Goal: Task Accomplishment & Management: Use online tool/utility

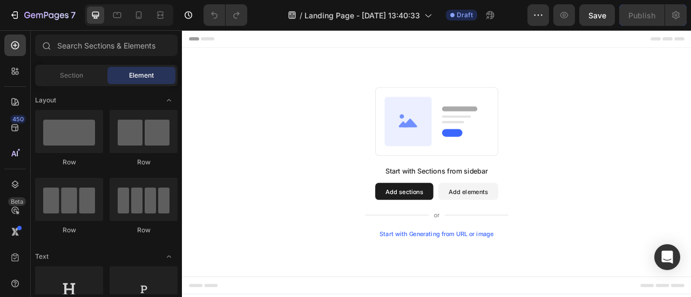
click at [479, 229] on button "Add sections" at bounding box center [464, 235] width 74 height 22
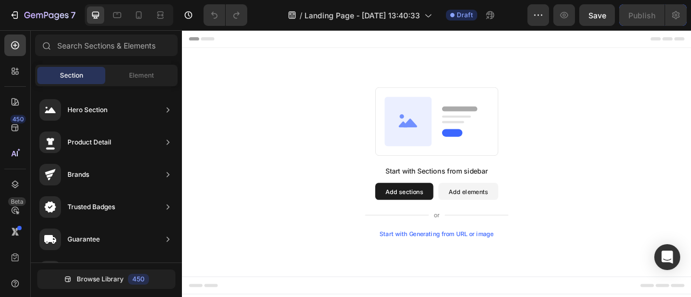
drag, startPoint x: 513, startPoint y: 134, endPoint x: 376, endPoint y: 181, distance: 144.2
drag, startPoint x: 511, startPoint y: 148, endPoint x: 374, endPoint y: 175, distance: 139.2
click at [145, 77] on span "Element" at bounding box center [141, 76] width 25 height 10
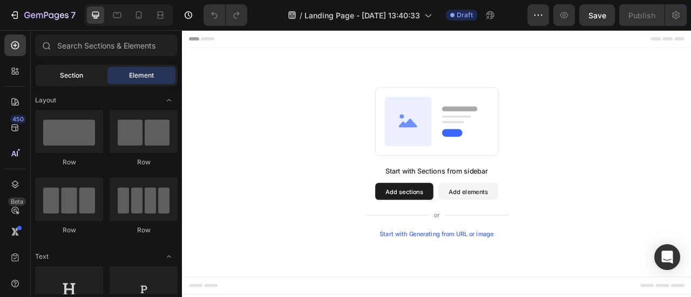
click at [58, 78] on div "Section" at bounding box center [71, 75] width 68 height 17
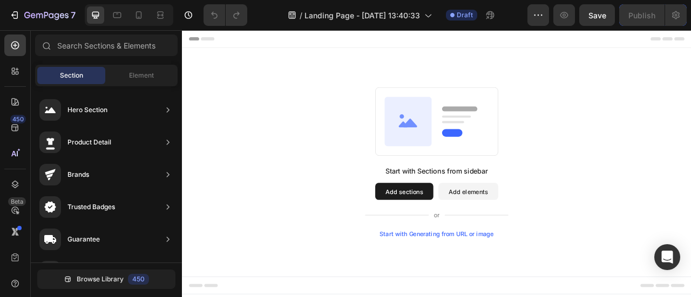
drag, startPoint x: 512, startPoint y: 113, endPoint x: 376, endPoint y: 148, distance: 140.3
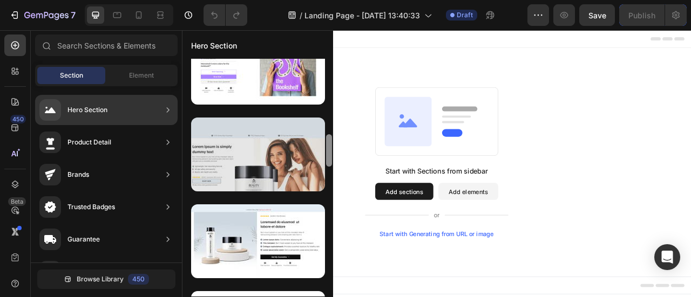
scroll to position [560, 0]
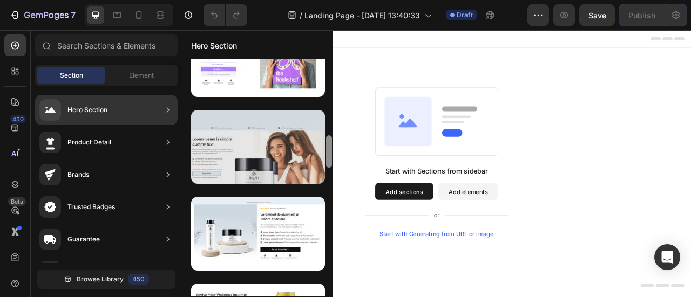
click at [273, 160] on div at bounding box center [258, 147] width 134 height 74
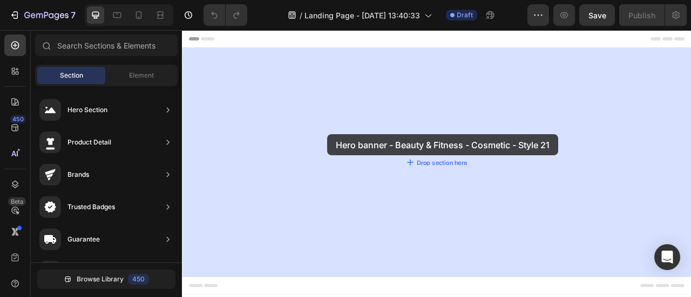
drag, startPoint x: 455, startPoint y: 190, endPoint x: 366, endPoint y: 163, distance: 92.7
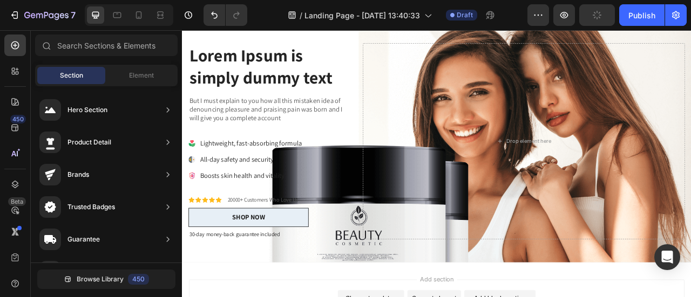
scroll to position [69, 0]
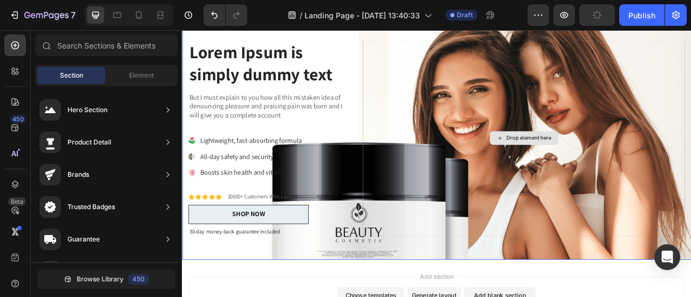
click at [437, 213] on div "Drop element here" at bounding box center [616, 168] width 409 height 250
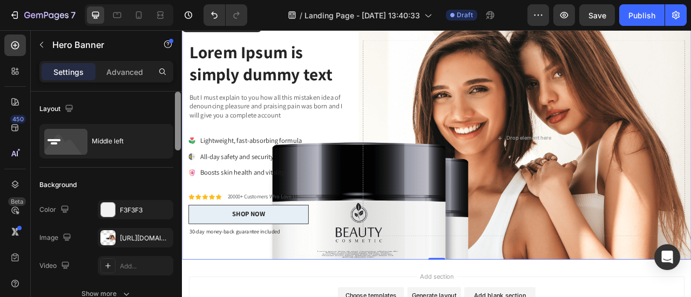
scroll to position [19, 0]
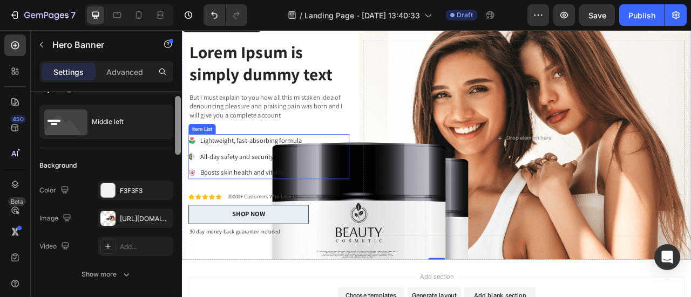
drag, startPoint x: 361, startPoint y: 170, endPoint x: 192, endPoint y: 203, distance: 172.0
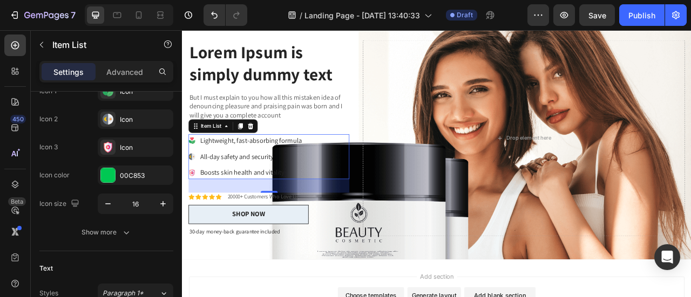
scroll to position [0, 0]
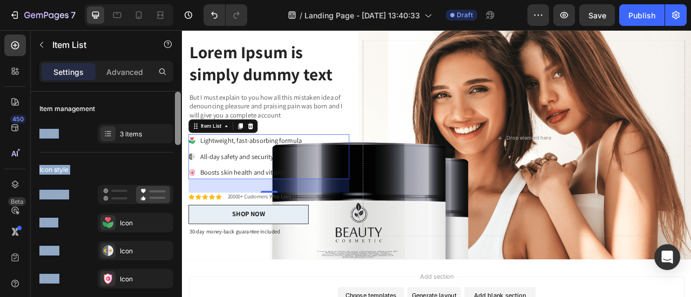
drag, startPoint x: 180, startPoint y: 181, endPoint x: 172, endPoint y: 98, distance: 83.5
click at [172, 98] on div "Item management Order 3 items Icon style Icon type Icon 1 Icon Icon 2 Icon Icon…" at bounding box center [106, 210] width 151 height 236
click at [72, 66] on p "Settings" at bounding box center [68, 71] width 30 height 11
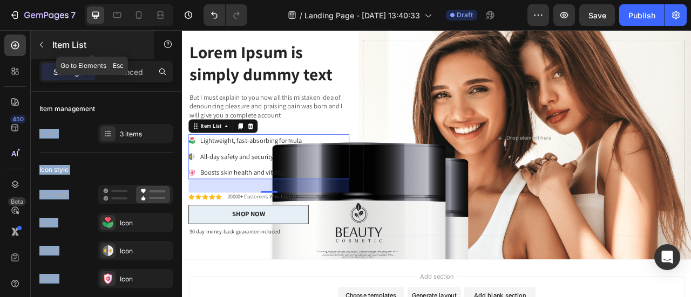
click at [42, 45] on icon "button" at bounding box center [41, 44] width 9 height 9
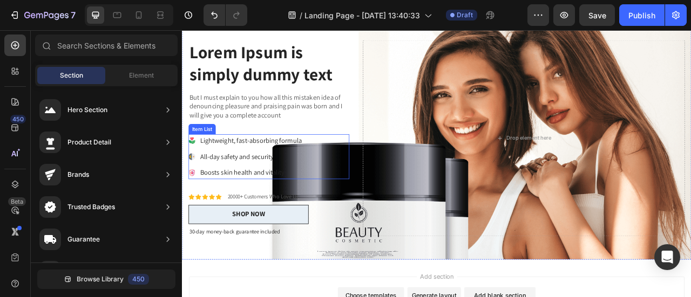
drag, startPoint x: 511, startPoint y: 156, endPoint x: 374, endPoint y: 186, distance: 140.2
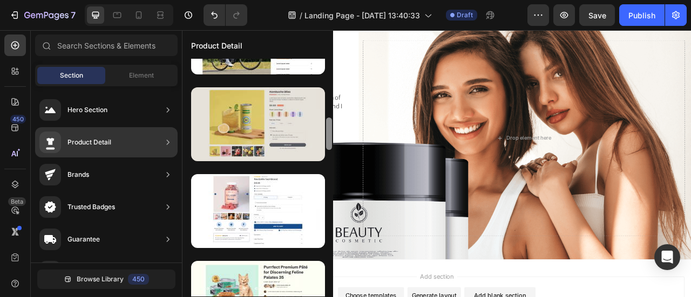
scroll to position [488, 0]
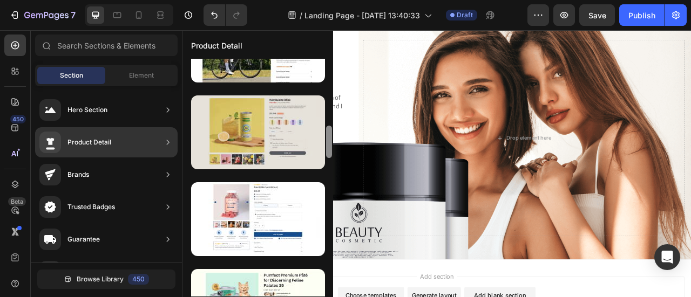
click at [209, 155] on div at bounding box center [258, 132] width 134 height 74
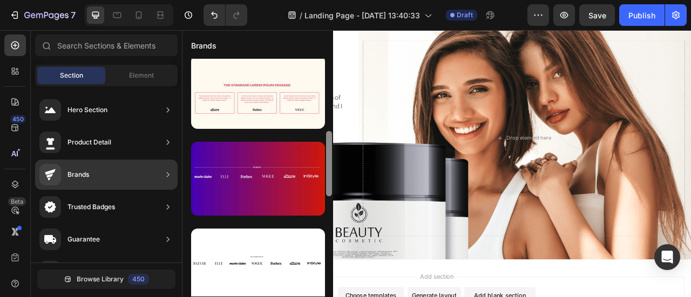
scroll to position [0, 0]
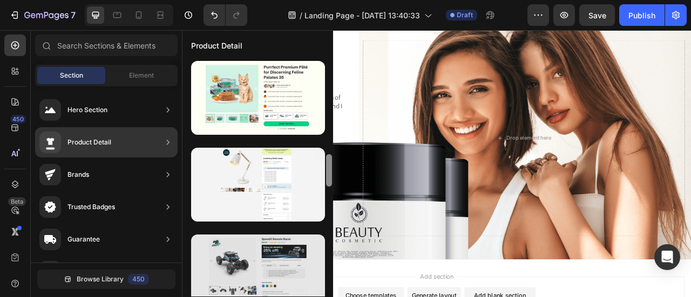
drag, startPoint x: 329, startPoint y: 176, endPoint x: 282, endPoint y: 292, distance: 124.9
click at [282, 292] on div at bounding box center [257, 178] width 151 height 238
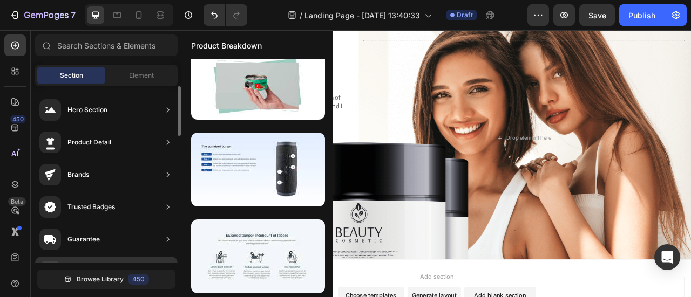
click at [93, 149] on div "Product Detail" at bounding box center [75, 143] width 72 height 22
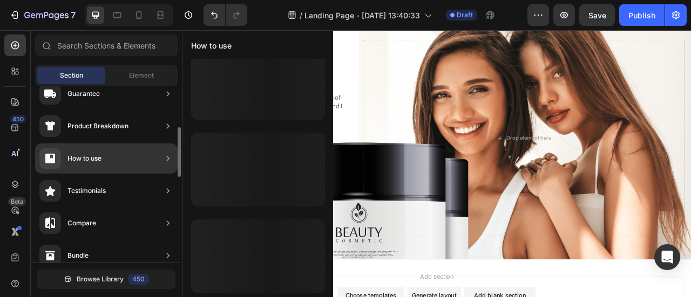
scroll to position [103, 0]
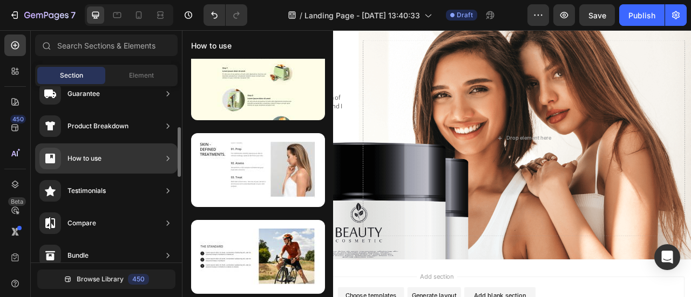
click at [96, 199] on div "Testimonials" at bounding box center [72, 191] width 66 height 22
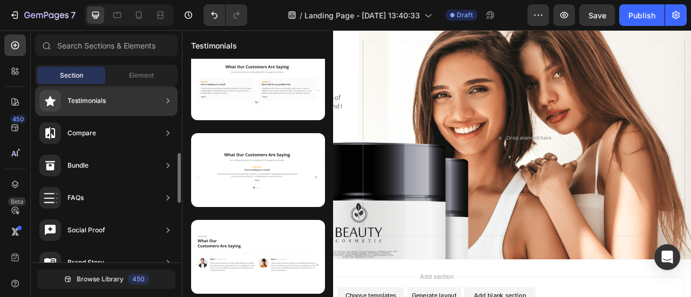
scroll to position [236, 0]
click at [88, 135] on div "Compare" at bounding box center [81, 132] width 29 height 11
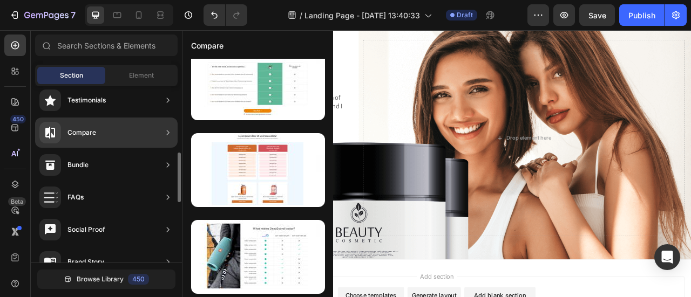
click at [103, 182] on div "Bundle" at bounding box center [106, 197] width 142 height 30
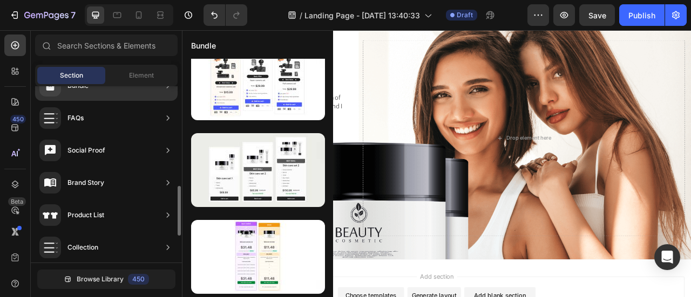
scroll to position [324, 0]
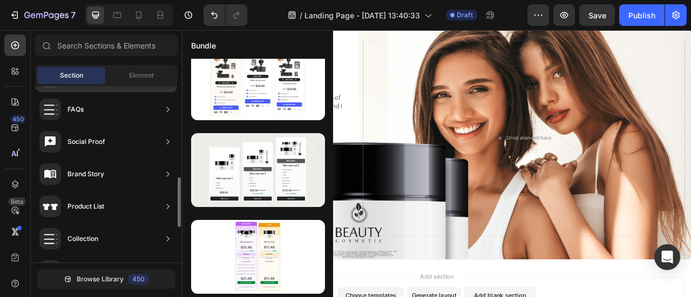
click at [93, 127] on div "FAQs" at bounding box center [106, 142] width 142 height 30
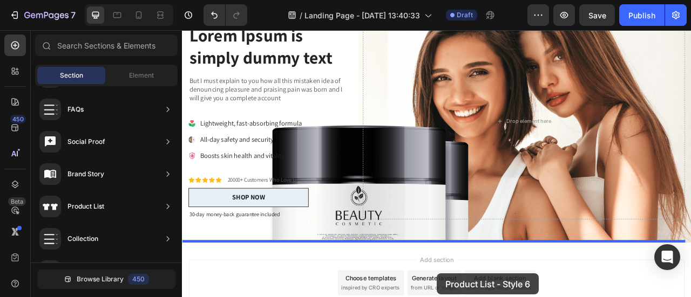
scroll to position [173, 0]
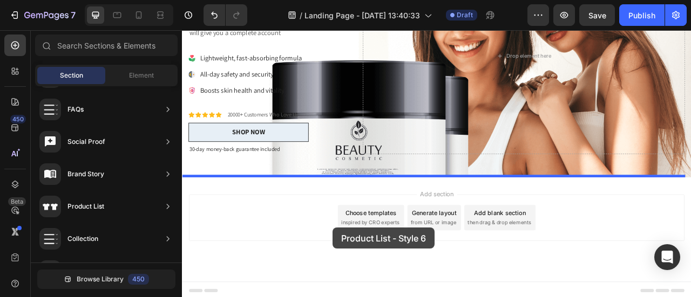
drag, startPoint x: 436, startPoint y: 171, endPoint x: 373, endPoint y: 282, distance: 127.3
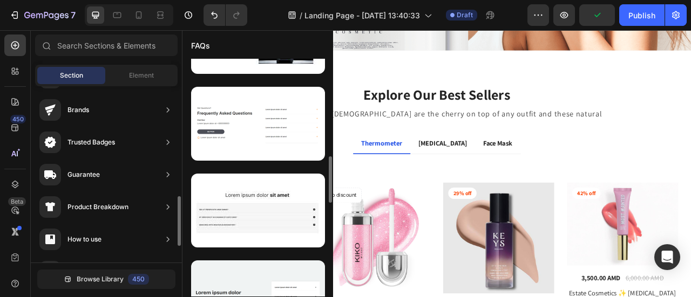
scroll to position [0, 0]
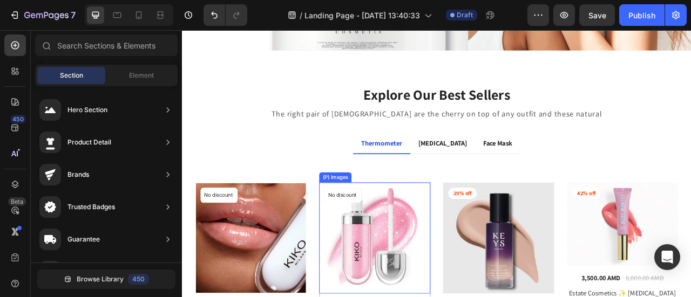
click at [413, 269] on img at bounding box center [426, 294] width 141 height 141
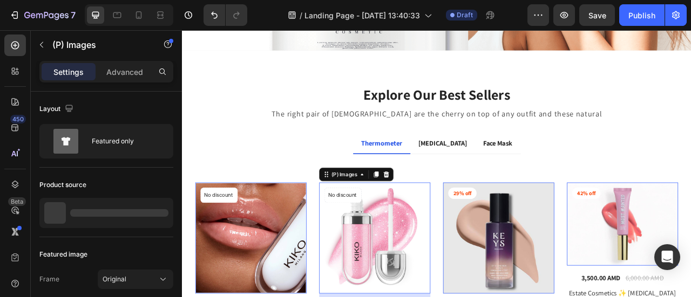
click at [413, 269] on img at bounding box center [426, 294] width 141 height 141
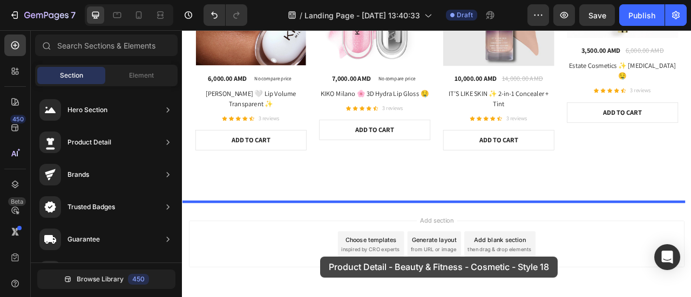
scroll to position [655, 0]
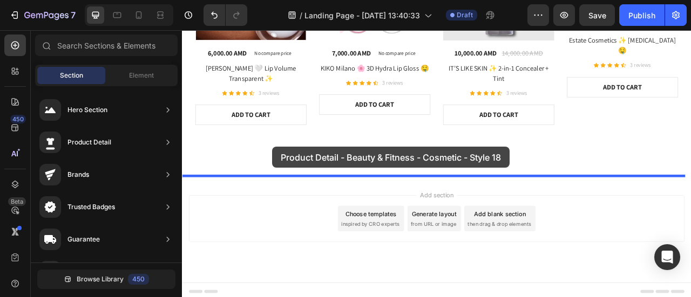
drag, startPoint x: 422, startPoint y: 242, endPoint x: 296, endPoint y: 178, distance: 141.4
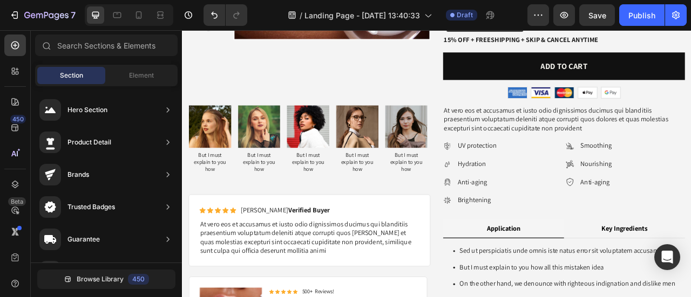
scroll to position [1137, 0]
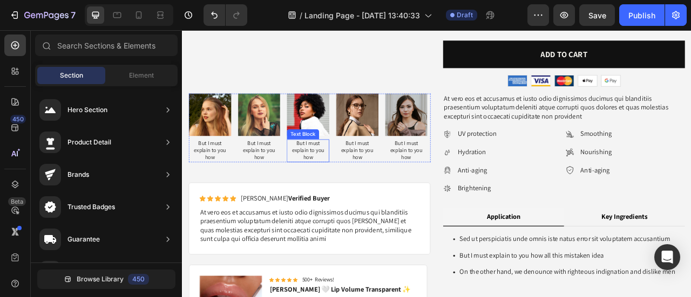
click at [338, 158] on div "Text Block" at bounding box center [335, 163] width 37 height 10
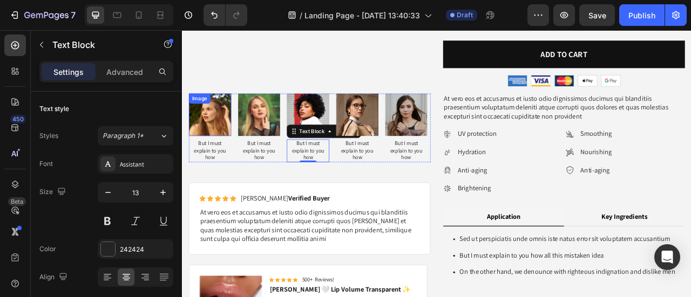
click at [193, 114] on div "Image" at bounding box center [203, 117] width 23 height 10
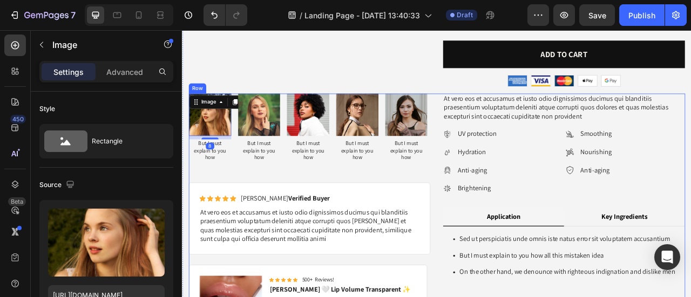
click at [204, 211] on div "Image 8 But I must explain to you how Text Block Image But I must explain to yo…" at bounding box center [344, 167] width 308 height 113
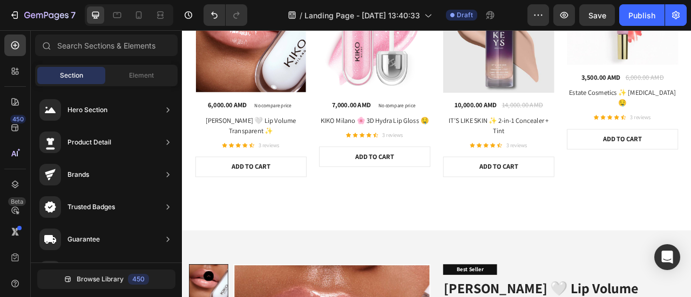
scroll to position [581, 0]
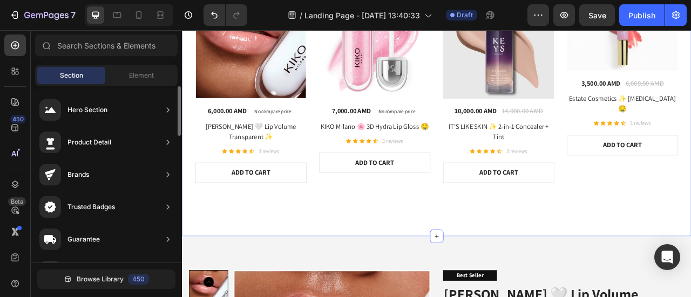
click at [103, 192] on div "Brands" at bounding box center [106, 207] width 142 height 30
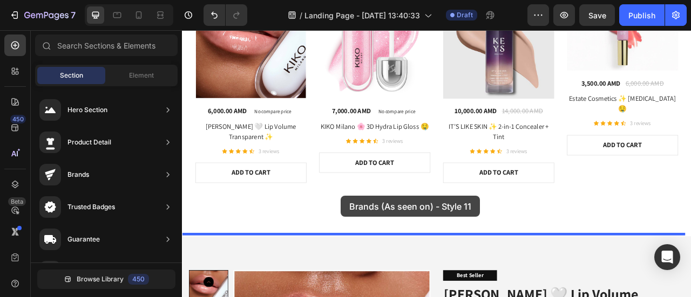
scroll to position [654, 0]
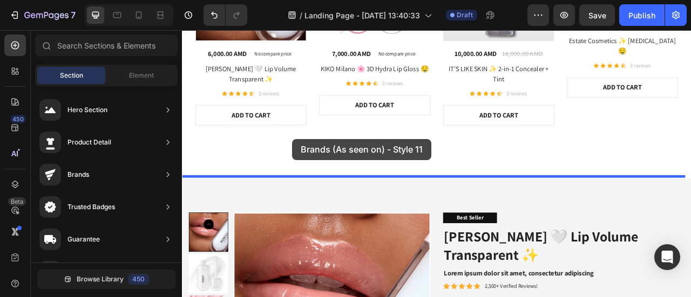
drag, startPoint x: 446, startPoint y: 160, endPoint x: 322, endPoint y: 169, distance: 124.4
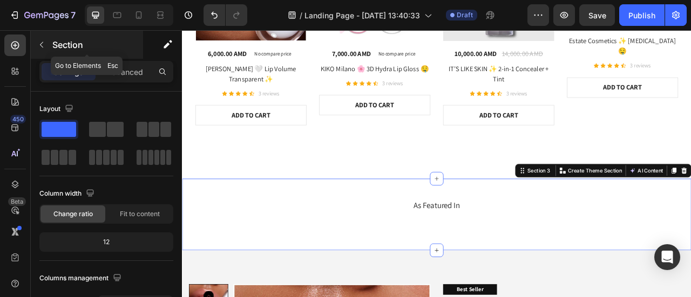
click at [50, 47] on button "button" at bounding box center [41, 44] width 17 height 17
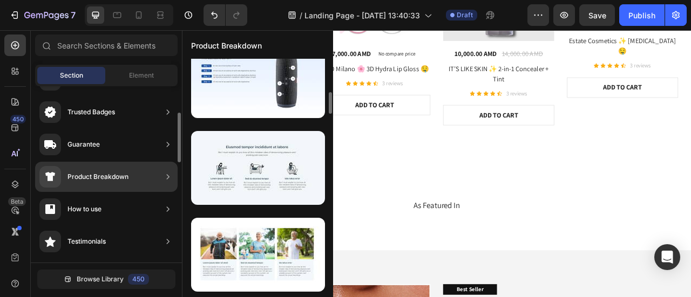
scroll to position [290, 0]
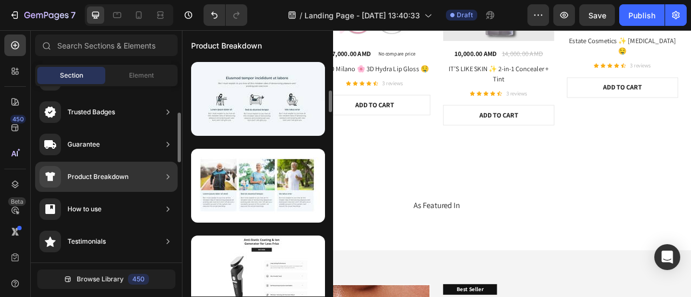
click at [88, 208] on div "How to use" at bounding box center [84, 209] width 34 height 11
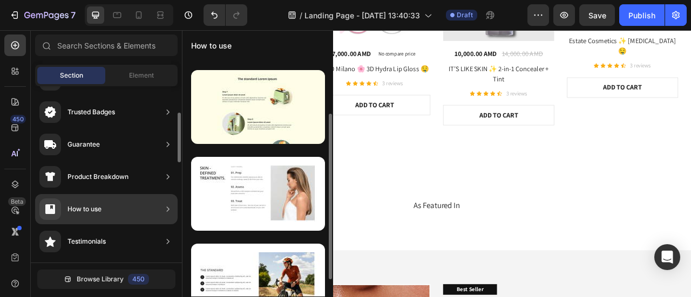
scroll to position [79, 0]
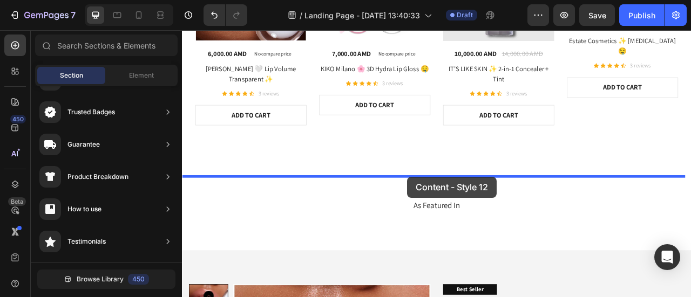
drag, startPoint x: 424, startPoint y: 230, endPoint x: 468, endPoint y: 217, distance: 46.8
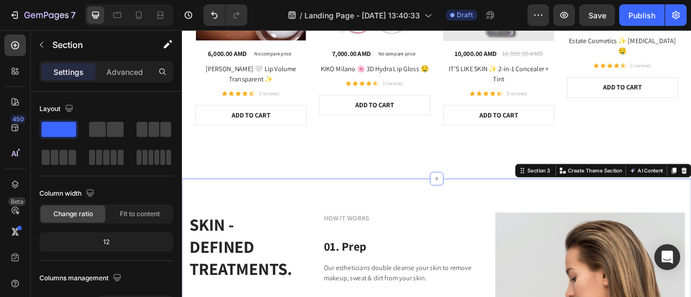
scroll to position [802, 0]
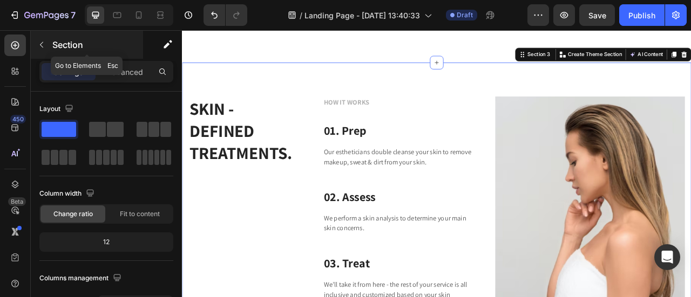
click at [44, 37] on button "button" at bounding box center [41, 44] width 17 height 17
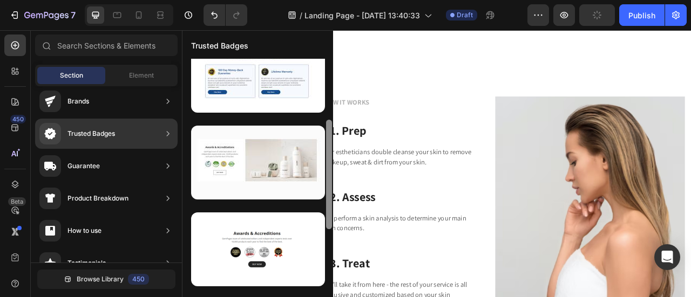
scroll to position [0, 0]
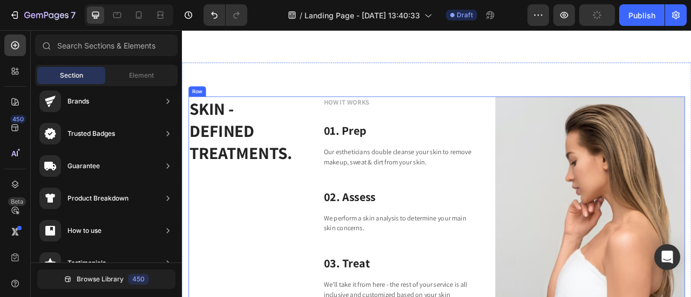
drag, startPoint x: 510, startPoint y: 221, endPoint x: 382, endPoint y: 291, distance: 146.1
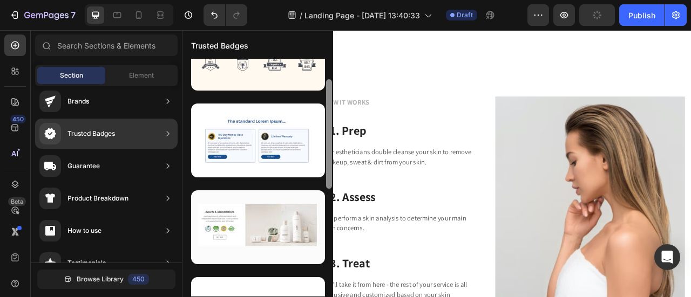
scroll to position [51, 0]
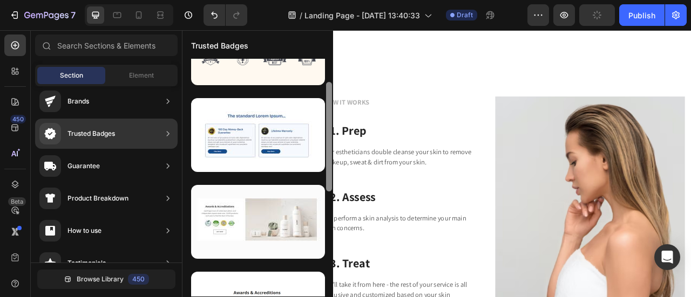
drag, startPoint x: 327, startPoint y: 132, endPoint x: 327, endPoint y: 155, distance: 23.7
click at [327, 155] on div at bounding box center [329, 137] width 6 height 110
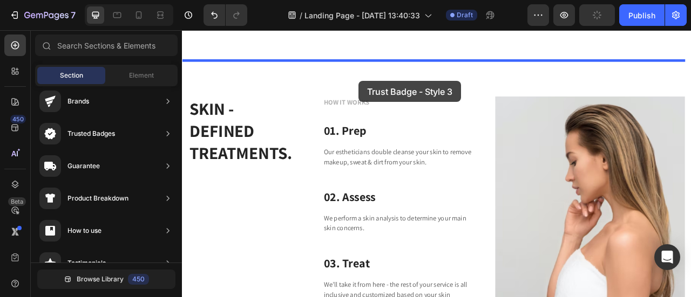
drag, startPoint x: 466, startPoint y: 271, endPoint x: 405, endPoint y: 95, distance: 186.1
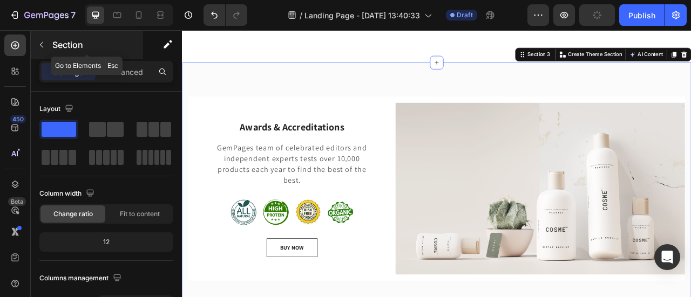
click at [45, 45] on icon "button" at bounding box center [41, 44] width 9 height 9
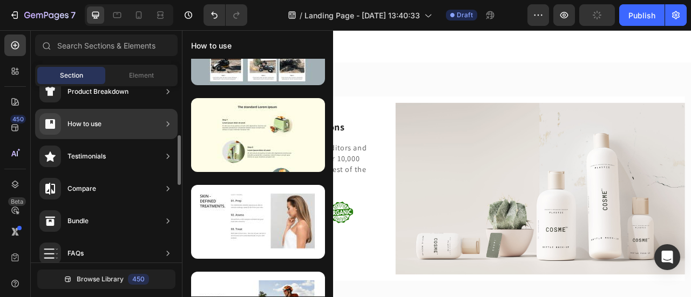
scroll to position [181, 0]
click at [117, 173] on div "Testimonials" at bounding box center [106, 188] width 142 height 30
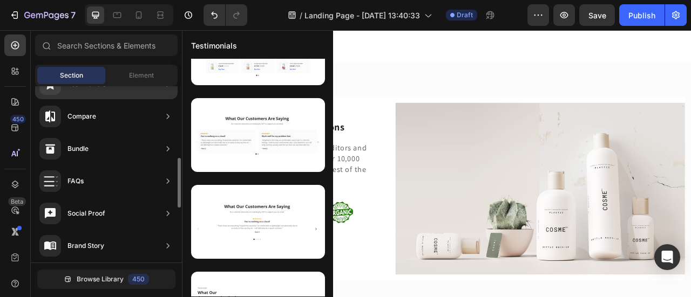
scroll to position [256, 0]
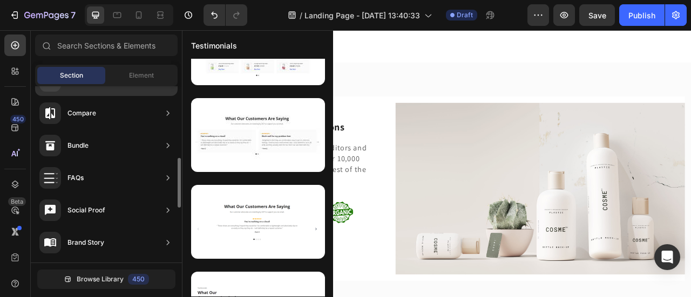
click at [95, 163] on div "Bundle" at bounding box center [106, 178] width 142 height 30
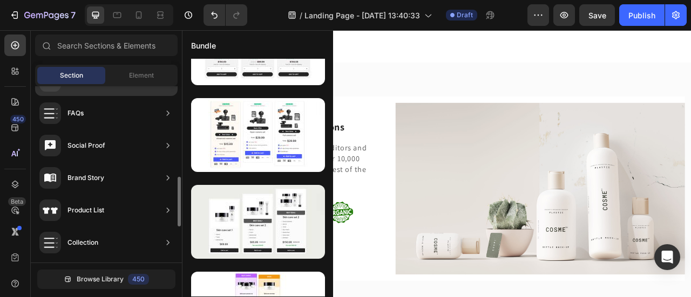
scroll to position [321, 0]
click at [100, 130] on div "FAQs" at bounding box center [106, 145] width 142 height 30
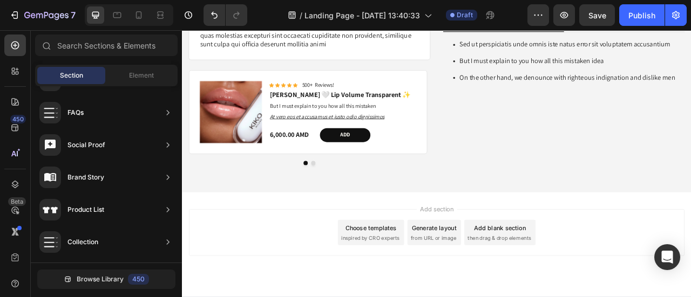
scroll to position [2236, 0]
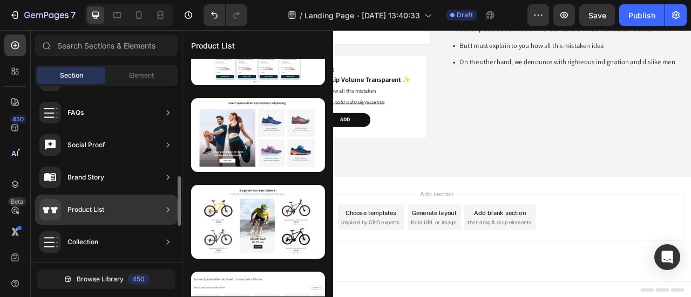
click at [94, 148] on div "Social Proof" at bounding box center [86, 145] width 38 height 11
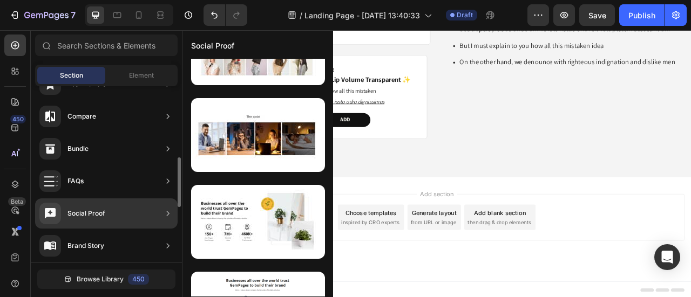
scroll to position [249, 0]
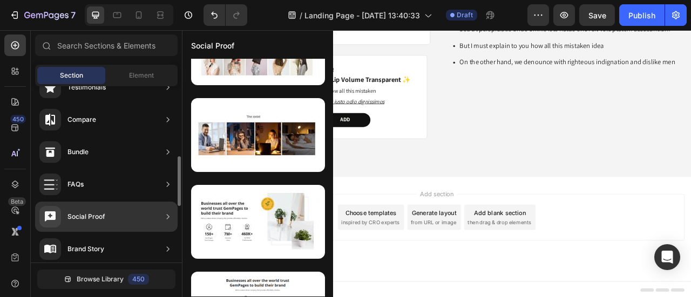
click at [95, 202] on div "FAQs" at bounding box center [106, 217] width 142 height 30
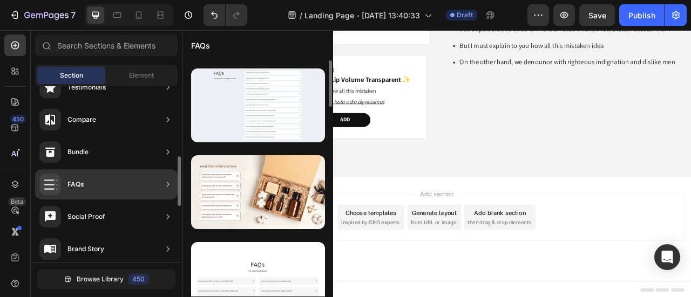
scroll to position [85, 0]
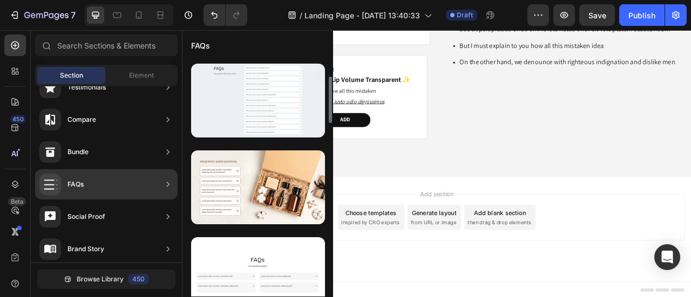
click at [438, 239] on div "Add section Choose templates inspired by CRO experts Generate layout from URL o…" at bounding box center [505, 267] width 630 height 59
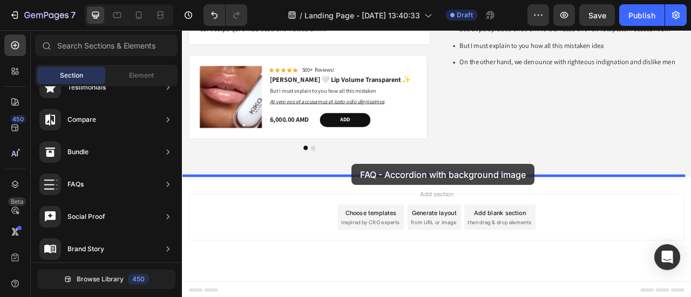
drag, startPoint x: 415, startPoint y: 206, endPoint x: 397, endPoint y: 201, distance: 19.6
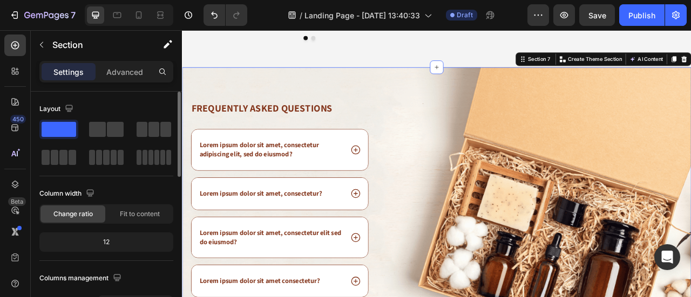
scroll to position [2383, 0]
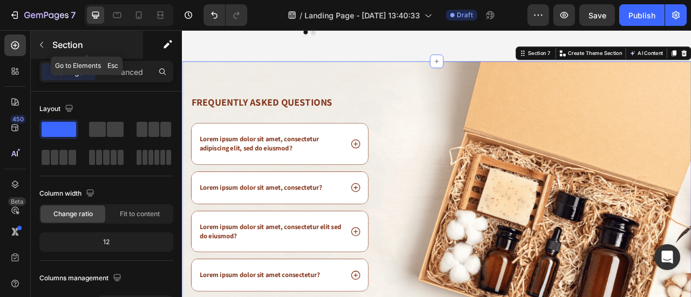
click at [44, 39] on button "button" at bounding box center [41, 44] width 17 height 17
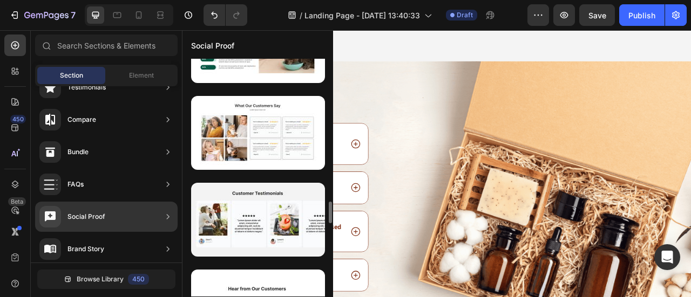
scroll to position [1619, 0]
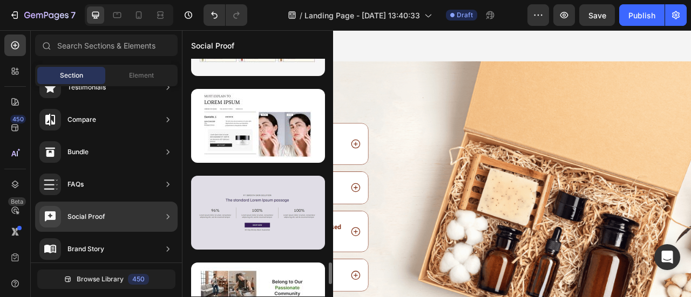
click at [282, 234] on div at bounding box center [258, 213] width 134 height 74
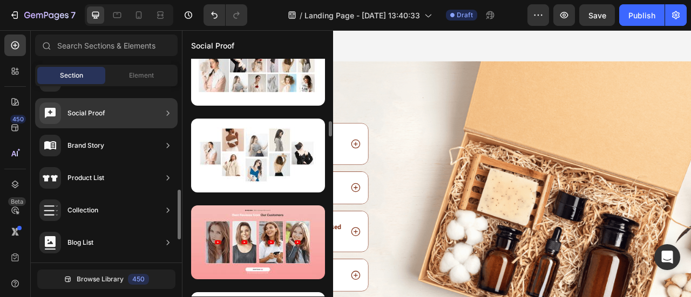
scroll to position [356, 0]
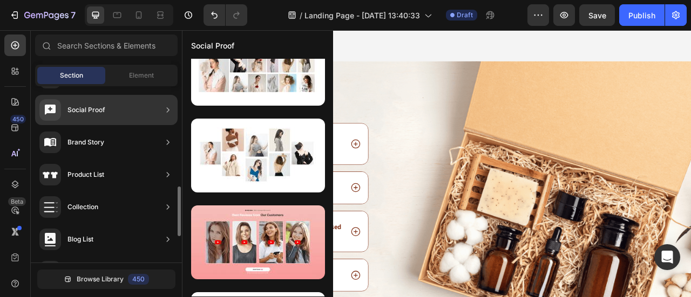
click at [120, 160] on div "Brand Story" at bounding box center [106, 175] width 142 height 30
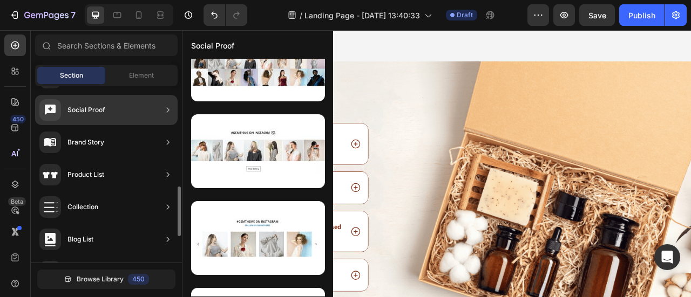
scroll to position [624, 0]
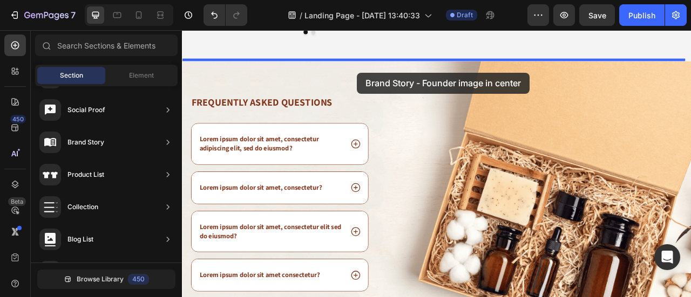
drag, startPoint x: 438, startPoint y: 200, endPoint x: 404, endPoint y: 85, distance: 120.4
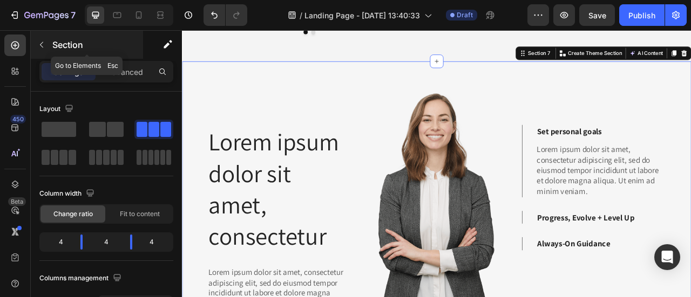
click at [39, 43] on icon "button" at bounding box center [41, 44] width 9 height 9
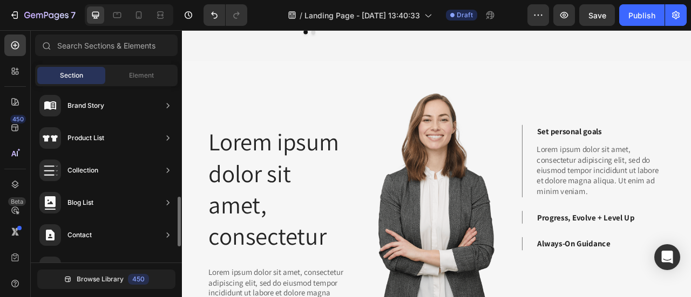
scroll to position [392, 0]
click at [129, 156] on div "Product List" at bounding box center [106, 171] width 142 height 30
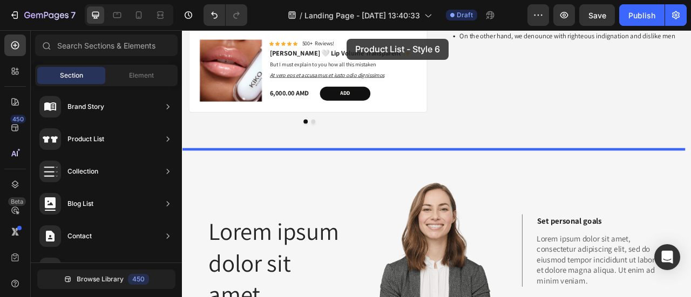
scroll to position [2221, 0]
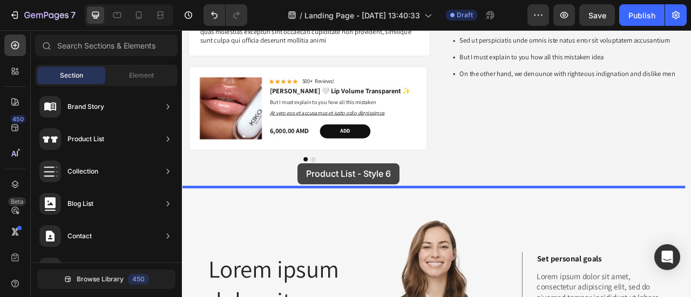
drag, startPoint x: 420, startPoint y: 193, endPoint x: 334, endPoint y: 197, distance: 85.9
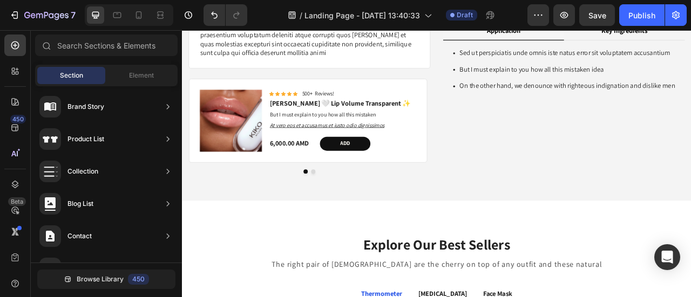
scroll to position [449, 0]
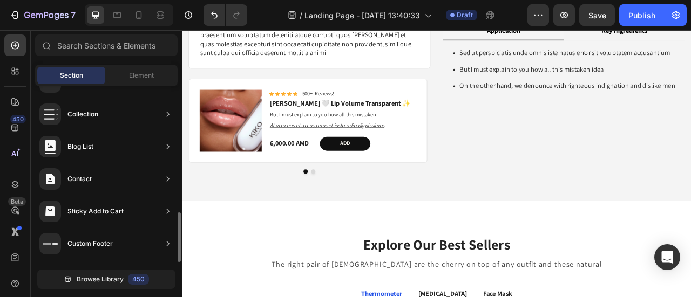
click at [106, 196] on div "Contact" at bounding box center [106, 211] width 142 height 30
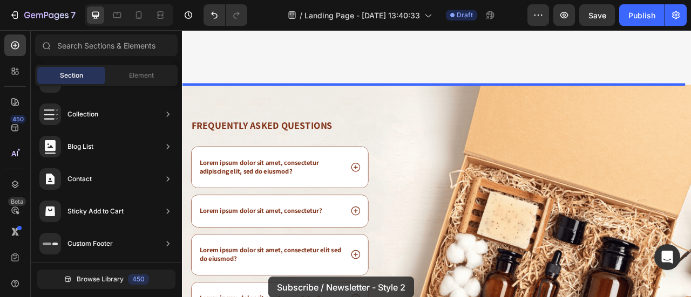
scroll to position [3478, 0]
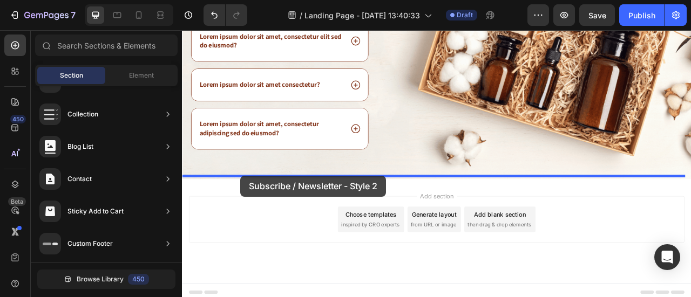
drag, startPoint x: 465, startPoint y: 305, endPoint x: 256, endPoint y: 211, distance: 228.4
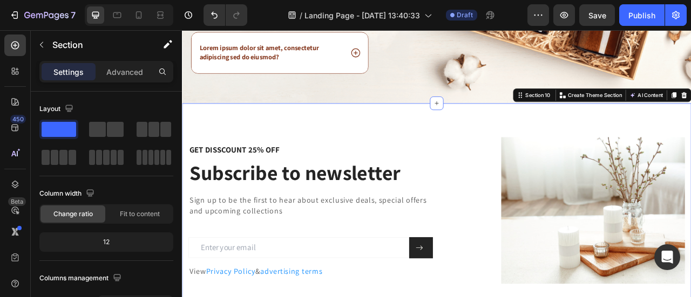
scroll to position [3626, 0]
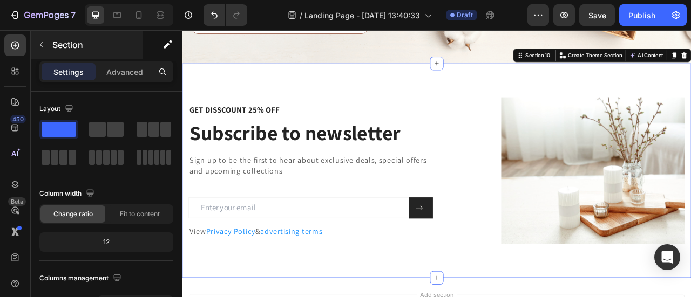
click at [40, 41] on icon "button" at bounding box center [41, 44] width 9 height 9
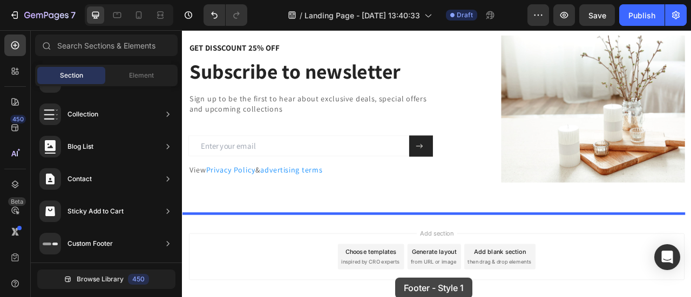
scroll to position [3749, 0]
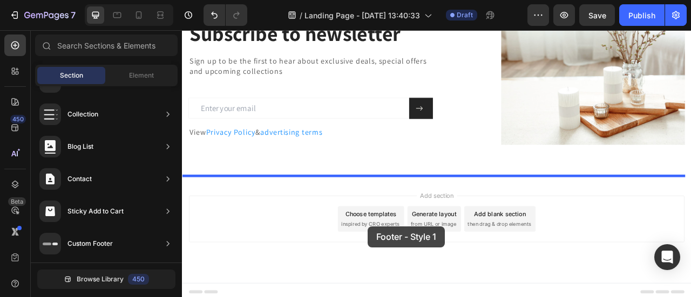
drag, startPoint x: 450, startPoint y: 151, endPoint x: 418, endPoint y: 280, distance: 133.5
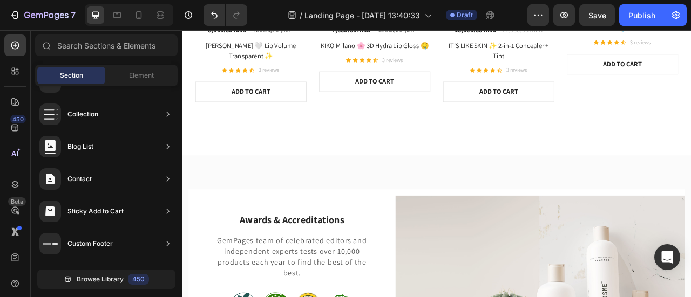
scroll to position [715, 0]
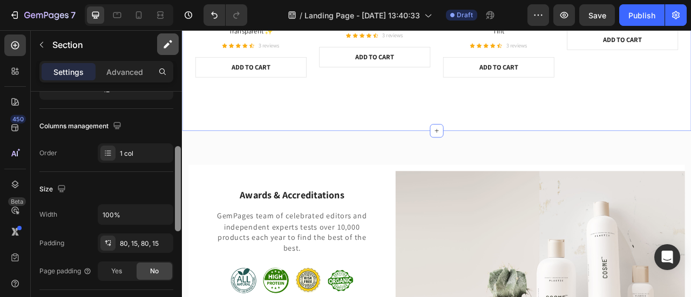
scroll to position [0, 0]
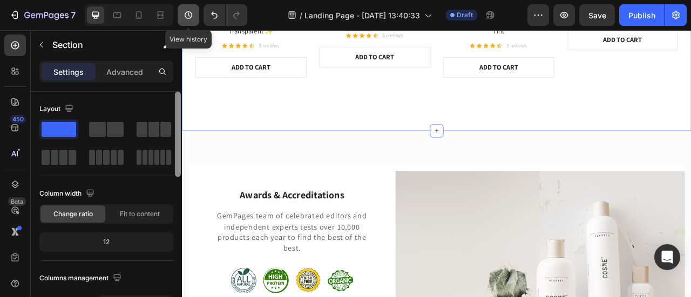
drag, startPoint x: 179, startPoint y: 111, endPoint x: 179, endPoint y: 13, distance: 97.7
click at [179, 0] on div "7 Version history View history / Landing Page - Aug 27, 13:40:33 Draft Preview …" at bounding box center [345, 0] width 691 height 0
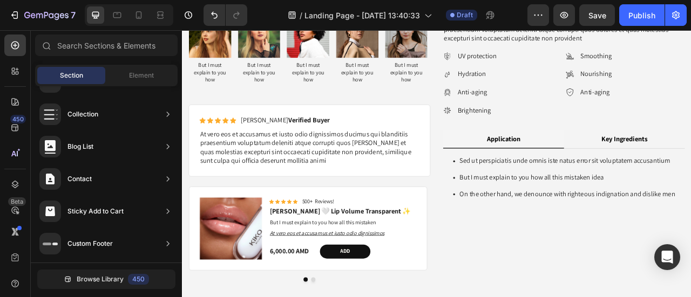
scroll to position [2386, 0]
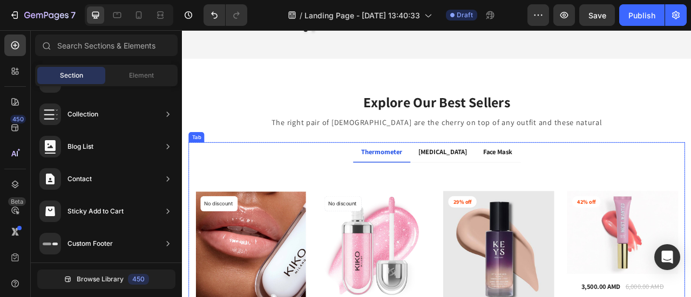
click at [213, 185] on ul "Thermometer [MEDICAL_DATA] Face Mask" at bounding box center [505, 186] width 631 height 26
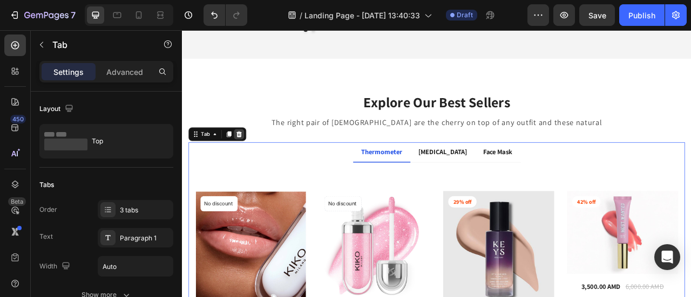
click at [257, 160] on icon at bounding box center [254, 162] width 9 height 9
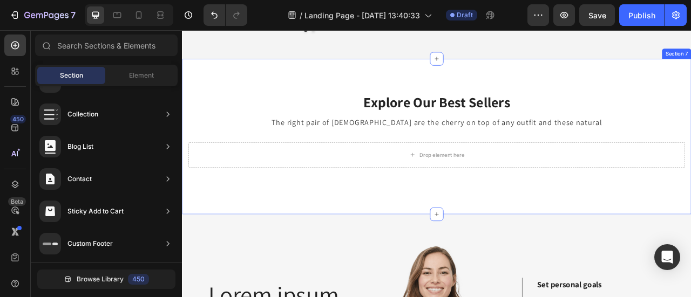
click at [353, 74] on div "Explore Our Best Sellers Heading The right pair of sunnies are the cherry on to…" at bounding box center [505, 164] width 647 height 197
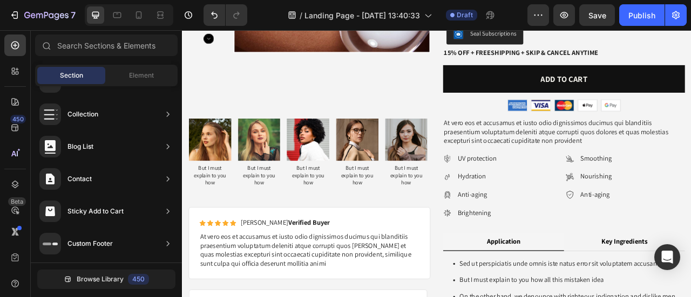
scroll to position [1966, 0]
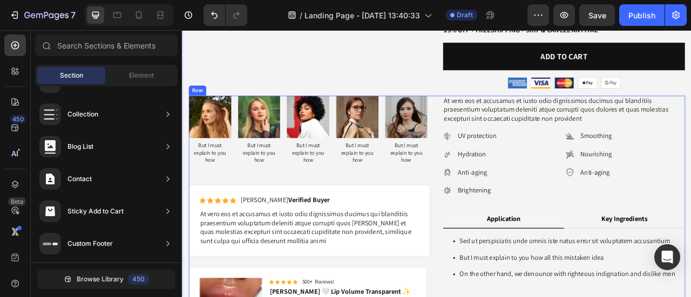
click at [192, 207] on div "Image But I must explain to you how Text Block Image But I must explain to you …" at bounding box center [344, 169] width 308 height 113
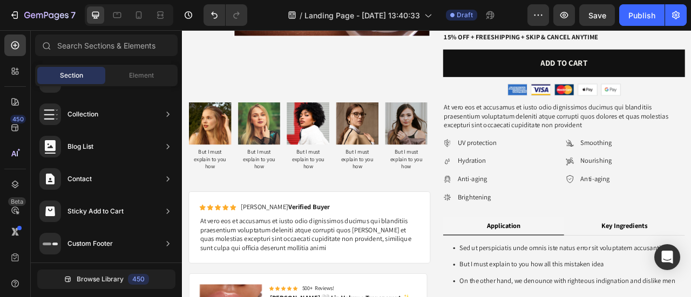
scroll to position [1963, 0]
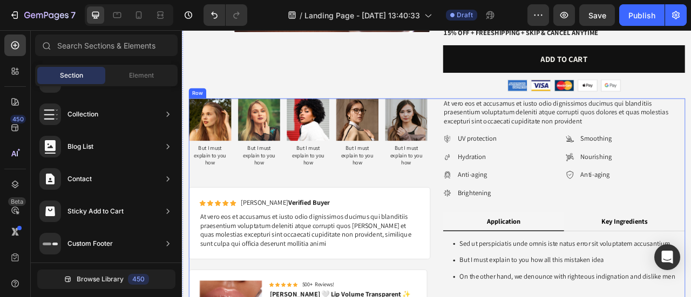
click at [196, 223] on div "Image But I must explain to you how Text Block Image But I must explain to you …" at bounding box center [344, 173] width 308 height 113
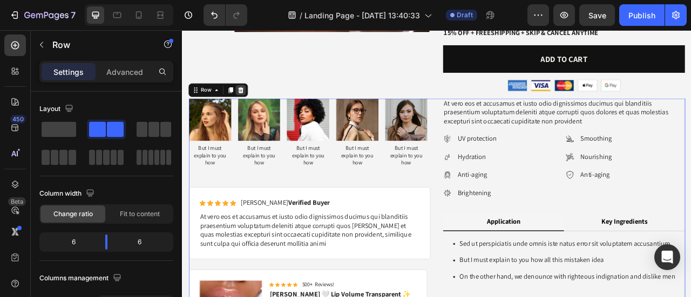
click at [258, 102] on icon at bounding box center [256, 106] width 9 height 9
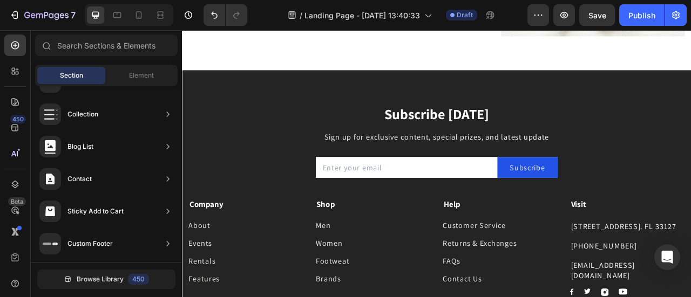
scroll to position [3042, 0]
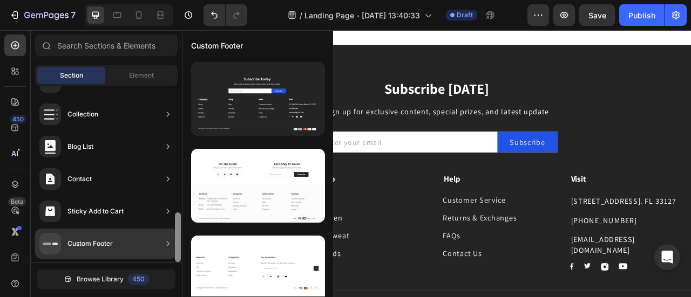
drag, startPoint x: 179, startPoint y: 234, endPoint x: 177, endPoint y: 251, distance: 17.9
click at [177, 251] on div at bounding box center [178, 238] width 6 height 50
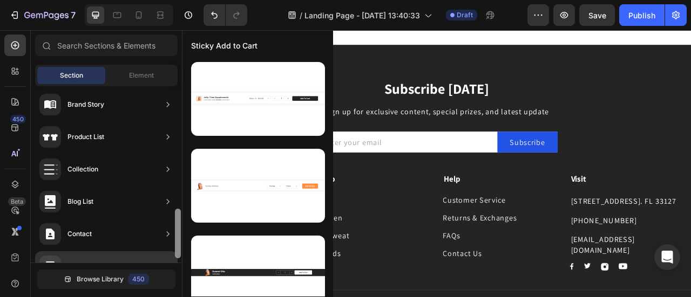
scroll to position [392, 0]
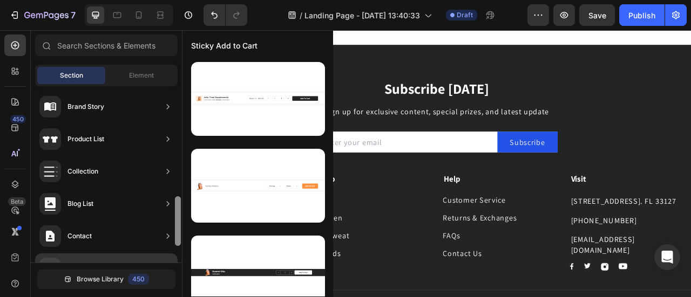
drag, startPoint x: 179, startPoint y: 230, endPoint x: 179, endPoint y: 214, distance: 16.2
click at [179, 214] on div at bounding box center [178, 221] width 6 height 50
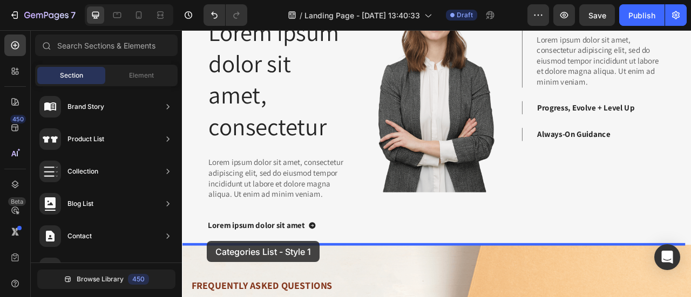
scroll to position [2203, 0]
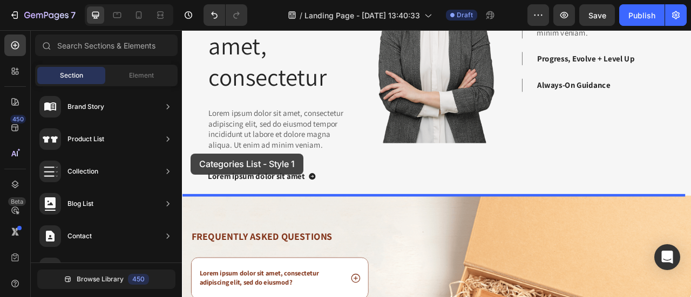
drag, startPoint x: 407, startPoint y: 216, endPoint x: 193, endPoint y: 189, distance: 216.4
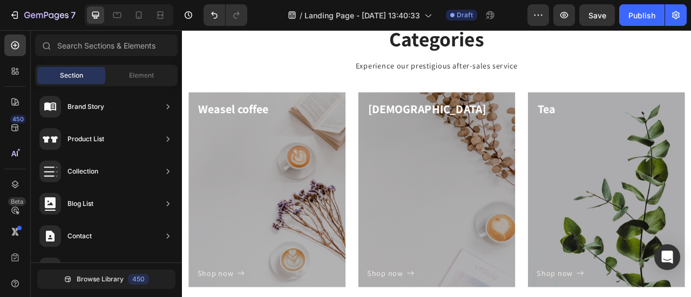
scroll to position [449, 0]
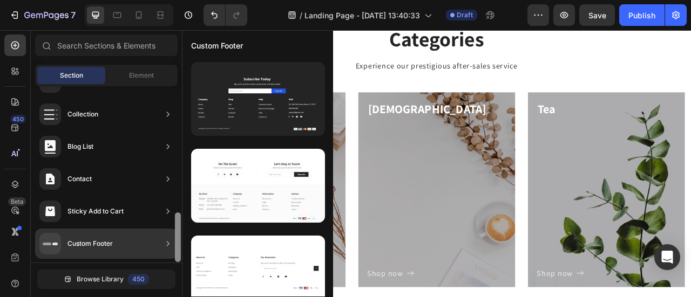
drag, startPoint x: 176, startPoint y: 219, endPoint x: 172, endPoint y: 252, distance: 33.2
click at [172, 252] on div "Hero Section Product Detail Brands Trusted Badges Guarantee Product Breakdown H…" at bounding box center [106, 174] width 151 height 176
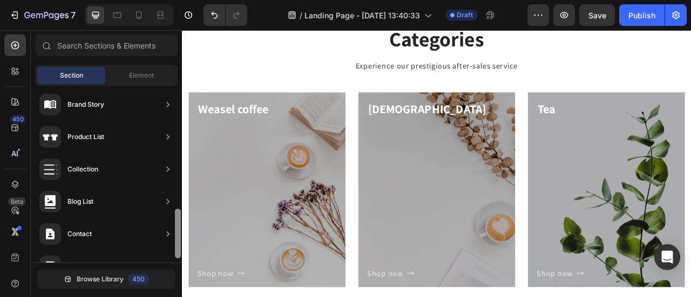
scroll to position [390, 0]
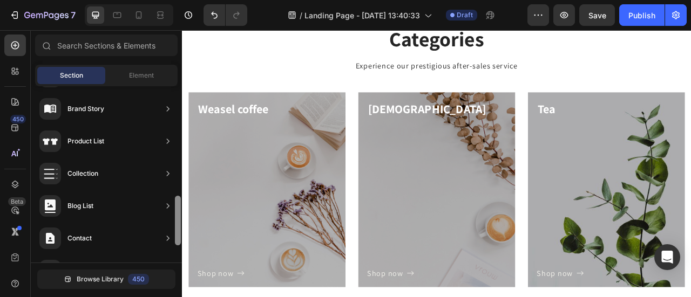
drag, startPoint x: 176, startPoint y: 221, endPoint x: 176, endPoint y: 204, distance: 16.7
click at [176, 204] on div at bounding box center [178, 221] width 6 height 50
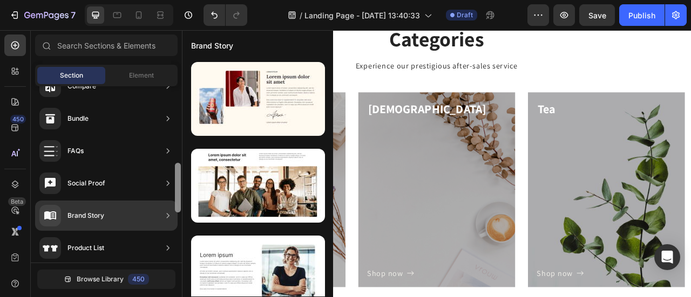
scroll to position [281, 0]
drag, startPoint x: 178, startPoint y: 214, endPoint x: 177, endPoint y: 183, distance: 30.8
click at [177, 183] on div at bounding box center [178, 190] width 6 height 50
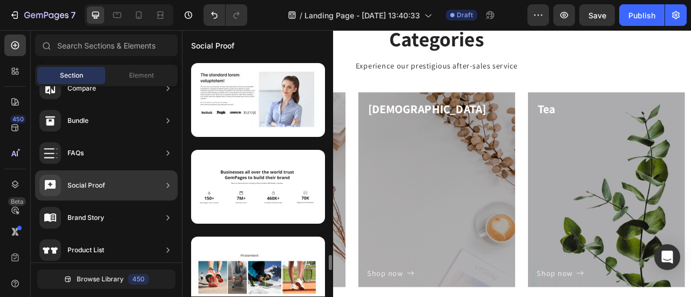
scroll to position [3173, 0]
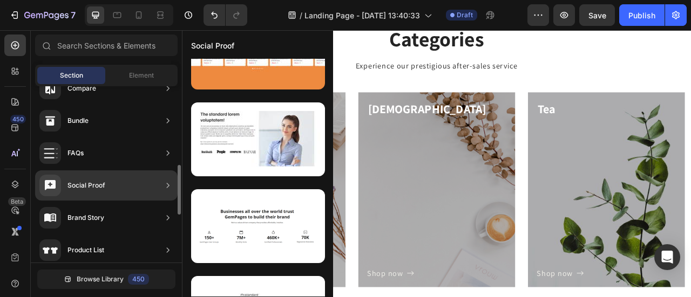
click at [110, 170] on div "FAQs" at bounding box center [106, 185] width 142 height 30
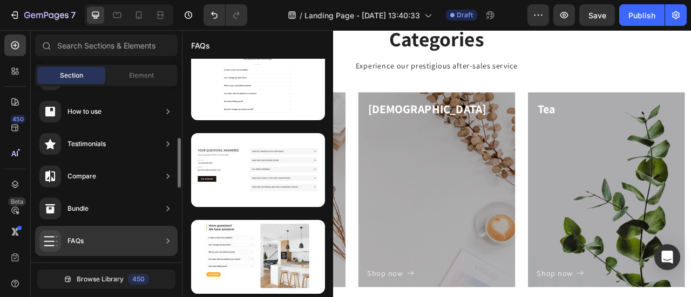
scroll to position [190, 0]
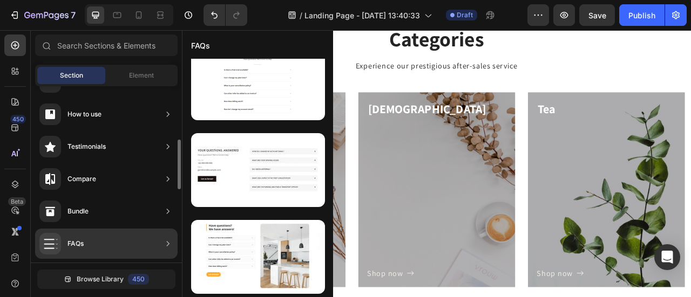
click at [105, 229] on div "Bundle" at bounding box center [106, 244] width 142 height 30
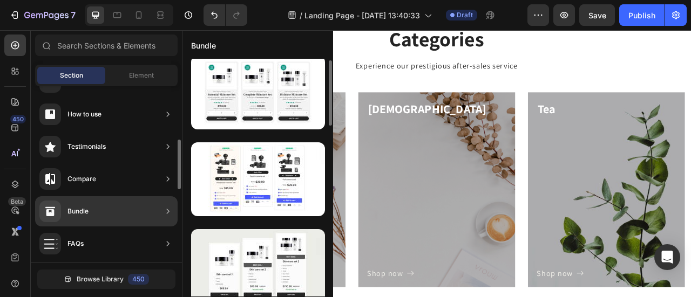
scroll to position [0, 0]
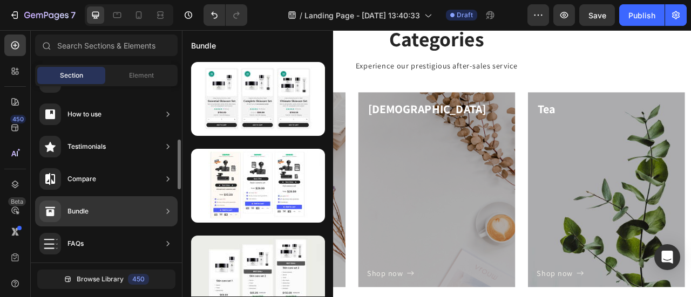
click at [114, 196] on div "Compare" at bounding box center [106, 211] width 142 height 30
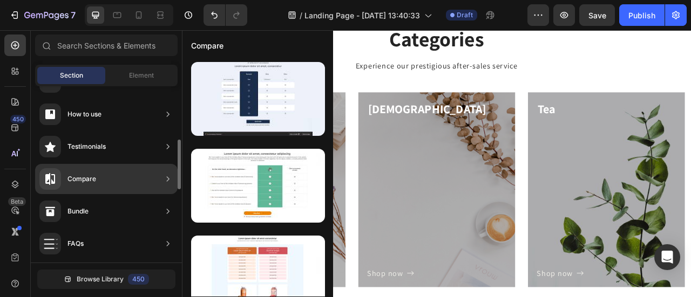
click at [145, 164] on div "Testimonials" at bounding box center [106, 179] width 142 height 30
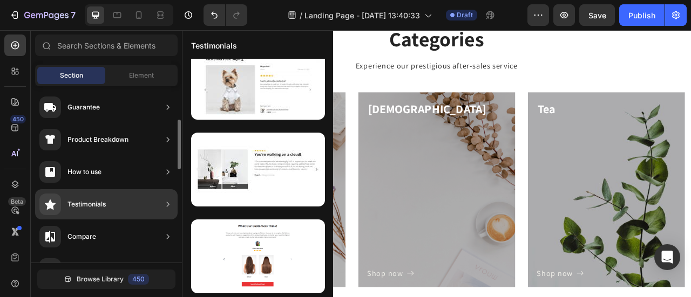
scroll to position [126, 0]
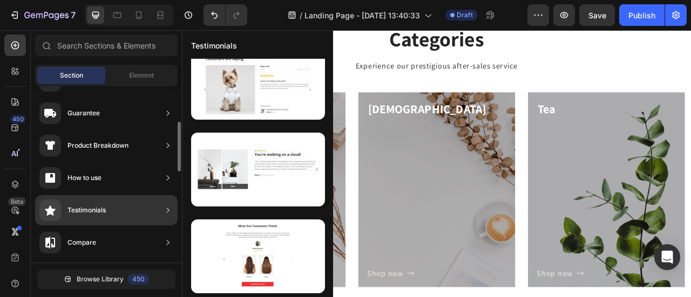
click at [123, 195] on div "How to use" at bounding box center [106, 210] width 142 height 30
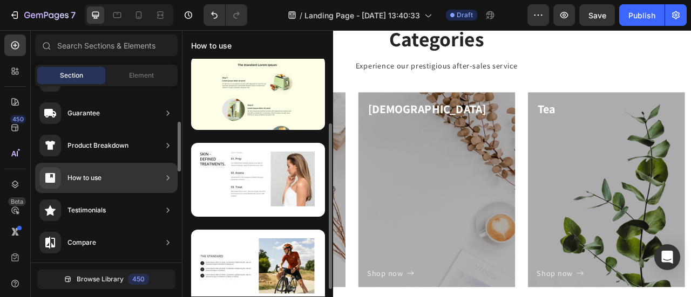
scroll to position [103, 0]
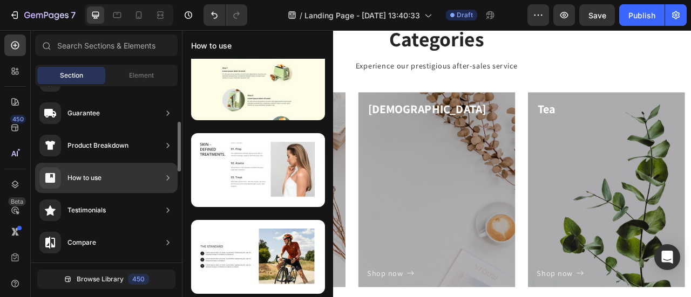
click at [125, 148] on div "Product Breakdown" at bounding box center [97, 145] width 61 height 11
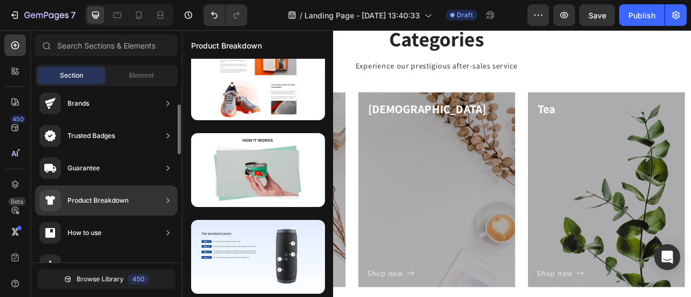
scroll to position [67, 0]
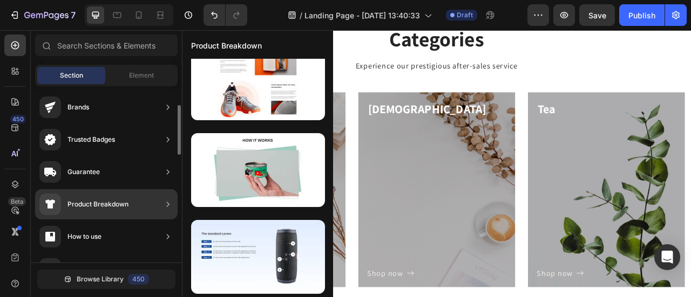
click at [141, 189] on div "Guarantee" at bounding box center [106, 204] width 142 height 30
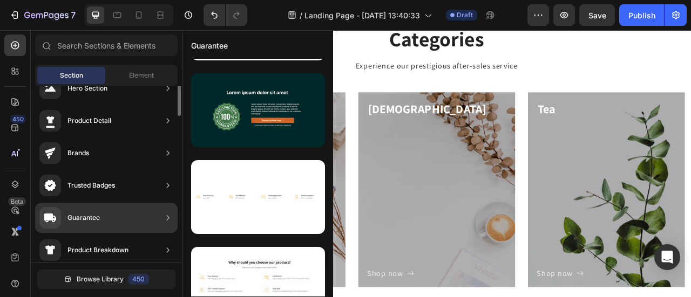
scroll to position [0, 0]
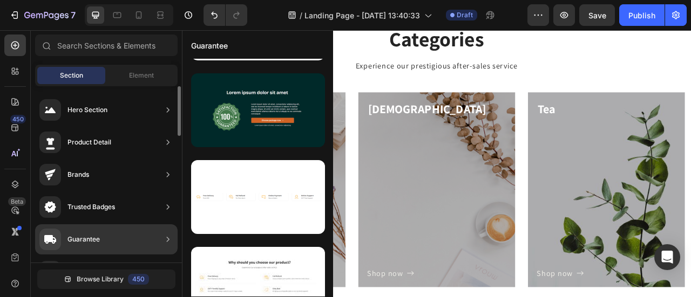
click at [129, 224] on div "Trusted Badges" at bounding box center [106, 239] width 142 height 30
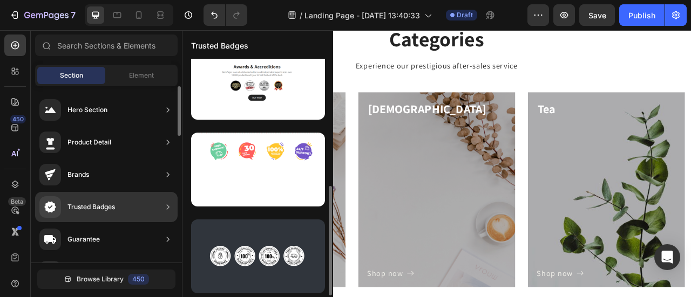
scroll to position [276, 0]
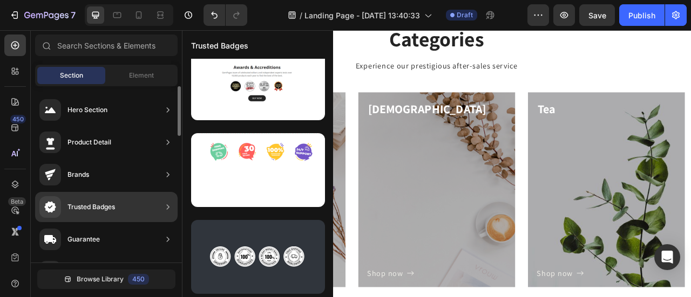
click at [122, 192] on div "Brands" at bounding box center [106, 207] width 142 height 30
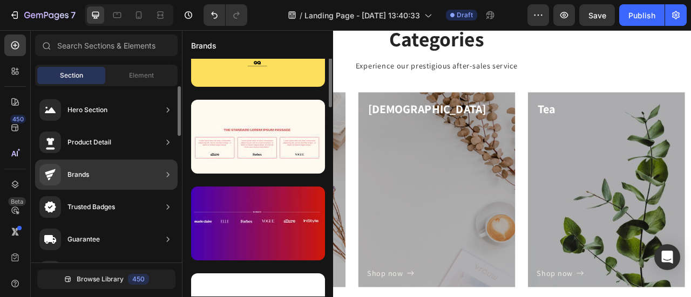
scroll to position [0, 0]
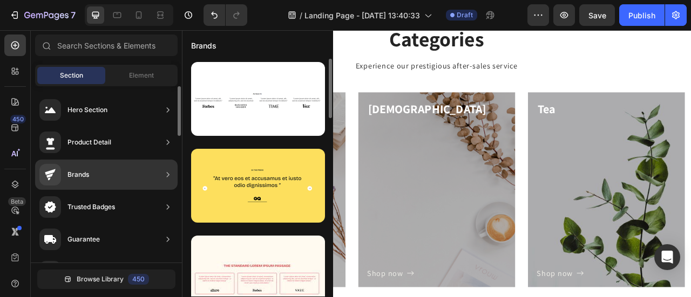
click at [140, 160] on div "Product Detail" at bounding box center [106, 175] width 142 height 30
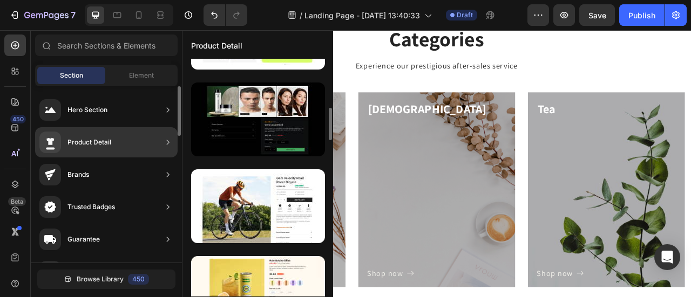
scroll to position [332, 0]
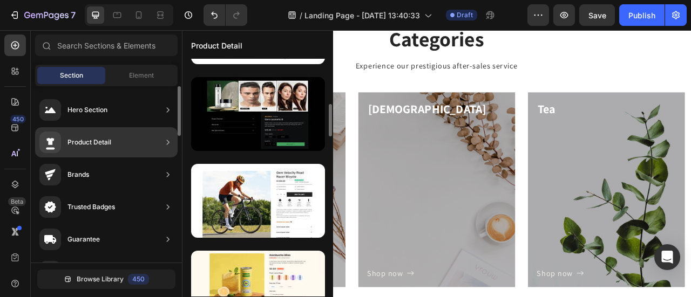
click at [128, 127] on div "Hero Section" at bounding box center [106, 142] width 142 height 30
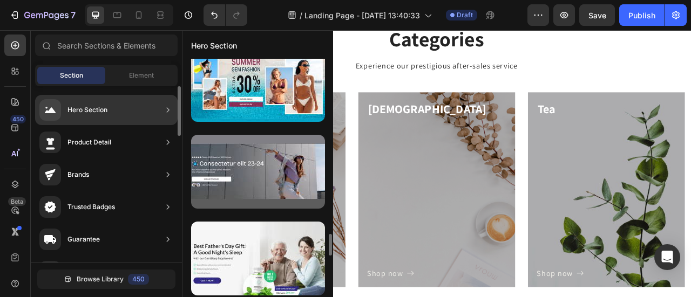
scroll to position [1928, 0]
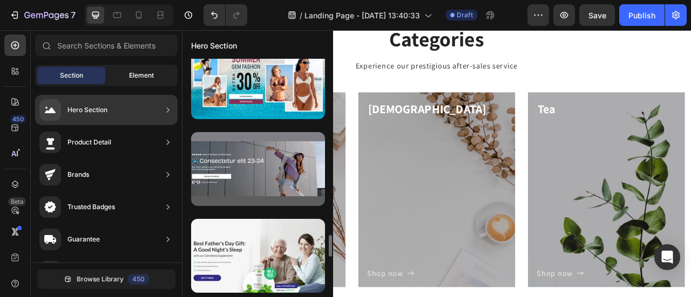
click at [145, 79] on span "Element" at bounding box center [141, 76] width 25 height 10
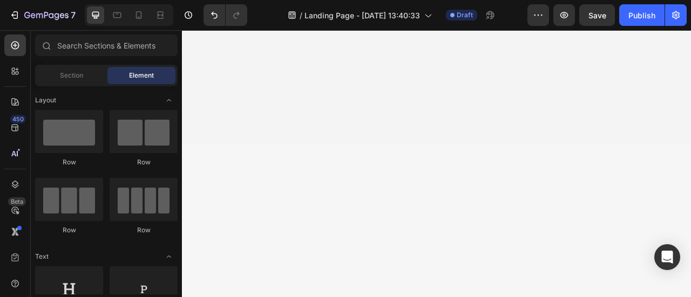
scroll to position [0, 0]
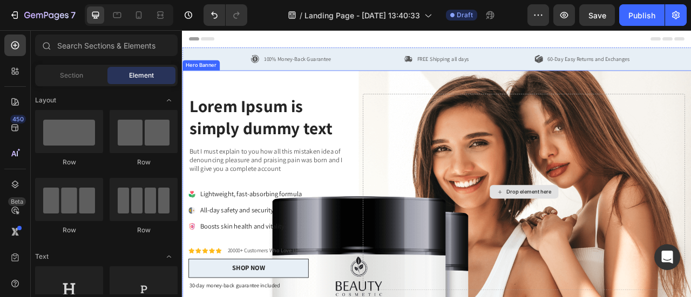
click at [690, 196] on div "Drop element here" at bounding box center [616, 236] width 409 height 250
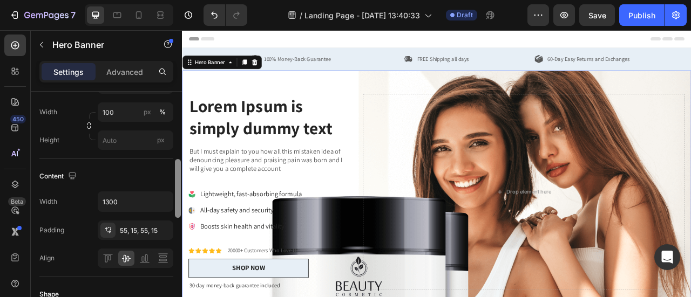
drag, startPoint x: 360, startPoint y: 172, endPoint x: 192, endPoint y: 317, distance: 221.8
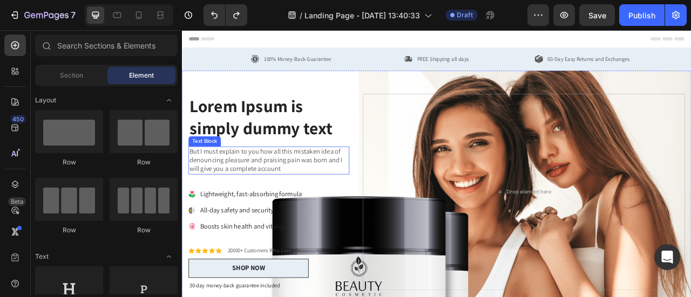
click at [273, 196] on p "But I must explain to you how all this mistaken idea of denouncing pleasure and…" at bounding box center [292, 195] width 202 height 33
drag, startPoint x: 826, startPoint y: 52, endPoint x: 363, endPoint y: 247, distance: 502.7
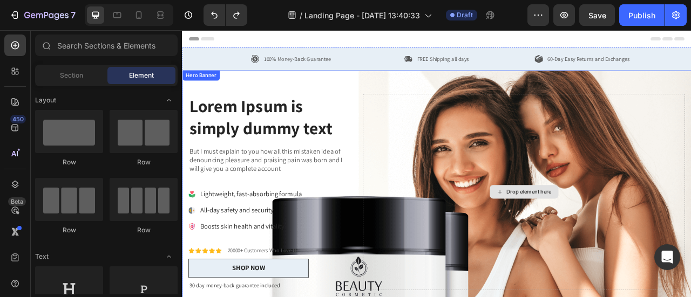
scroll to position [40, 0]
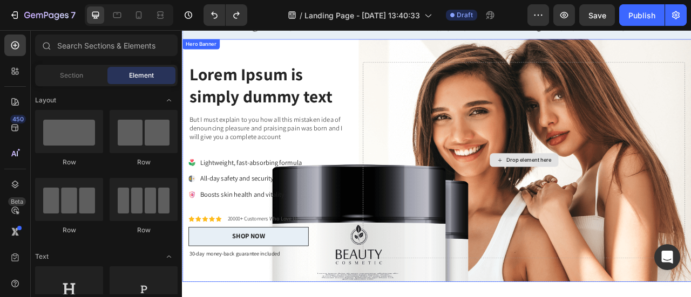
click at [516, 89] on div "Drop element here" at bounding box center [616, 196] width 409 height 250
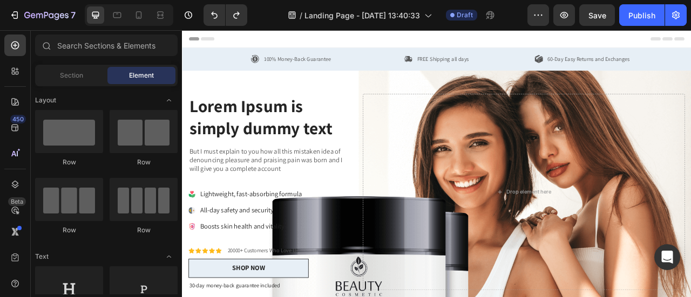
scroll to position [279, 0]
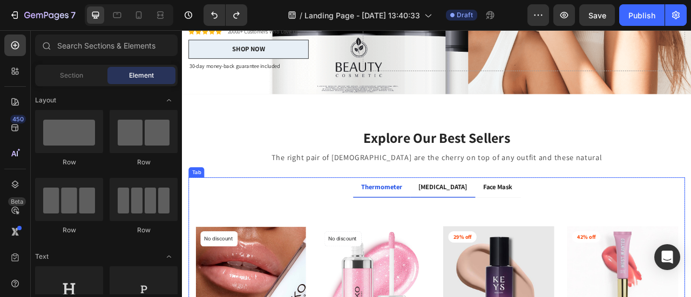
click at [522, 229] on div "[MEDICAL_DATA]" at bounding box center [513, 230] width 65 height 16
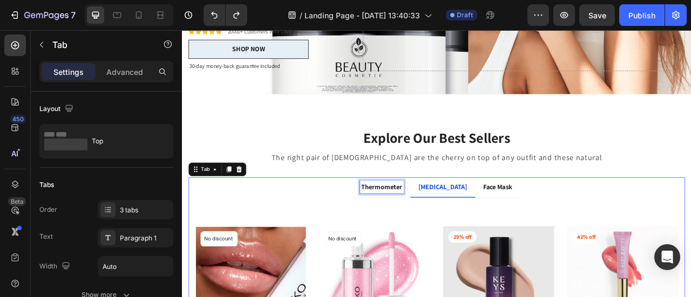
click at [578, 229] on p "Face Mask" at bounding box center [583, 229] width 37 height 13
click at [472, 229] on li "[MEDICAL_DATA]" at bounding box center [513, 230] width 83 height 26
click at [490, 174] on p "Explore Our Best Sellers" at bounding box center [505, 167] width 629 height 23
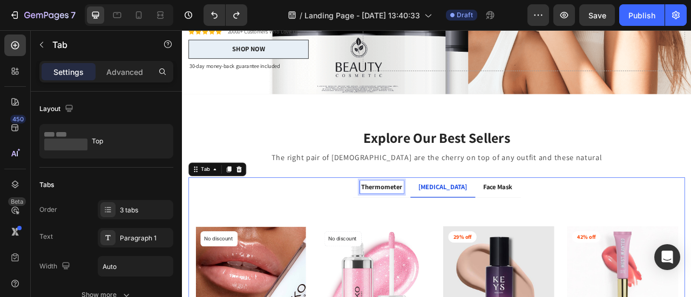
click at [530, 172] on p "Explore Our Best Sellers" at bounding box center [505, 167] width 629 height 23
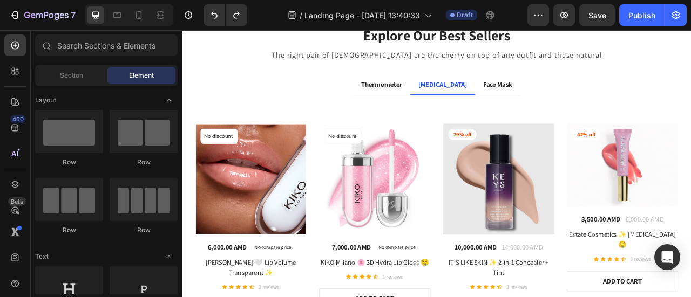
scroll to position [286, 0]
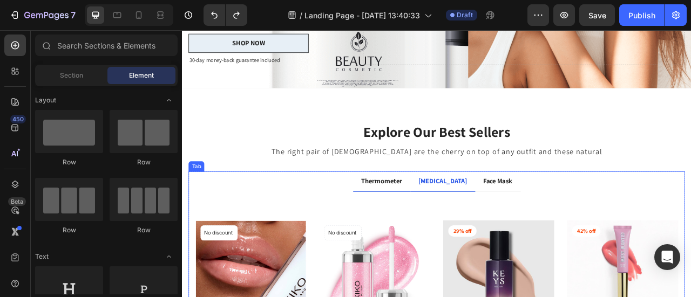
click at [438, 225] on p "Thermometer" at bounding box center [435, 222] width 52 height 13
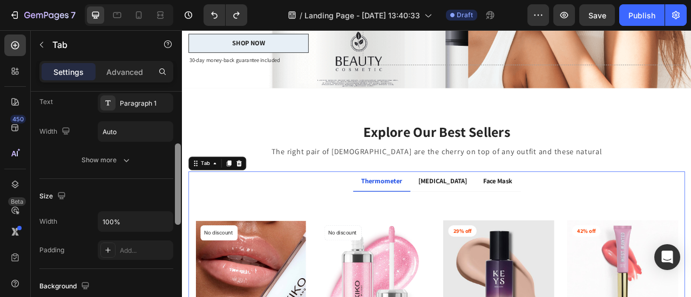
scroll to position [139, 0]
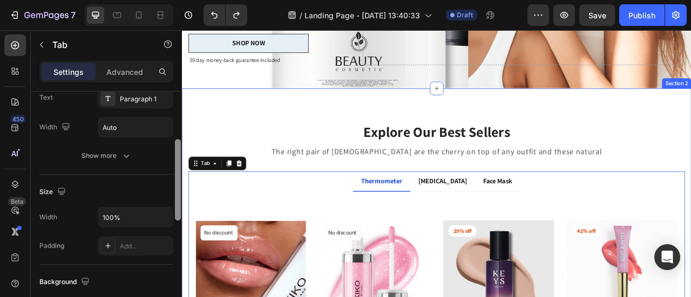
drag, startPoint x: 359, startPoint y: 143, endPoint x: 187, endPoint y: 260, distance: 208.6
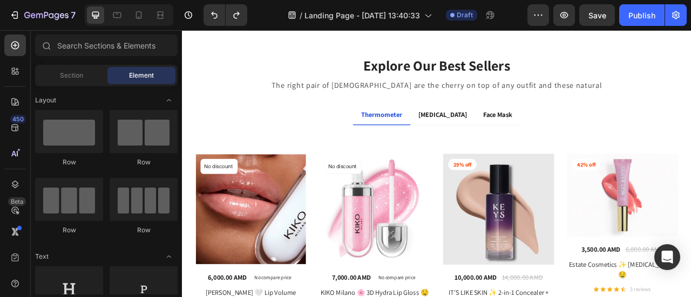
scroll to position [0, 0]
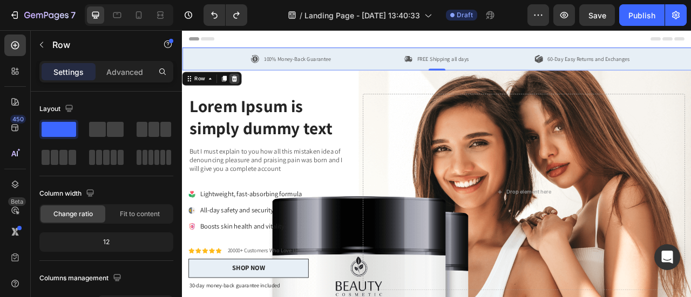
click at [247, 93] on icon at bounding box center [248, 91] width 7 height 8
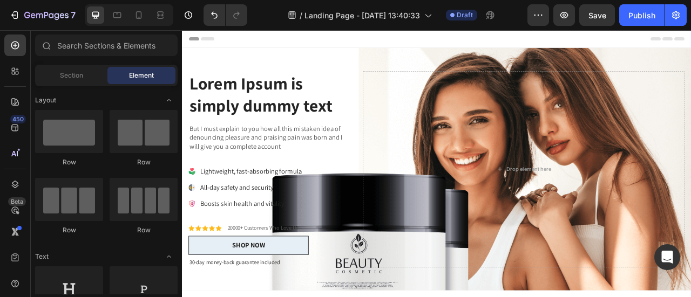
click at [690, 82] on div "Drop element here" at bounding box center [616, 207] width 409 height 250
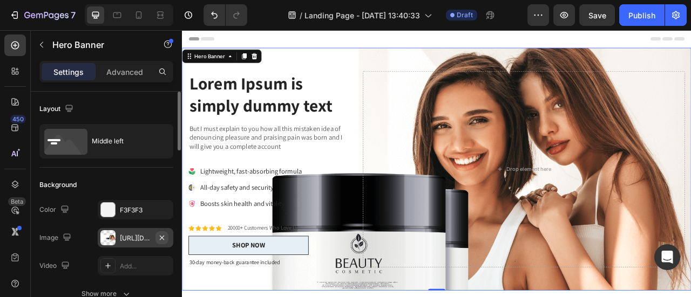
click at [163, 240] on icon "button" at bounding box center [162, 238] width 9 height 9
type input "Auto"
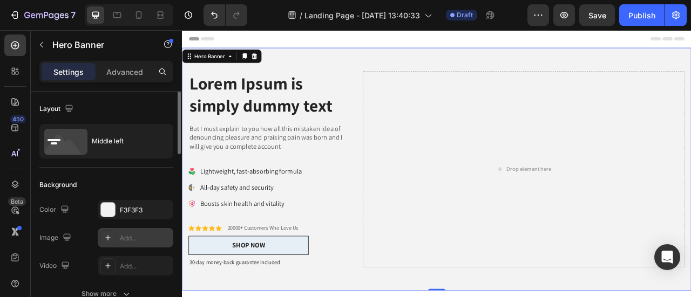
click at [138, 234] on div "Add..." at bounding box center [145, 239] width 51 height 10
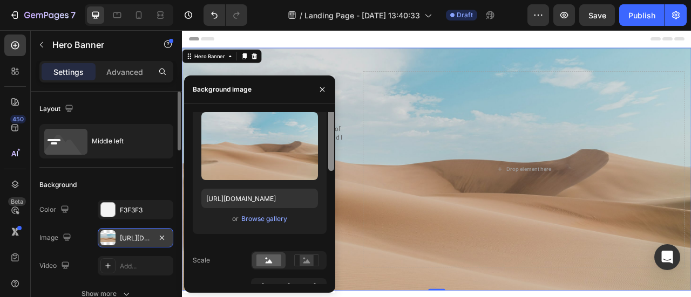
scroll to position [33, 0]
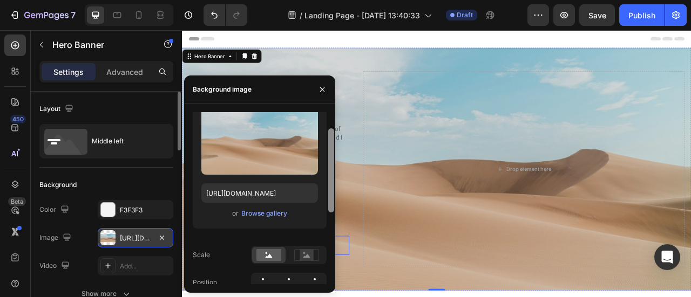
drag, startPoint x: 515, startPoint y: 168, endPoint x: 379, endPoint y: 300, distance: 189.6
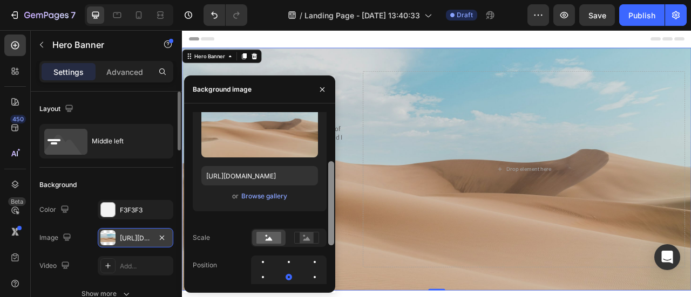
scroll to position [0, 0]
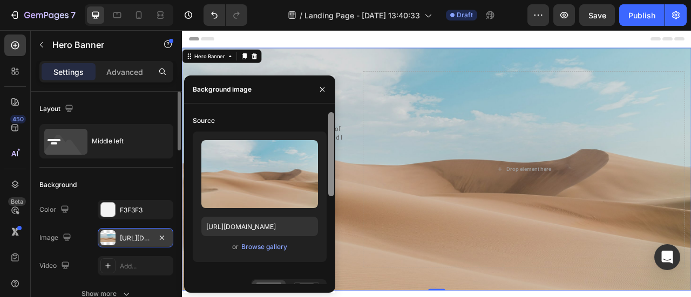
drag, startPoint x: 330, startPoint y: 266, endPoint x: 334, endPoint y: 112, distance: 153.8
click at [334, 112] on div at bounding box center [331, 198] width 8 height 172
click at [323, 91] on icon "button" at bounding box center [322, 89] width 9 height 9
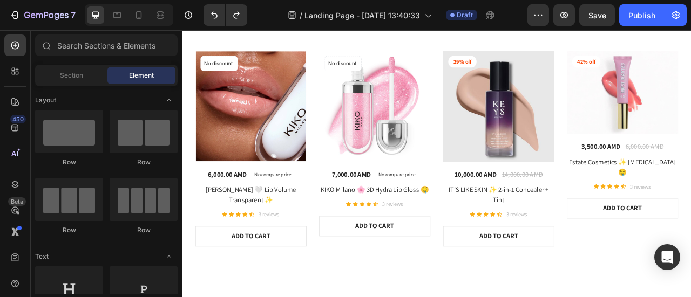
scroll to position [488, 0]
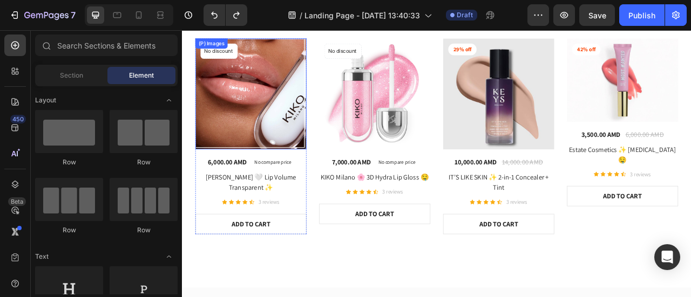
click at [214, 146] on img at bounding box center [269, 110] width 141 height 141
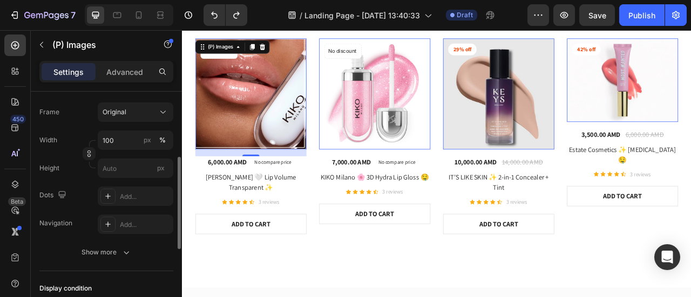
scroll to position [168, 0]
click at [159, 109] on icon at bounding box center [163, 111] width 11 height 11
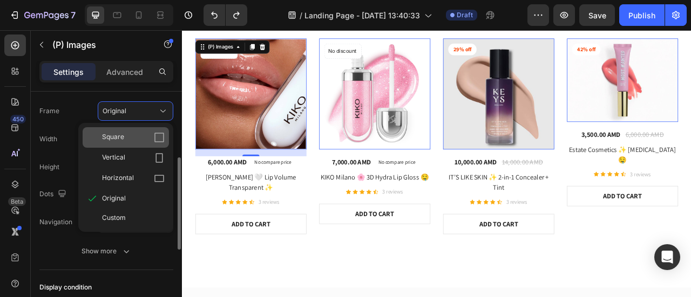
click at [133, 146] on div "Square" at bounding box center [126, 137] width 86 height 21
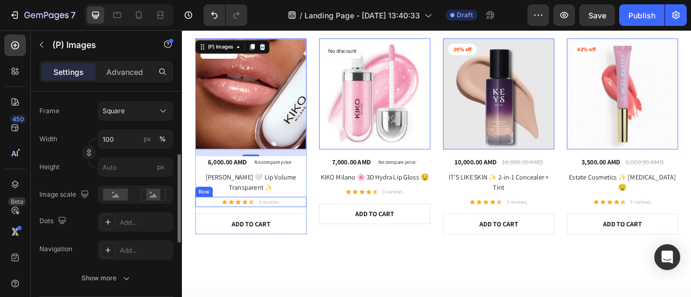
click at [205, 248] on div "Icon Icon Icon Icon Icon Icon List Hoz 3 reviews Text block Row" at bounding box center [269, 248] width 141 height 13
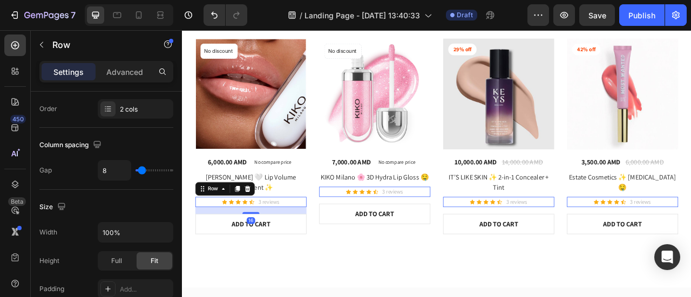
scroll to position [0, 0]
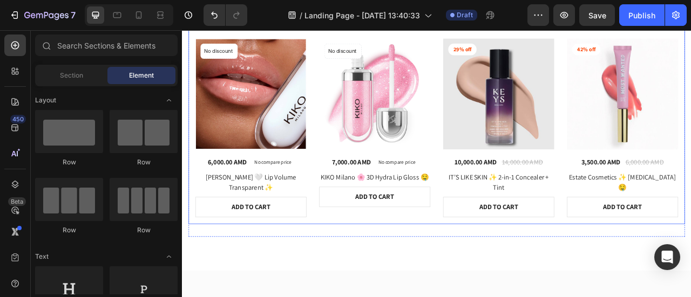
click at [197, 246] on div "Title Line No discount Not be displayed when published Product Badge (P) Images…" at bounding box center [505, 140] width 631 height 272
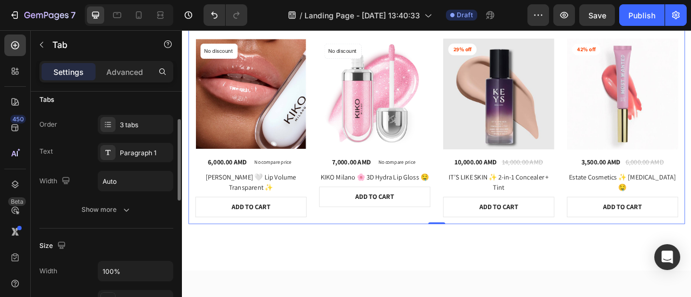
scroll to position [87, 0]
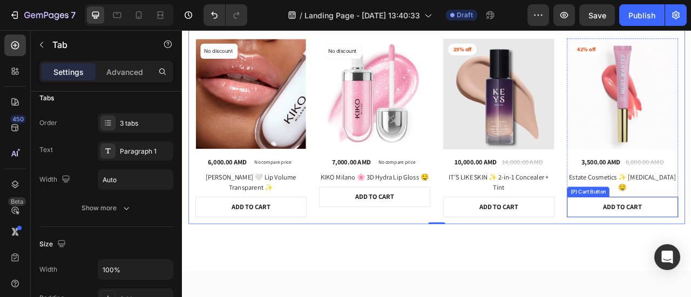
click at [340, 245] on button "ADD TO CART" at bounding box center [269, 255] width 141 height 26
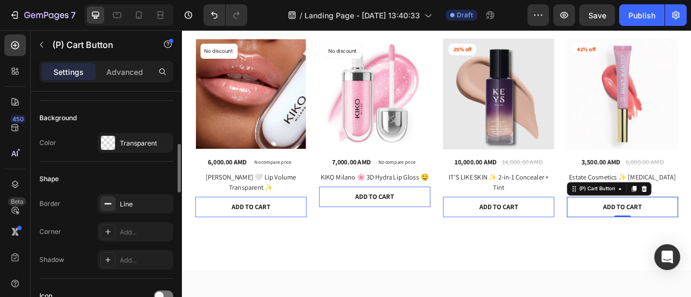
scroll to position [256, 0]
click at [104, 208] on div at bounding box center [107, 203] width 15 height 15
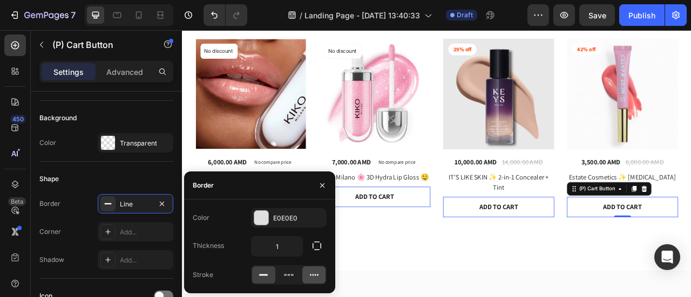
click at [309, 275] on icon at bounding box center [314, 275] width 11 height 11
click at [262, 281] on div at bounding box center [263, 275] width 23 height 17
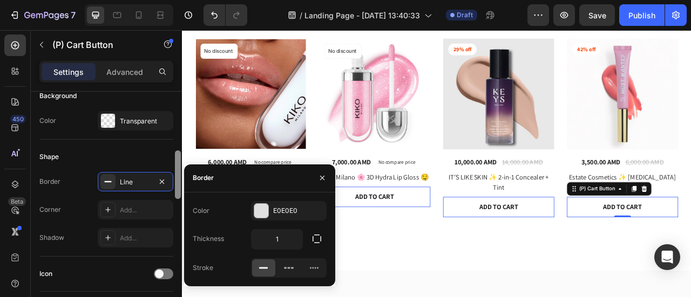
scroll to position [271, 0]
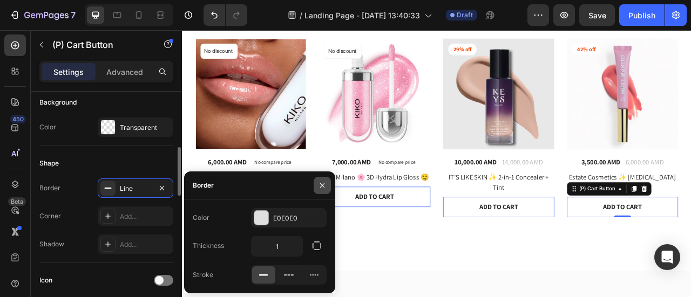
click at [325, 187] on icon "button" at bounding box center [322, 185] width 9 height 9
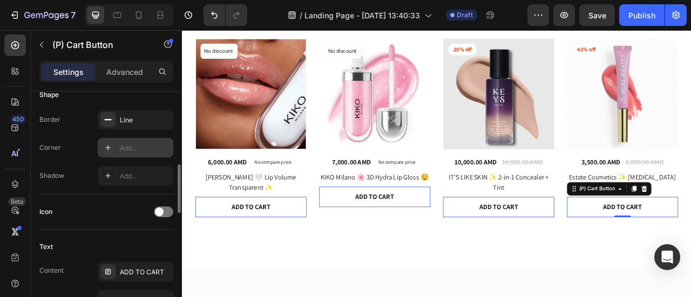
scroll to position [343, 0]
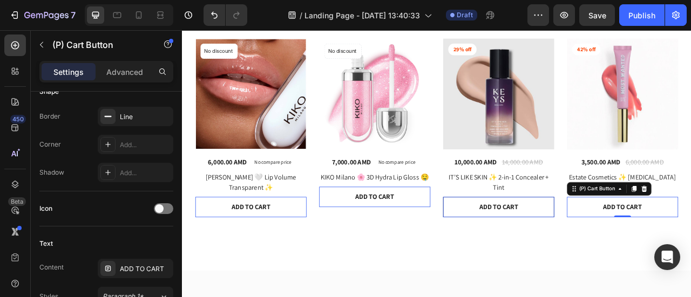
click at [340, 253] on button "ADD TO CART" at bounding box center [269, 255] width 141 height 26
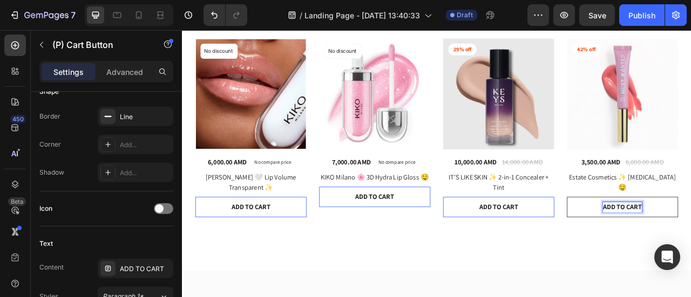
click at [340, 242] on button "ADD TO CART" at bounding box center [269, 255] width 141 height 26
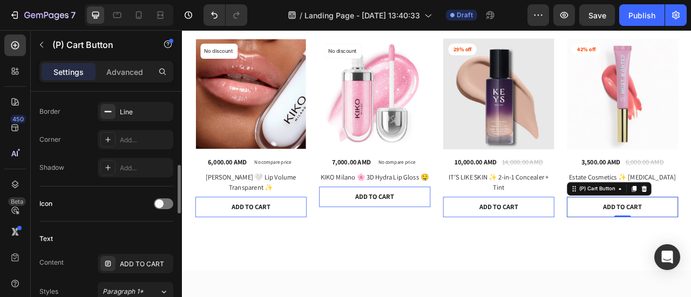
scroll to position [350, 0]
click at [158, 203] on span at bounding box center [159, 202] width 9 height 9
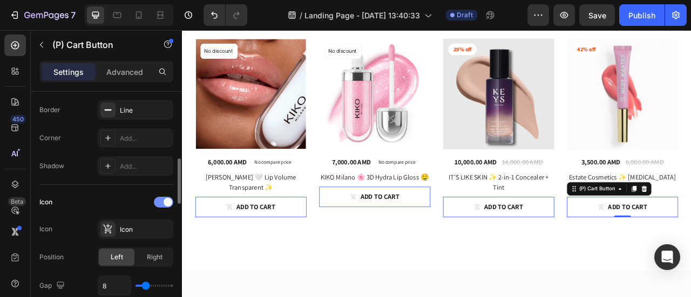
click at [173, 201] on div at bounding box center [163, 202] width 19 height 11
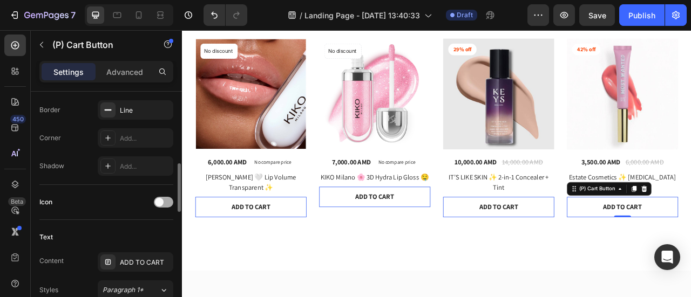
click at [168, 197] on div at bounding box center [163, 202] width 19 height 11
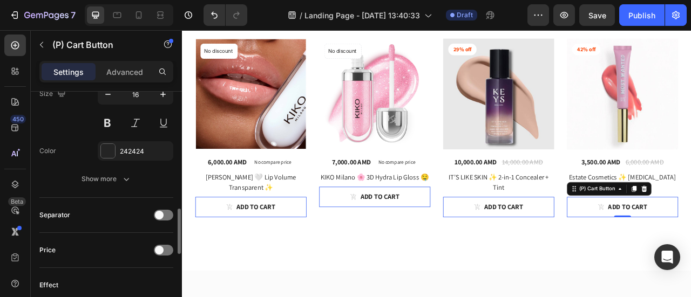
scroll to position [691, 0]
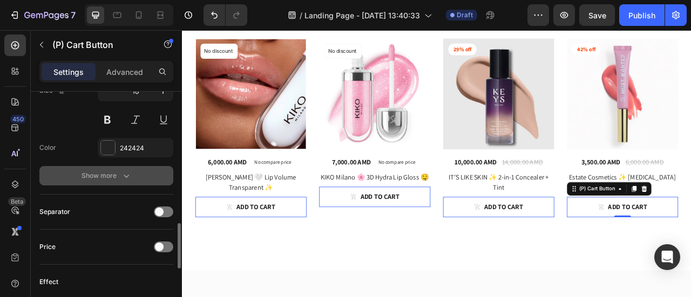
click at [125, 175] on icon "button" at bounding box center [126, 175] width 11 height 11
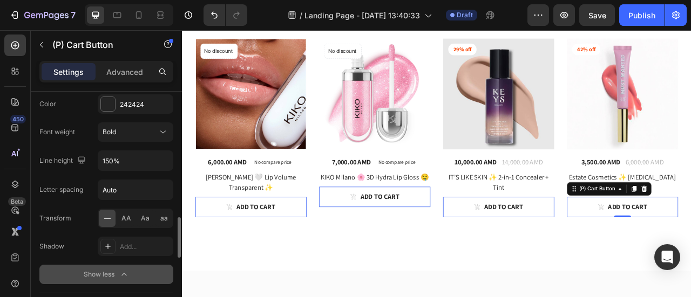
scroll to position [735, 0]
click at [62, 264] on button "Show less" at bounding box center [106, 273] width 134 height 19
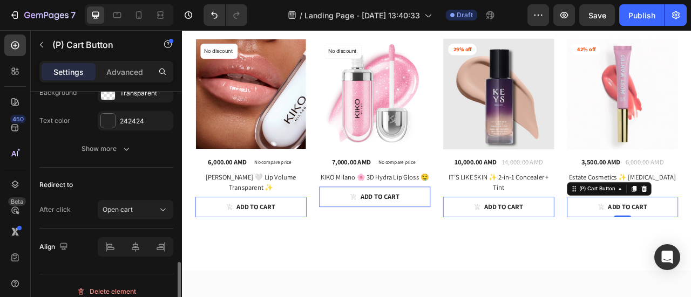
scroll to position [1001, 0]
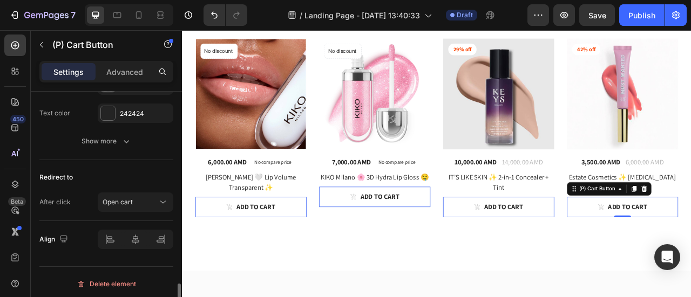
click at [142, 237] on div at bounding box center [136, 239] width 76 height 19
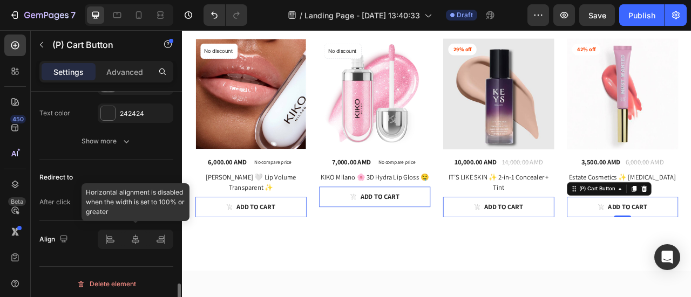
click at [111, 236] on div at bounding box center [136, 239] width 76 height 19
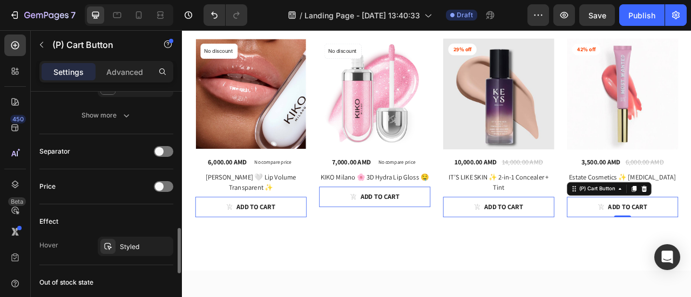
scroll to position [742, 0]
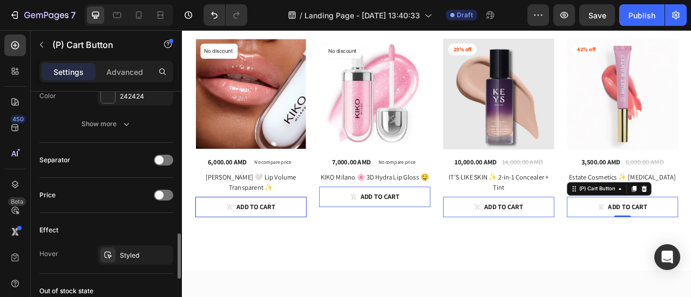
click at [200, 250] on button "ADD TO CART" at bounding box center [269, 255] width 141 height 26
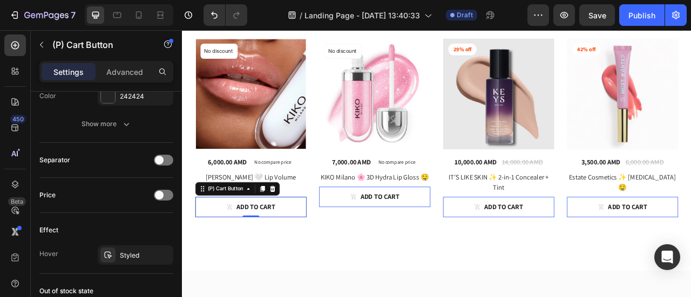
click at [216, 261] on button "ADD TO CART" at bounding box center [269, 255] width 141 height 26
click at [245, 251] on icon "ADD TO CART" at bounding box center [241, 255] width 7 height 8
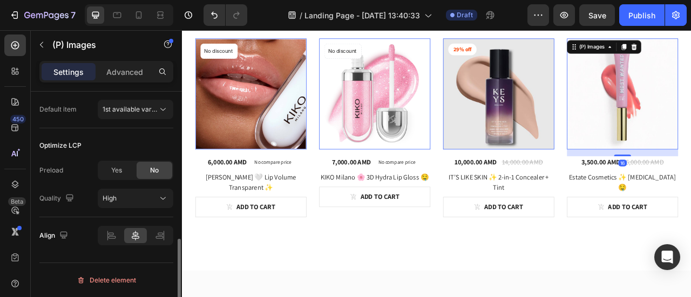
scroll to position [0, 0]
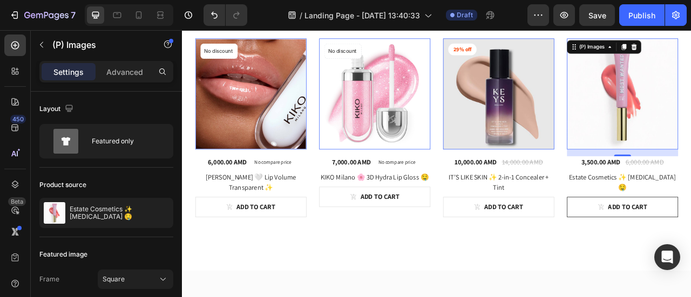
click at [340, 249] on button "ADD TO CART" at bounding box center [269, 255] width 141 height 26
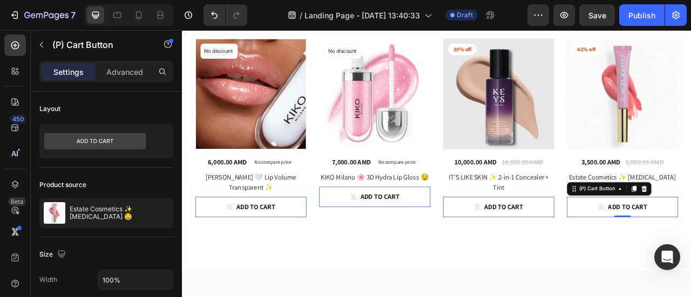
click at [202, 220] on h2 "[PERSON_NAME] 🤍 Lip Volume Transparent ✨" at bounding box center [269, 224] width 141 height 28
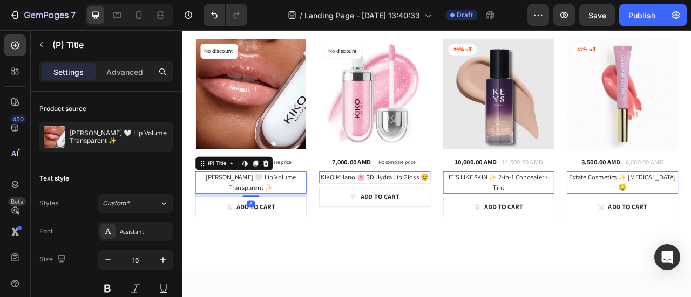
click at [196, 286] on div "Thermometer [MEDICAL_DATA] Face Mask Title Line No discount Not be displayed wh…" at bounding box center [505, 135] width 631 height 315
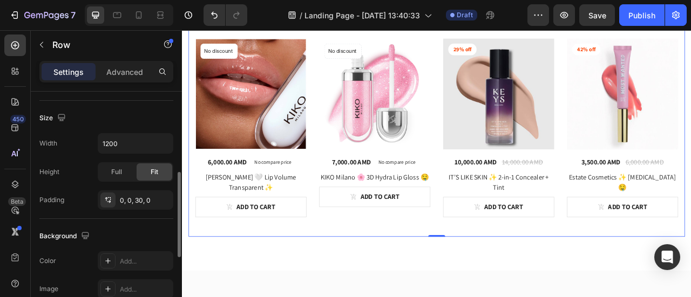
scroll to position [223, 0]
click at [71, 276] on div "The changes might be hidden by the video. Color Add... Image Add... Video Add..." at bounding box center [106, 289] width 134 height 76
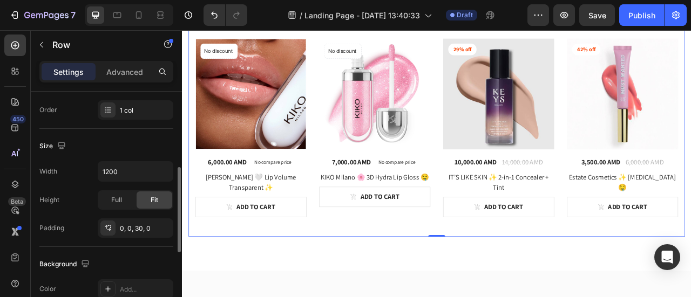
scroll to position [195, 0]
click at [140, 222] on div "0, 0, 30, 0" at bounding box center [136, 228] width 76 height 19
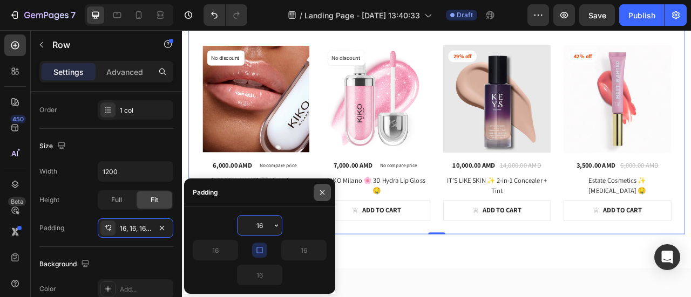
click at [321, 194] on icon "button" at bounding box center [322, 192] width 9 height 9
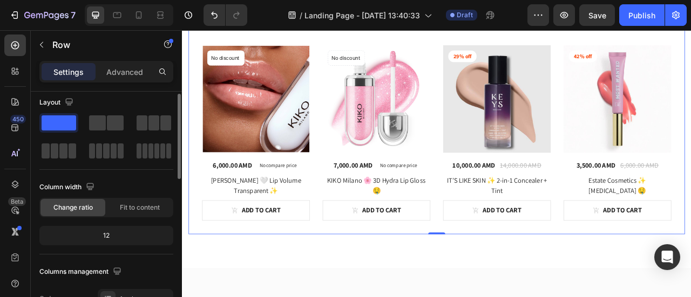
scroll to position [6, 0]
click at [141, 207] on span "Fit to content" at bounding box center [140, 208] width 40 height 10
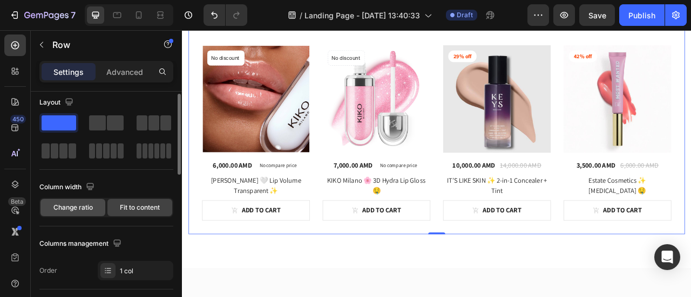
click at [57, 209] on span "Change ratio" at bounding box center [72, 208] width 39 height 10
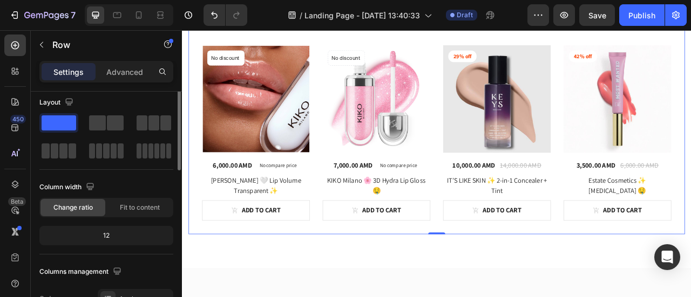
scroll to position [0, 0]
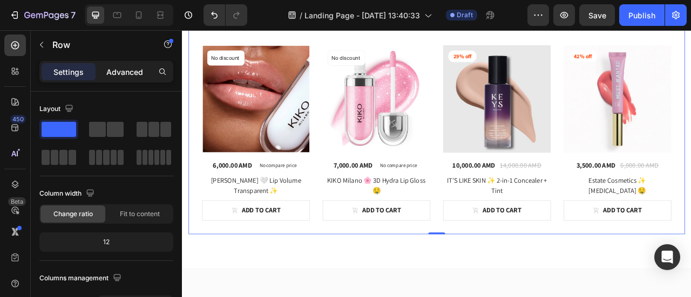
click at [135, 65] on div "Advanced" at bounding box center [125, 71] width 54 height 17
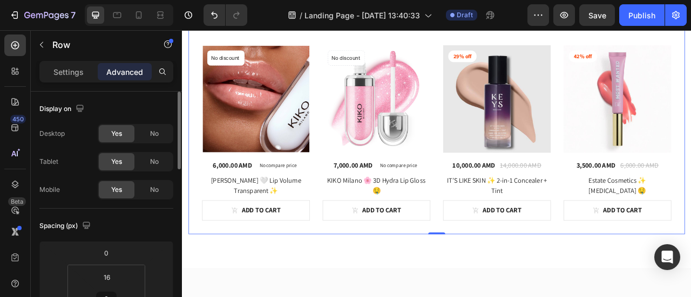
click at [60, 234] on div "Spacing (px)" at bounding box center [106, 225] width 134 height 17
click at [46, 40] on button "button" at bounding box center [41, 44] width 17 height 17
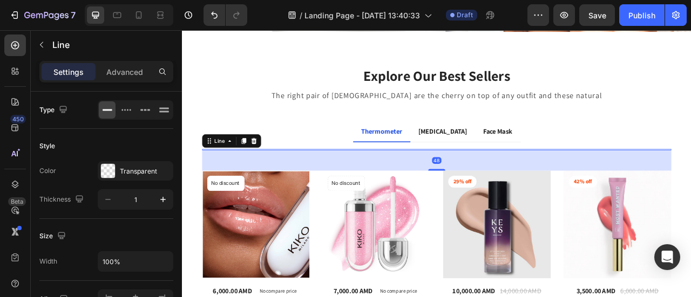
scroll to position [322, 0]
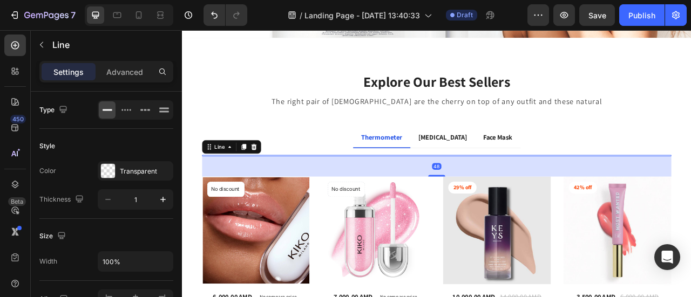
click at [431, 169] on div "Thermometer" at bounding box center [436, 167] width 56 height 16
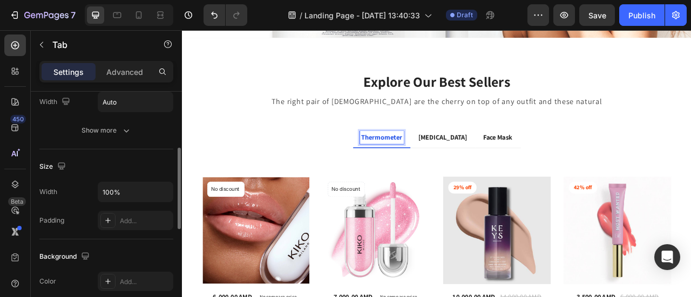
scroll to position [165, 0]
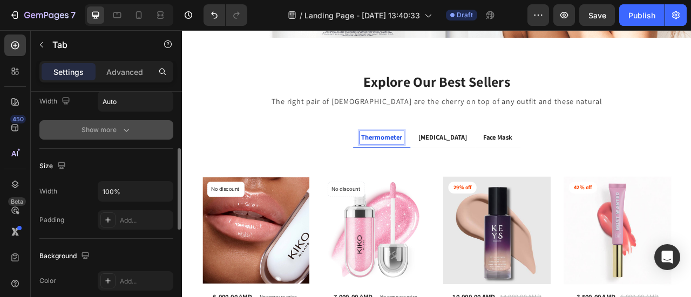
click at [131, 135] on button "Show more" at bounding box center [106, 129] width 134 height 19
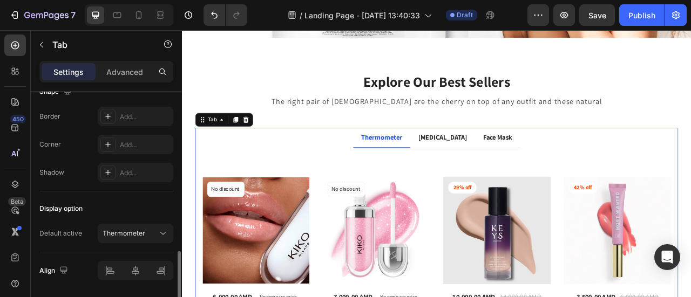
scroll to position [560, 0]
click at [163, 233] on icon at bounding box center [163, 232] width 11 height 11
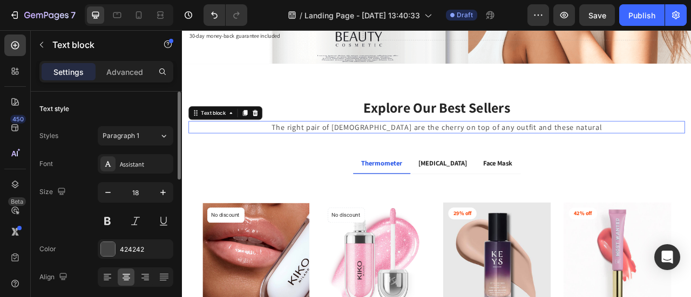
scroll to position [235, 0]
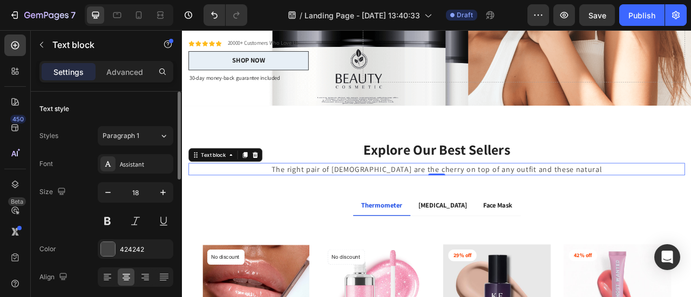
click at [582, 172] on p "Explore Our Best Sellers" at bounding box center [505, 181] width 629 height 23
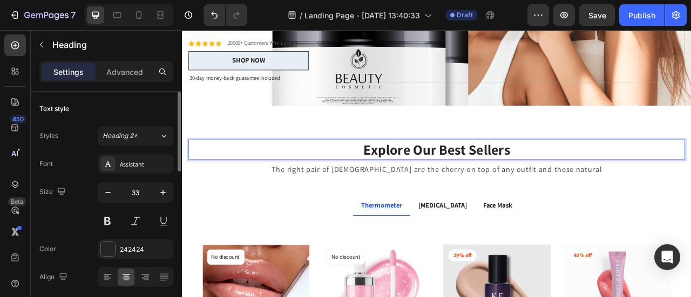
click at [663, 206] on p "The right pair of [DEMOGRAPHIC_DATA] are the cherry on top of any outfit and th…" at bounding box center [505, 206] width 629 height 13
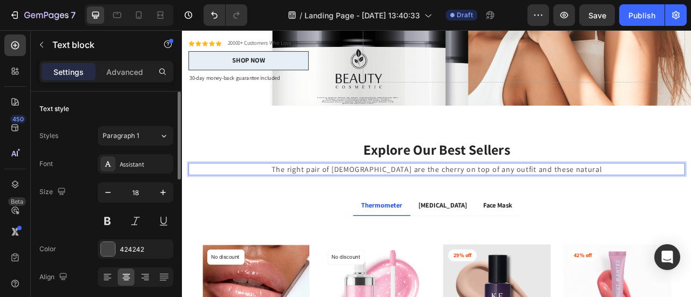
click at [252, 209] on p "The right pair of [DEMOGRAPHIC_DATA] are the cherry on top of any outfit and th…" at bounding box center [505, 206] width 629 height 13
click at [191, 212] on p "The right pair of [DEMOGRAPHIC_DATA] are the cherry on top of any outfit and th…" at bounding box center [505, 206] width 629 height 13
click at [213, 206] on p "The right pair of [DEMOGRAPHIC_DATA] are the cherry on top of any outfit and th…" at bounding box center [505, 206] width 629 height 13
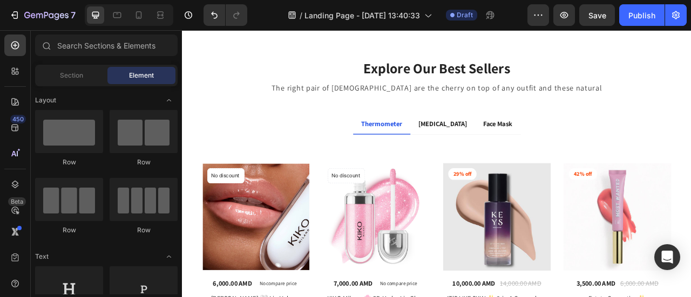
scroll to position [344, 0]
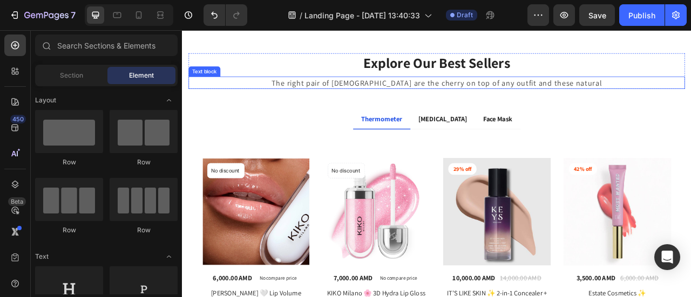
click at [503, 95] on p "The right pair of [DEMOGRAPHIC_DATA] are the cherry on top of any outfit and th…" at bounding box center [505, 96] width 629 height 13
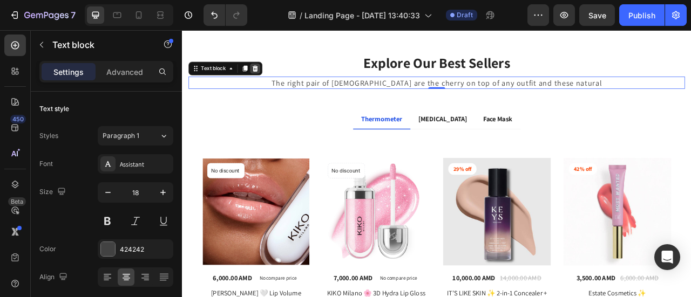
click at [273, 79] on icon at bounding box center [274, 79] width 7 height 8
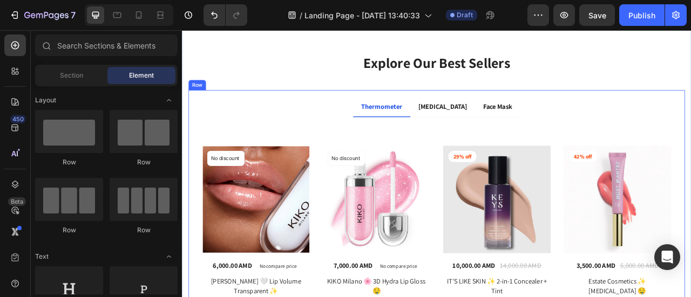
click at [400, 106] on div "Thermometer [MEDICAL_DATA] Face Mask Title Line No discount Not be displayed wh…" at bounding box center [505, 261] width 631 height 311
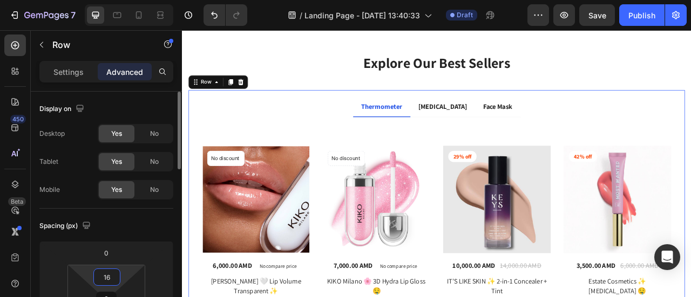
click at [108, 277] on input "16" at bounding box center [107, 277] width 22 height 16
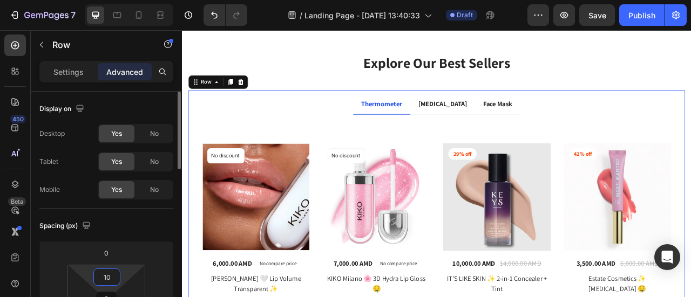
type input "1"
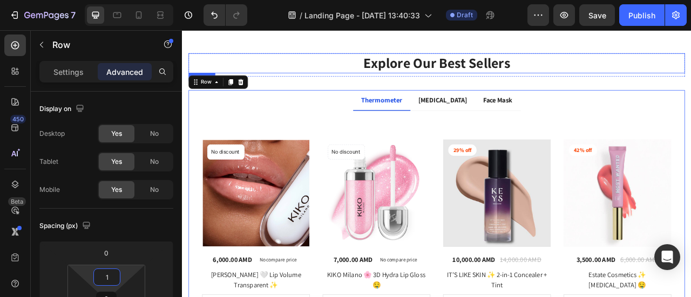
click at [287, 78] on p "Explore Our Best Sellers" at bounding box center [505, 71] width 629 height 23
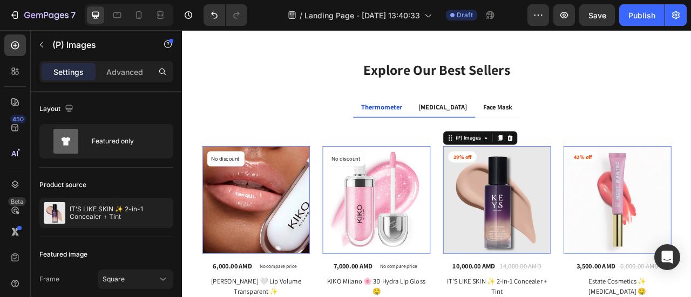
scroll to position [522, 0]
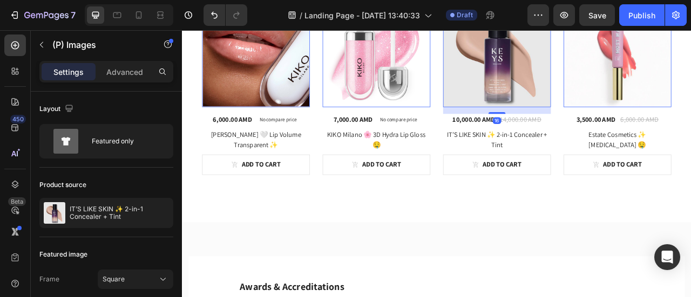
click at [208, 165] on h2 "[PERSON_NAME] 🤍 Lip Volume Transparent ✨" at bounding box center [275, 170] width 137 height 28
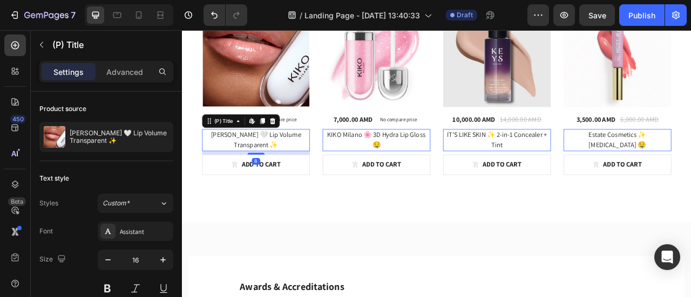
click at [209, 226] on div "Thermometer [MEDICAL_DATA] Face Mask Title Line No discount Not be displayed wh…" at bounding box center [505, 79] width 631 height 303
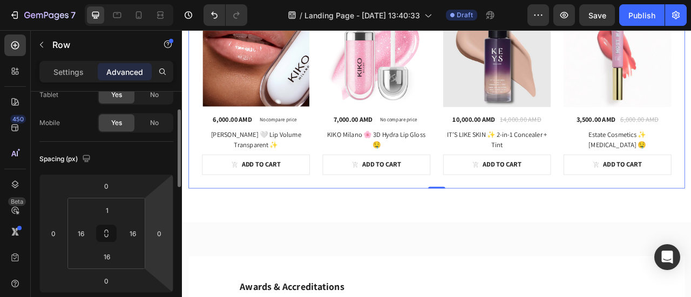
scroll to position [69, 0]
click at [107, 256] on input "16" at bounding box center [107, 255] width 22 height 16
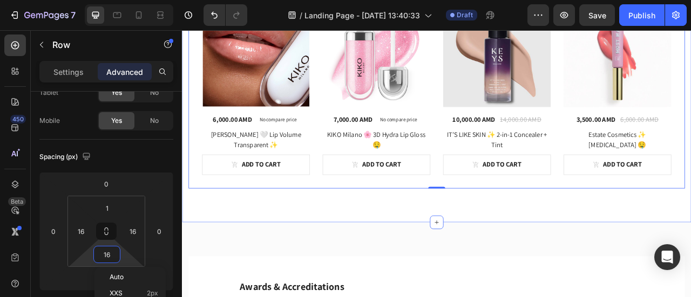
type input "1"
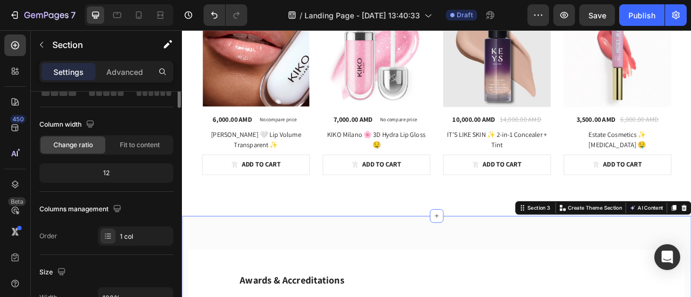
scroll to position [0, 0]
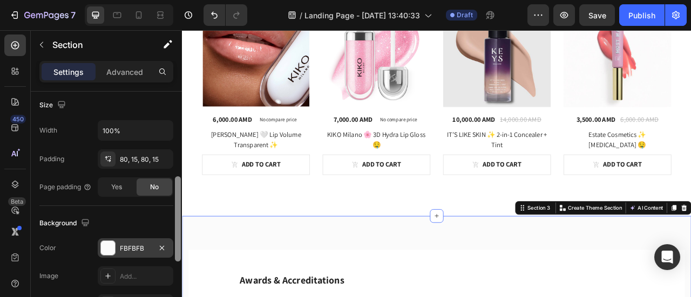
drag, startPoint x: 180, startPoint y: 165, endPoint x: 166, endPoint y: 251, distance: 87.9
click at [166, 251] on div "Layout Column width Change ratio Fit to content 12 Columns management Order 1 c…" at bounding box center [106, 210] width 151 height 236
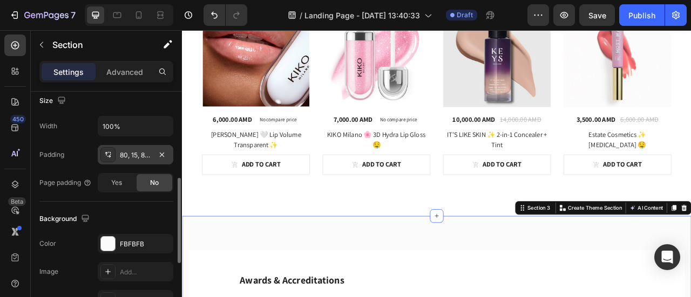
click at [148, 156] on div "80, 15, 80, 15" at bounding box center [135, 156] width 31 height 10
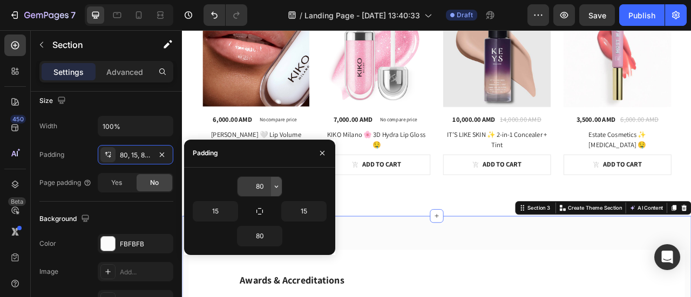
click at [278, 186] on icon "button" at bounding box center [276, 186] width 9 height 9
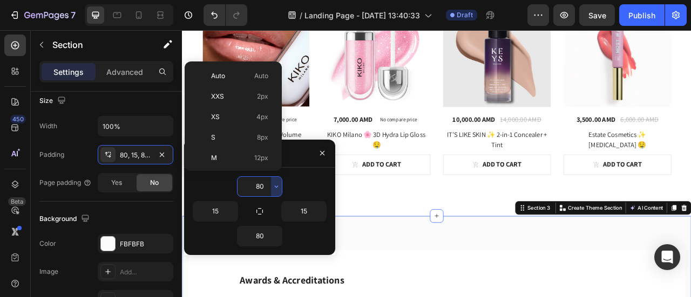
scroll to position [117, 0]
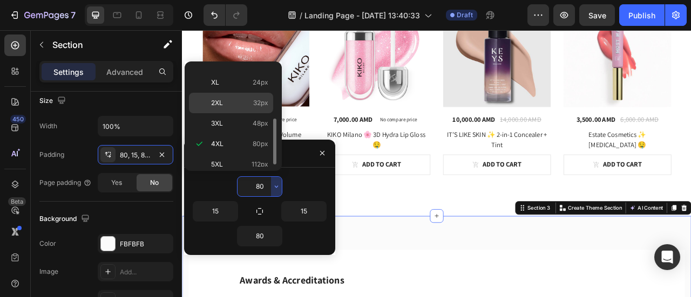
click at [249, 98] on p "2XL 32px" at bounding box center [239, 103] width 57 height 10
type input "32"
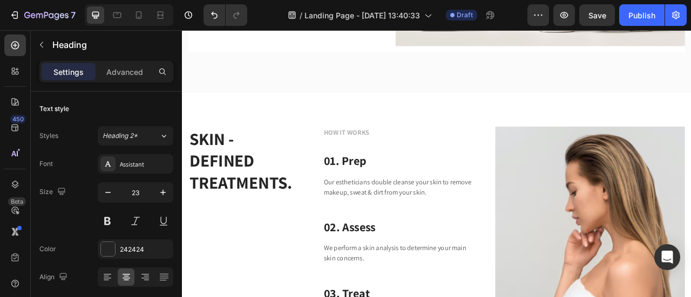
scroll to position [448, 0]
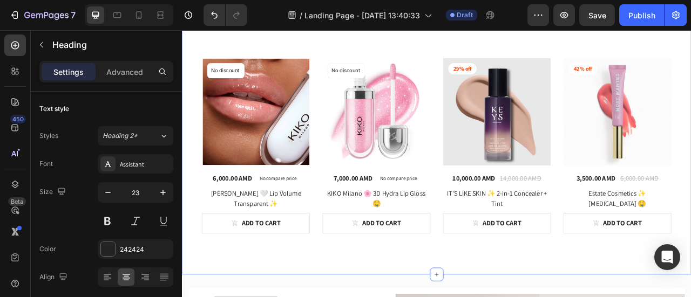
click at [618, 297] on div "Explore Our Best Sellers Heading Row Thermometer [MEDICAL_DATA] Face Mask Title…" at bounding box center [505, 127] width 647 height 428
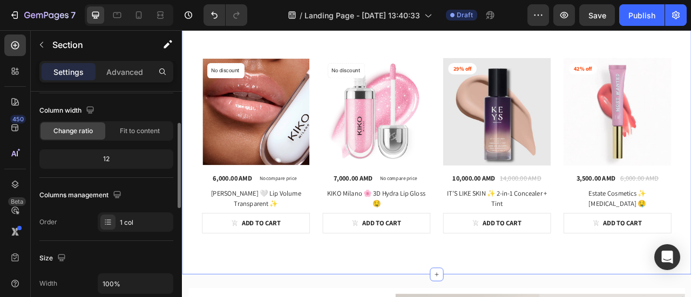
scroll to position [88, 0]
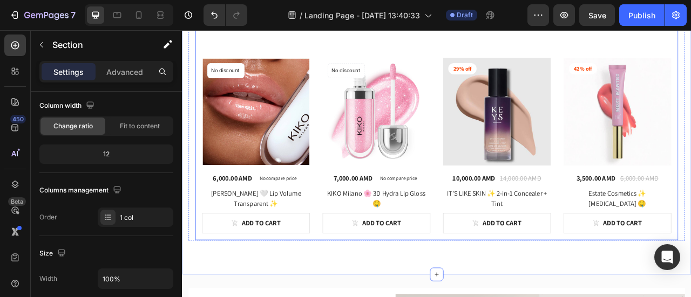
drag, startPoint x: 506, startPoint y: 337, endPoint x: 502, endPoint y: 293, distance: 44.4
click at [502, 293] on div "Explore Our Best Sellers Heading Row Thermometer [MEDICAL_DATA] Face Mask Title…" at bounding box center [505, 127] width 647 height 428
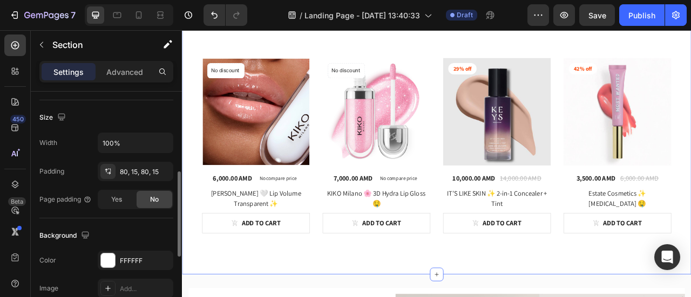
scroll to position [224, 0]
click at [137, 174] on div "80, 15, 80, 15" at bounding box center [135, 172] width 31 height 10
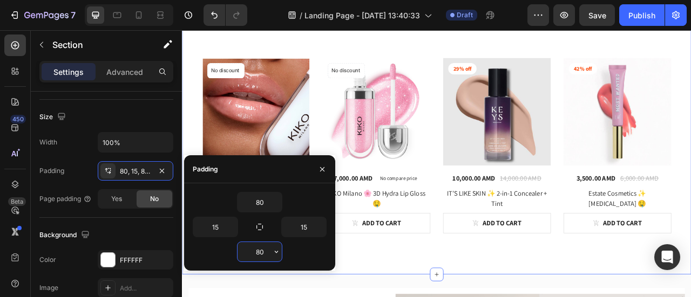
click at [264, 253] on input "80" at bounding box center [259, 251] width 44 height 19
click at [274, 253] on icon "button" at bounding box center [276, 252] width 9 height 9
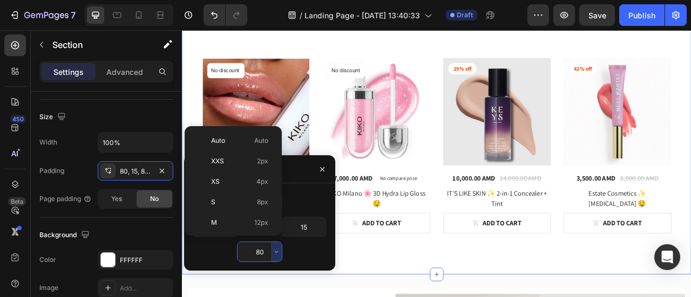
scroll to position [117, 0]
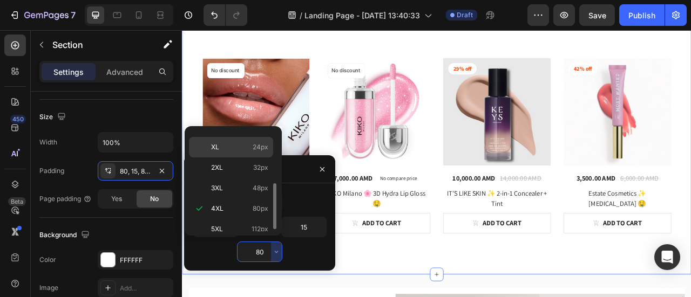
click at [243, 158] on div "XL 24px" at bounding box center [231, 168] width 84 height 21
type input "24"
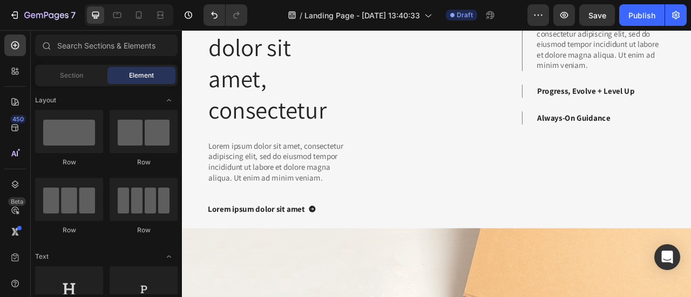
scroll to position [1620, 0]
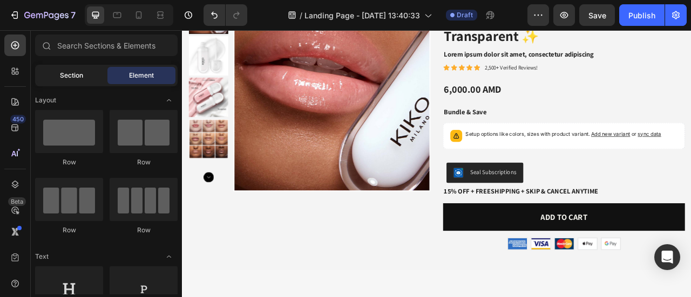
click at [76, 76] on span "Section" at bounding box center [71, 76] width 23 height 10
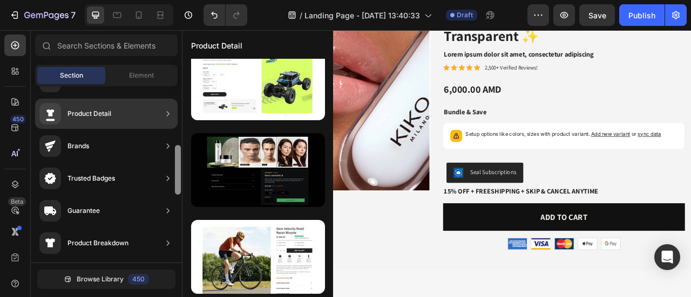
scroll to position [0, 0]
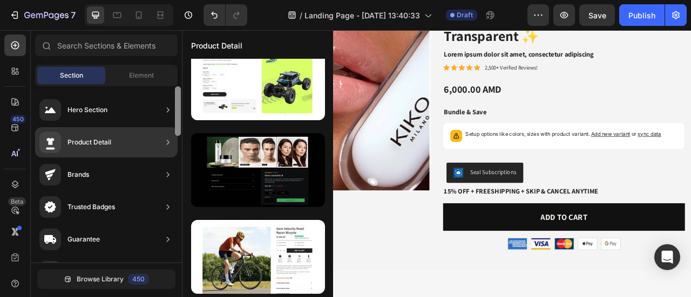
drag, startPoint x: 180, startPoint y: 121, endPoint x: 173, endPoint y: 115, distance: 9.6
click at [173, 115] on div "Hero Section Product Detail Brands Trusted Badges Guarantee Product Breakdown H…" at bounding box center [106, 174] width 151 height 176
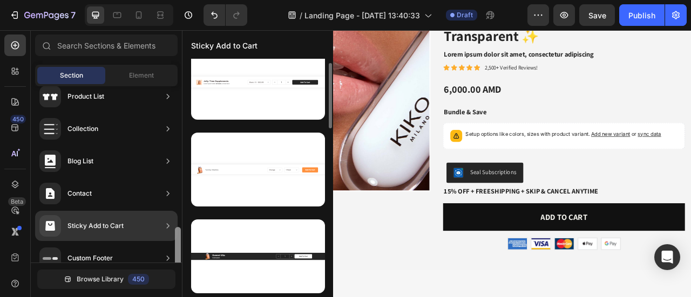
scroll to position [449, 0]
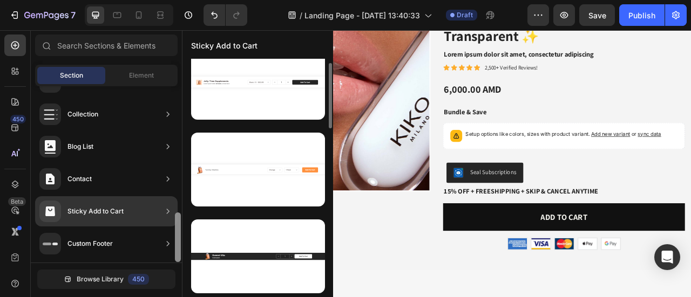
drag, startPoint x: 178, startPoint y: 126, endPoint x: 169, endPoint y: 225, distance: 99.7
click at [169, 225] on div "Hero Section Product Detail Brands Trusted Badges Guarantee Product Breakdown H…" at bounding box center [106, 174] width 151 height 176
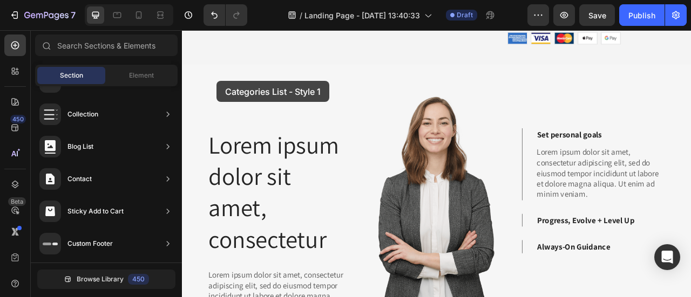
scroll to position [1821, 0]
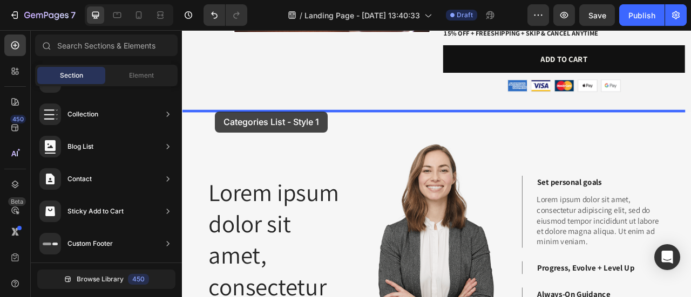
drag, startPoint x: 447, startPoint y: 220, endPoint x: 223, endPoint y: 133, distance: 240.7
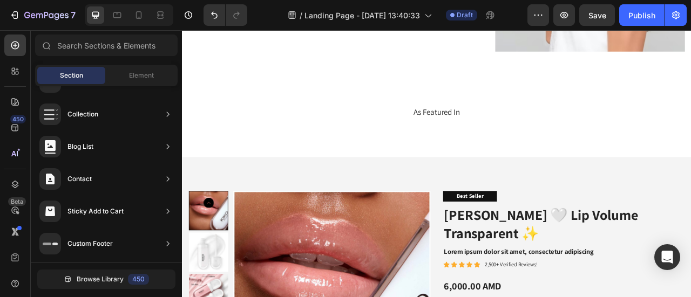
scroll to position [1352, 0]
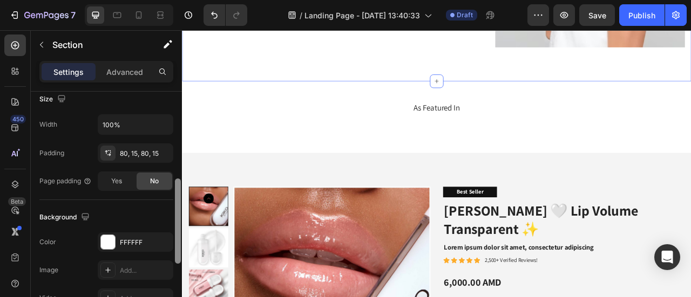
scroll to position [245, 0]
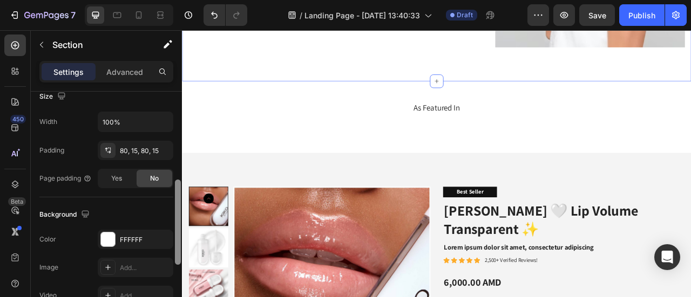
drag, startPoint x: 176, startPoint y: 119, endPoint x: 173, endPoint y: 208, distance: 88.5
click at [173, 208] on div "Layout Column width Change ratio Fit to content 12 Columns management Order 1 c…" at bounding box center [106, 210] width 151 height 236
click at [138, 146] on div "80, 15, 80, 15" at bounding box center [135, 151] width 31 height 10
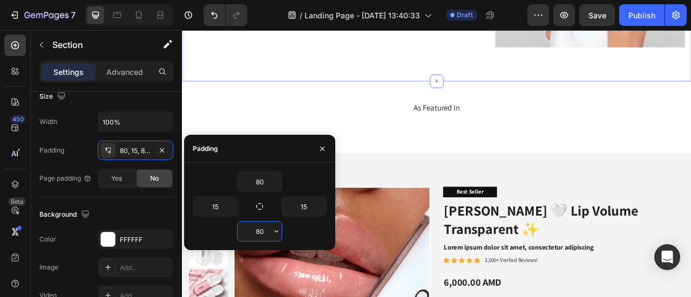
click at [265, 231] on input "80" at bounding box center [259, 231] width 44 height 19
click at [277, 231] on icon "button" at bounding box center [276, 231] width 9 height 9
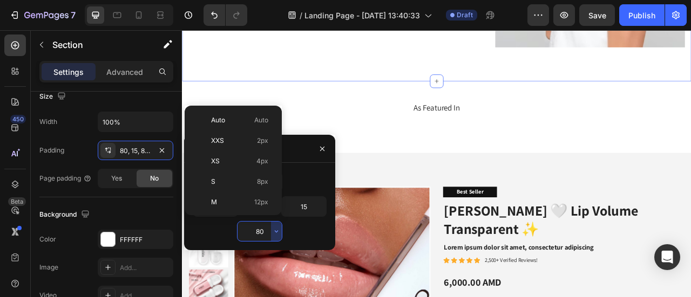
scroll to position [117, 0]
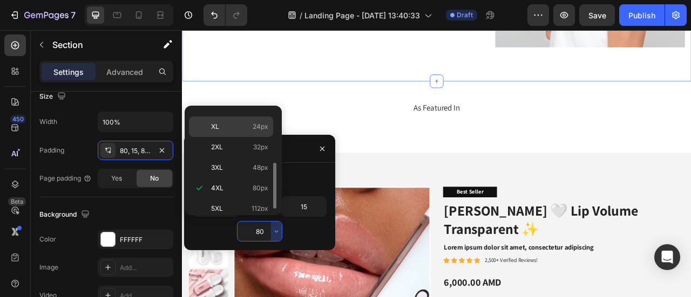
click at [241, 129] on p "XL 24px" at bounding box center [239, 127] width 57 height 10
type input "24"
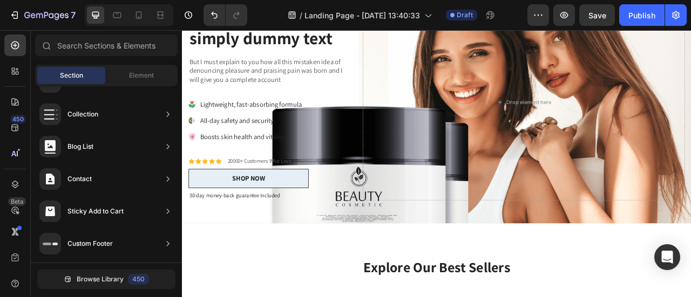
scroll to position [97, 0]
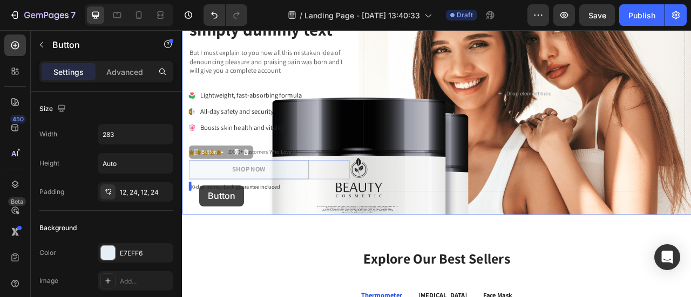
drag, startPoint x: 209, startPoint y: 188, endPoint x: 204, endPoint y: 228, distance: 40.2
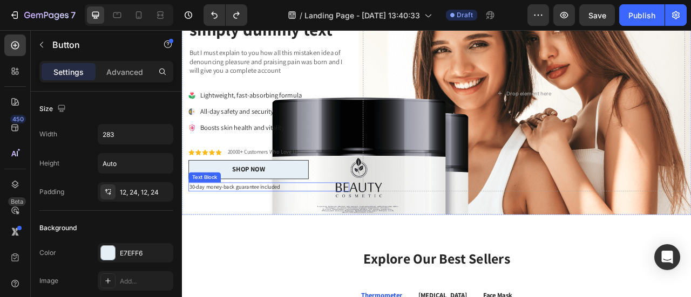
click at [269, 228] on p "30-day money-back guarantee included" at bounding box center [292, 229] width 202 height 9
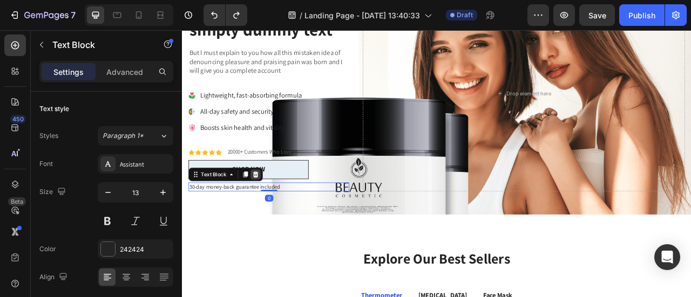
click at [278, 214] on icon at bounding box center [275, 213] width 9 height 9
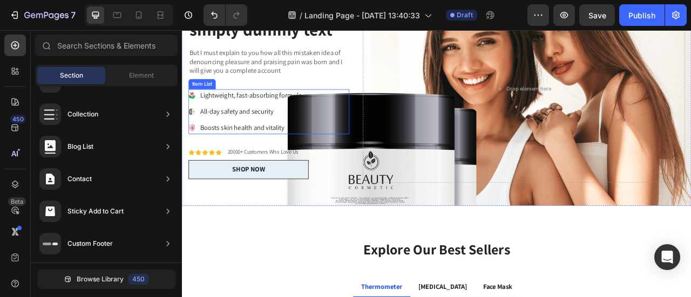
click at [211, 107] on p "Lightweight, fast-absorbing formula" at bounding box center [268, 113] width 129 height 13
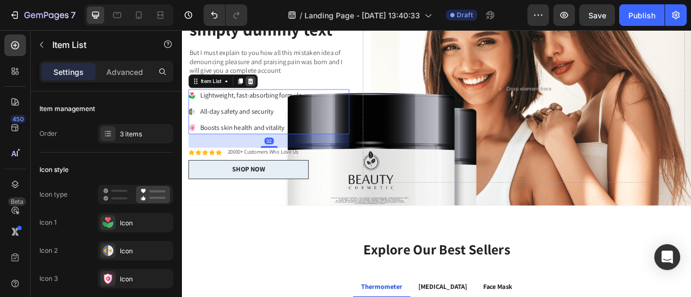
click at [274, 98] on div at bounding box center [268, 94] width 13 height 13
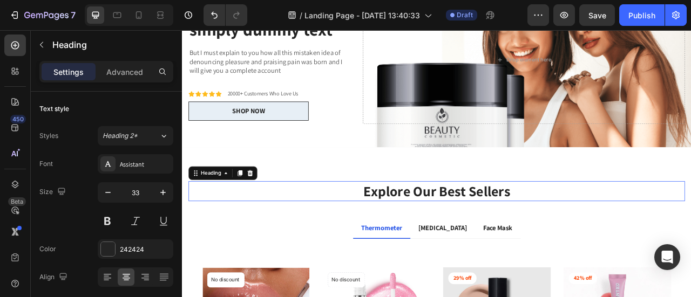
scroll to position [0, 0]
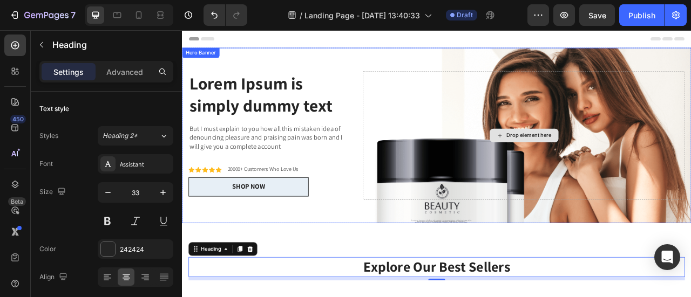
click at [690, 108] on div "Drop element here" at bounding box center [616, 164] width 409 height 164
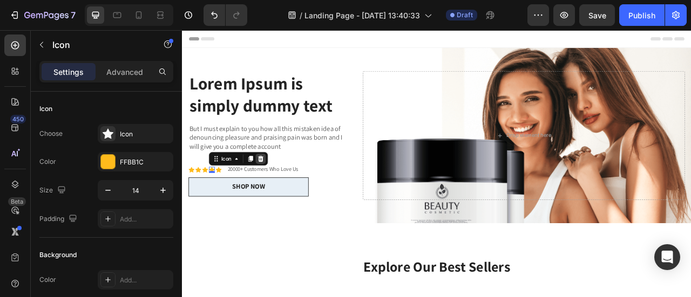
click at [283, 193] on icon at bounding box center [281, 194] width 7 height 8
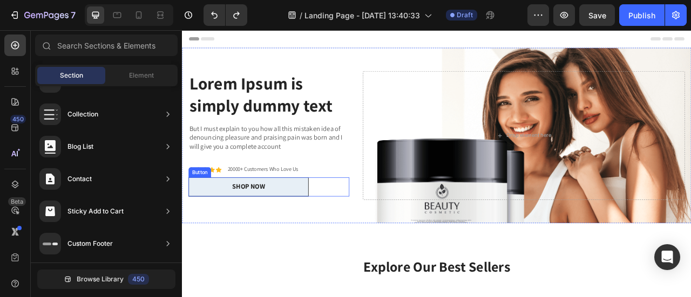
click at [192, 212] on div "Button" at bounding box center [204, 210] width 29 height 13
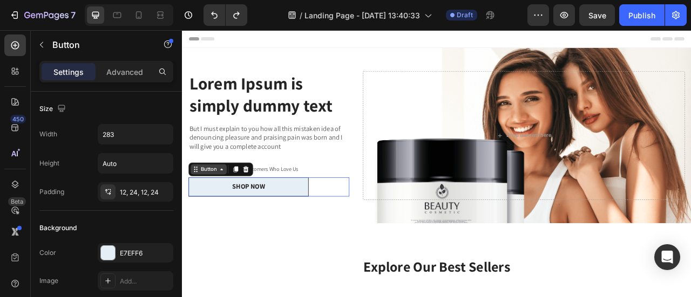
click at [192, 212] on div "Button" at bounding box center [231, 207] width 82 height 17
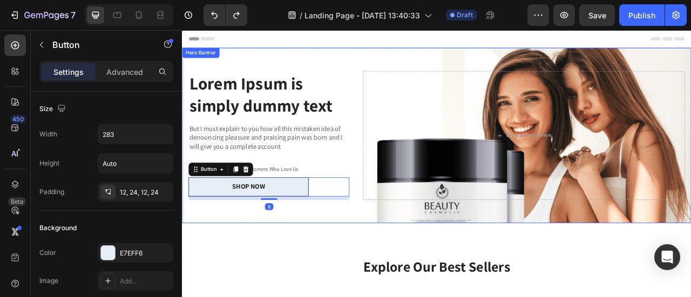
click at [349, 195] on div "Icon Icon Icon Icon Icon Icon List 20000+ Customers Who Love Us Text Block Row …" at bounding box center [292, 164] width 204 height 164
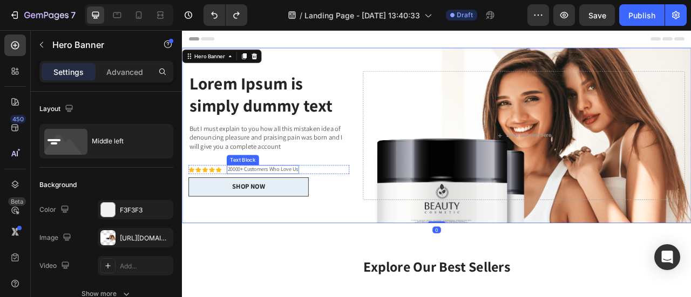
click at [327, 206] on p "20000+ Customers Who Love Us" at bounding box center [285, 207] width 90 height 9
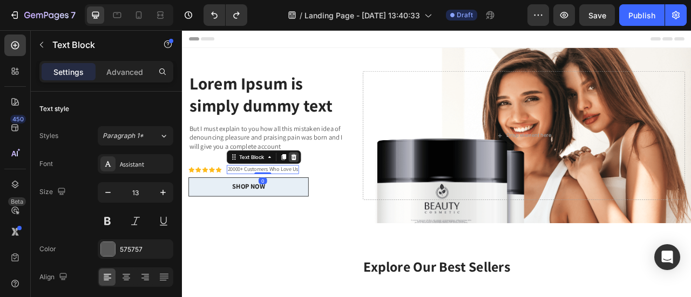
click at [325, 193] on icon at bounding box center [323, 192] width 7 height 8
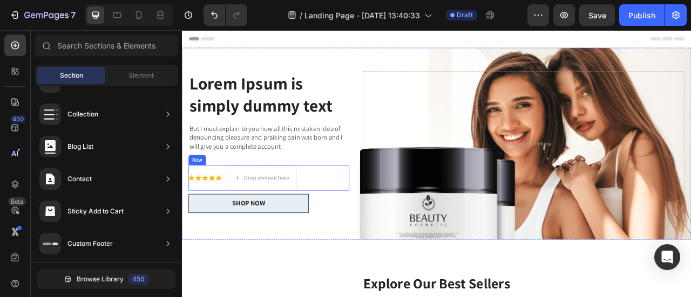
click at [192, 197] on div "Row" at bounding box center [201, 195] width 22 height 13
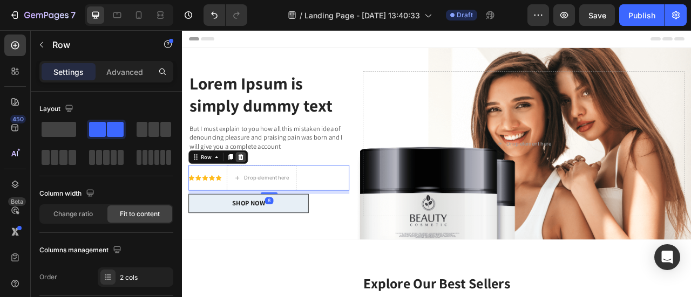
click at [256, 196] on div at bounding box center [256, 191] width 13 height 13
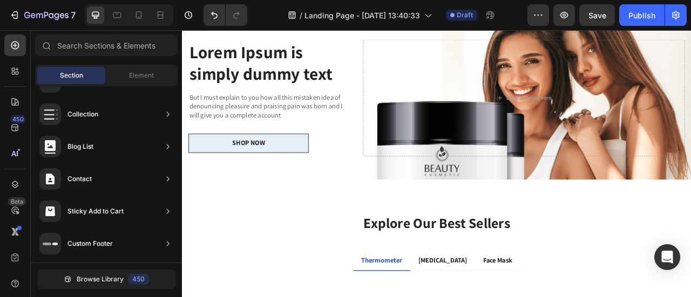
scroll to position [83, 0]
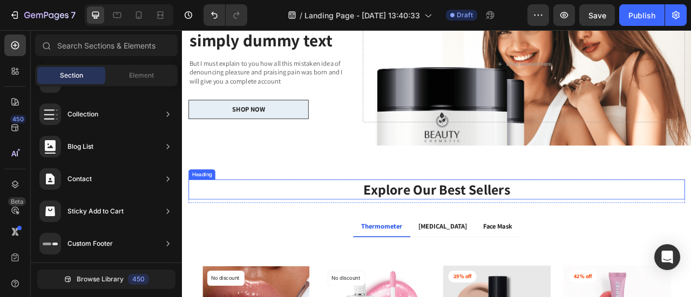
click at [615, 226] on p "Explore Our Best Sellers" at bounding box center [505, 232] width 629 height 23
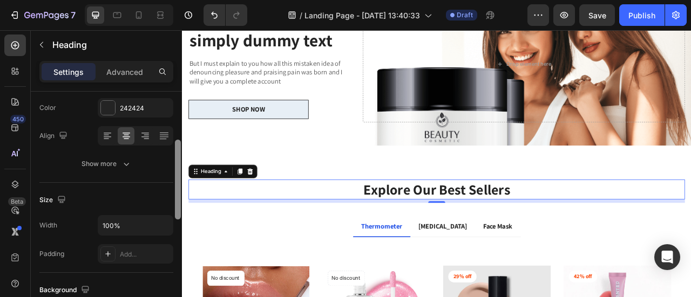
scroll to position [154, 0]
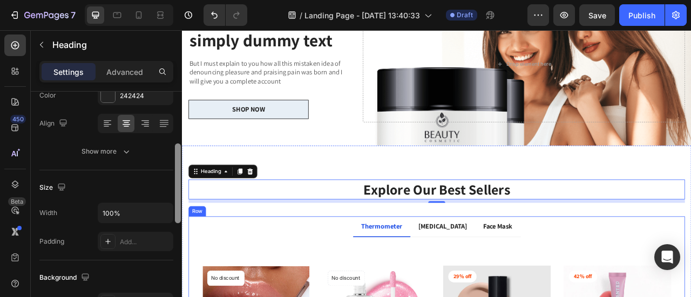
drag, startPoint x: 361, startPoint y: 160, endPoint x: 193, endPoint y: 284, distance: 209.2
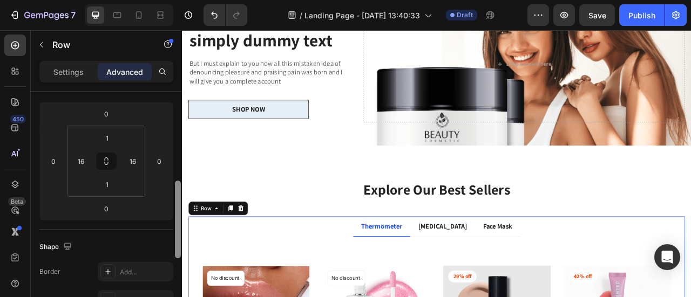
scroll to position [172, 0]
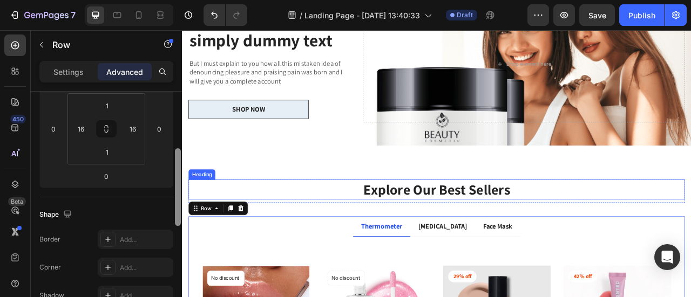
click at [490, 236] on p "Explore Our Best Sellers" at bounding box center [505, 232] width 629 height 23
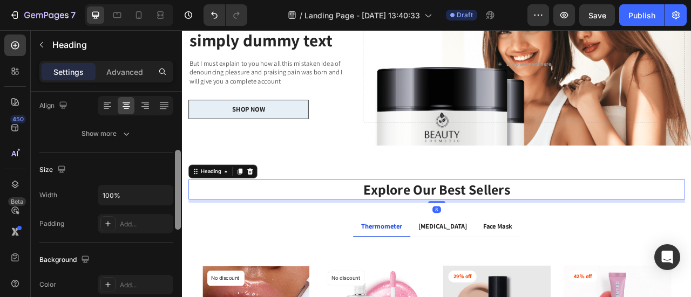
scroll to position [0, 0]
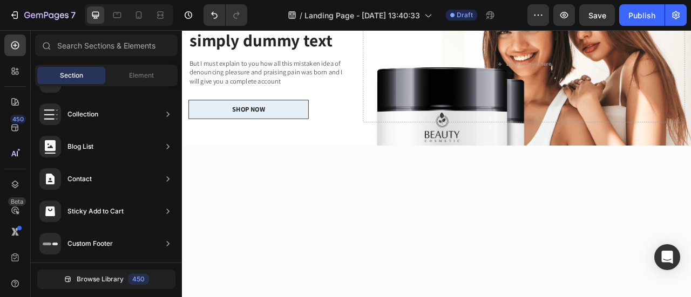
click at [690, 165] on div "Icon Icon Icon Icon Icon Icon List 20000+ Customers Who Love Us Text Block Row …" at bounding box center [505, 73] width 647 height 208
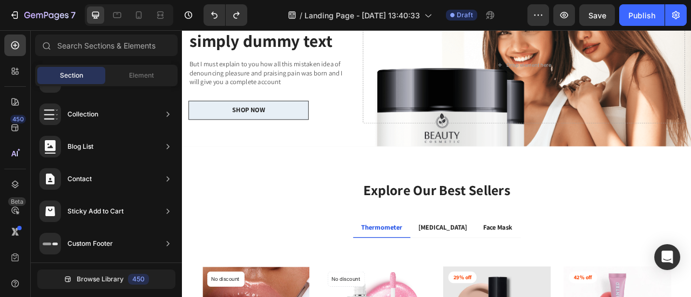
scroll to position [87, 0]
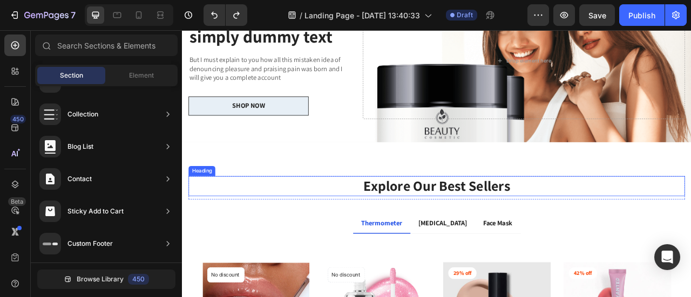
click at [427, 231] on p "Explore Our Best Sellers" at bounding box center [505, 228] width 629 height 23
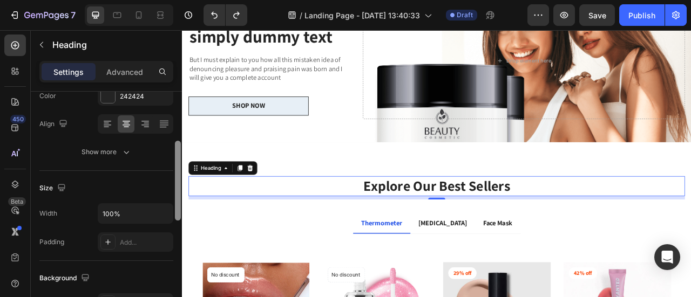
scroll to position [163, 0]
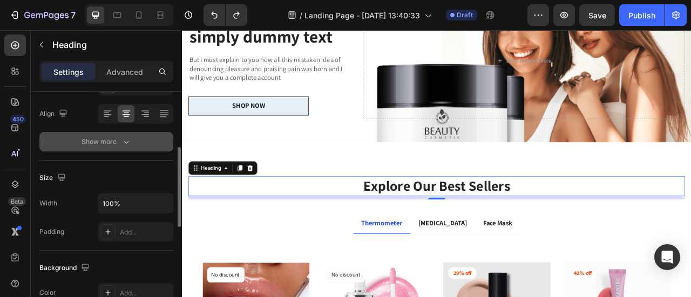
click at [119, 141] on div "Show more" at bounding box center [106, 141] width 50 height 11
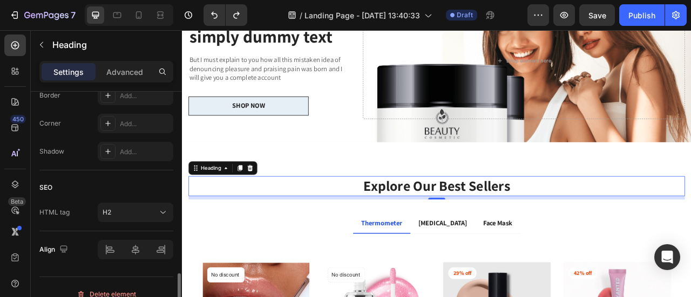
scroll to position [604, 0]
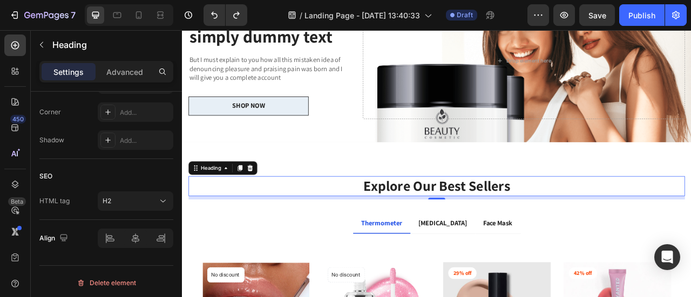
click at [585, 235] on p "Explore Our Best Sellers" at bounding box center [505, 228] width 629 height 23
click at [603, 232] on p "Explore Our Best Sellers" at bounding box center [505, 228] width 629 height 23
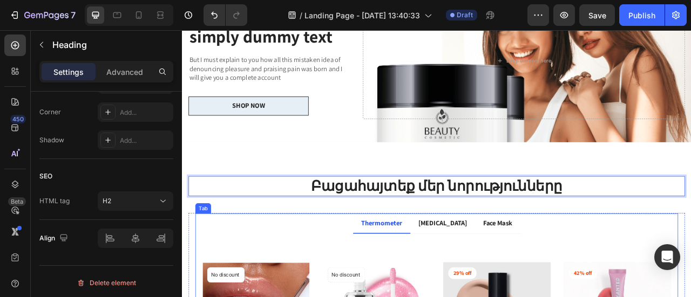
click at [252, 276] on ul "Thermometer [MEDICAL_DATA] Face Mask" at bounding box center [506, 276] width 614 height 26
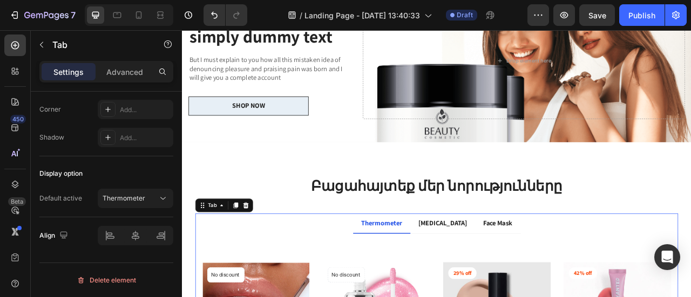
scroll to position [0, 0]
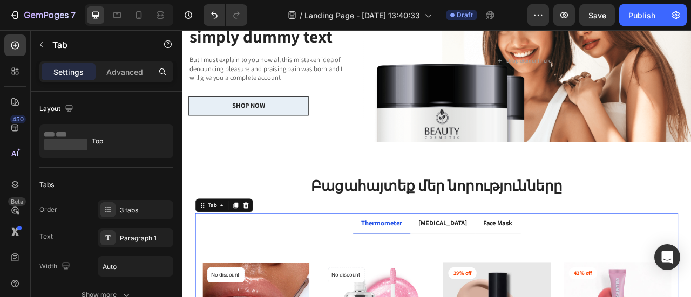
click at [446, 274] on div "Thermometer" at bounding box center [436, 276] width 56 height 16
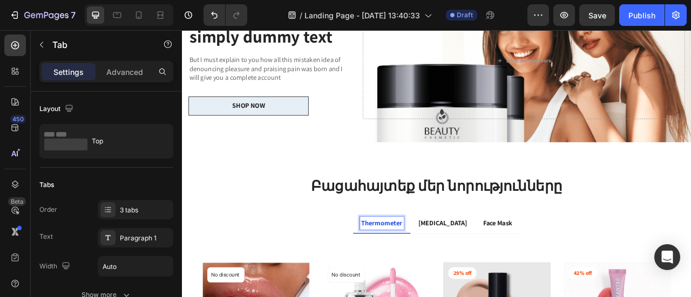
click at [457, 273] on p "Thermometer" at bounding box center [435, 275] width 52 height 13
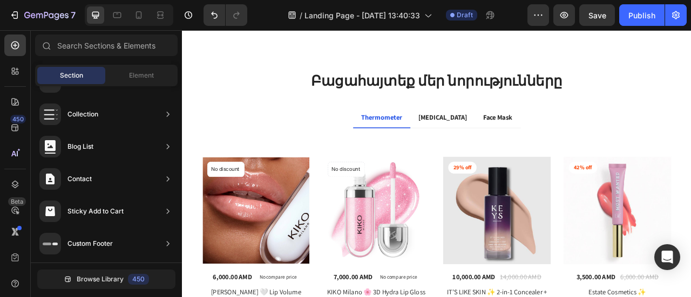
scroll to position [248, 0]
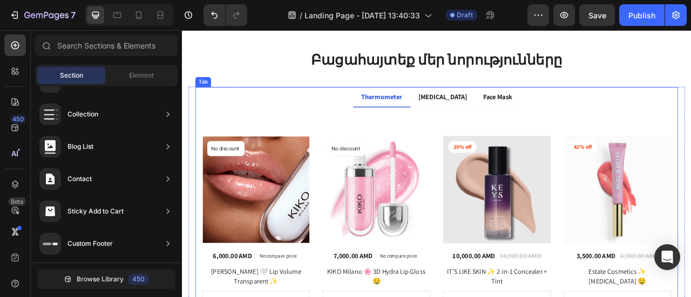
click at [690, 152] on div "Title Line No discount Not be displayed when published Product Badge (P) Images…" at bounding box center [505, 262] width 597 height 251
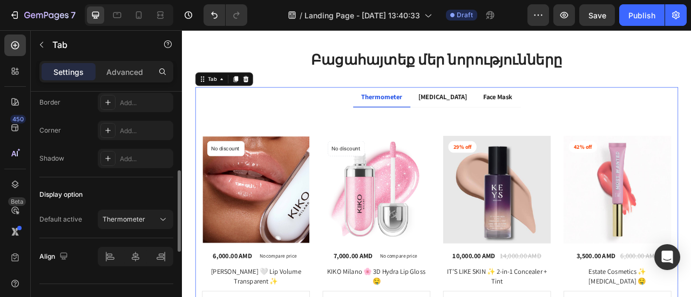
scroll to position [452, 0]
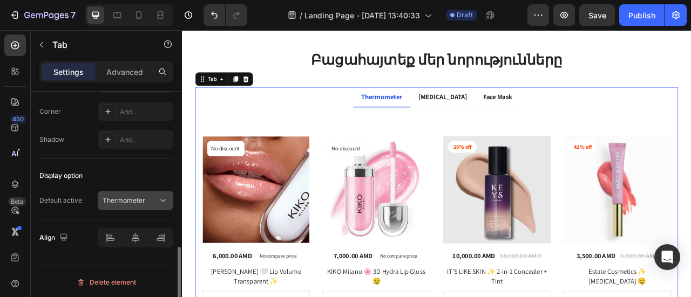
click at [167, 202] on icon at bounding box center [163, 200] width 11 height 11
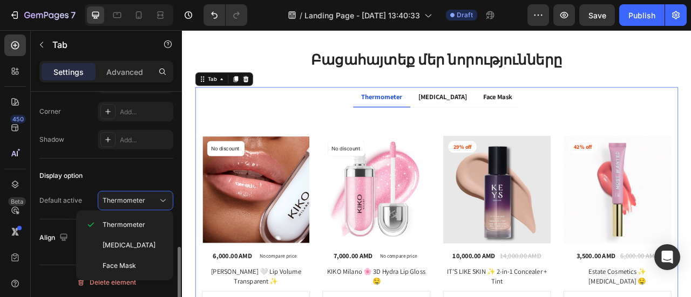
click at [106, 177] on div "Display option" at bounding box center [106, 175] width 134 height 17
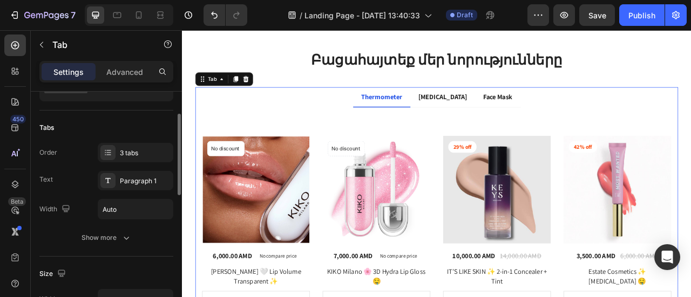
scroll to position [53, 0]
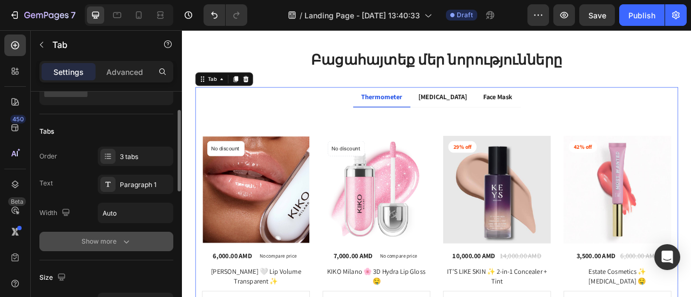
click at [97, 241] on div "Show more" at bounding box center [106, 241] width 50 height 11
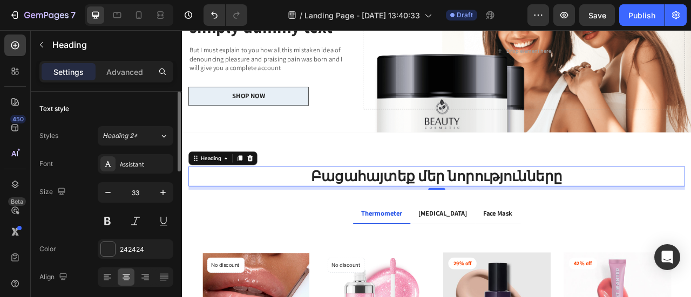
scroll to position [99, 0]
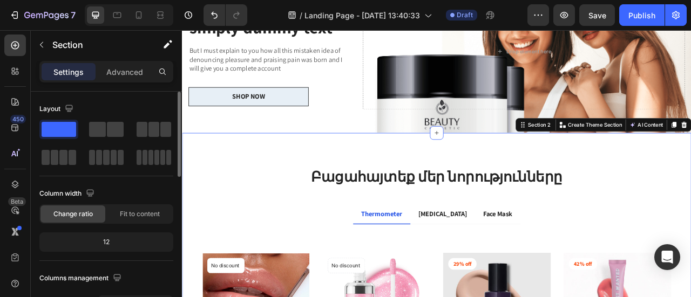
click at [612, 204] on h2 "Բացահայտեք մեր նորությունները" at bounding box center [505, 216] width 631 height 25
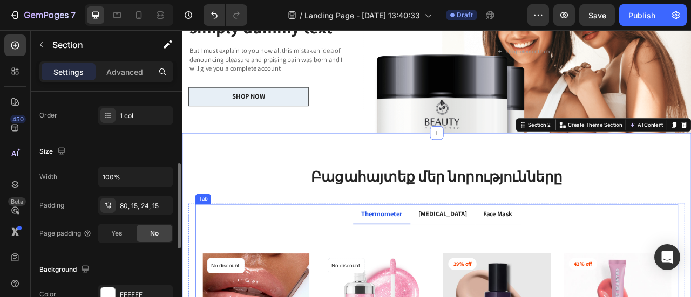
scroll to position [197, 0]
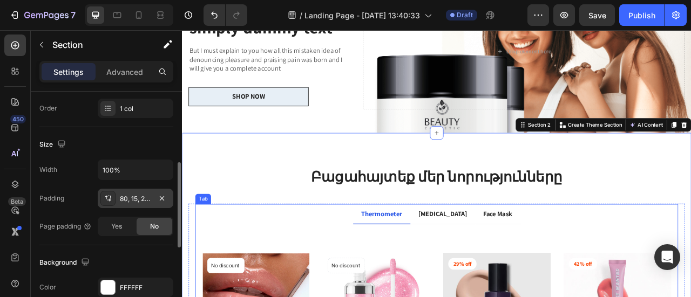
click at [139, 195] on div "80, 15, 24, 15" at bounding box center [135, 199] width 31 height 10
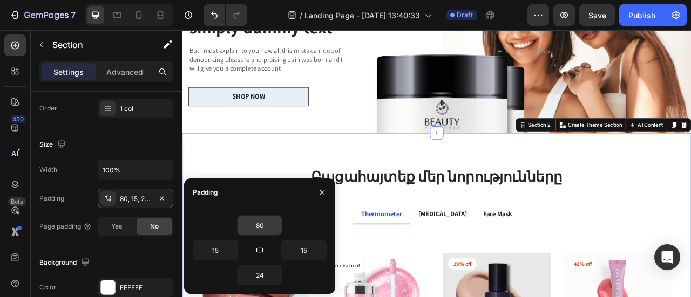
click at [257, 227] on input "80" at bounding box center [259, 225] width 44 height 19
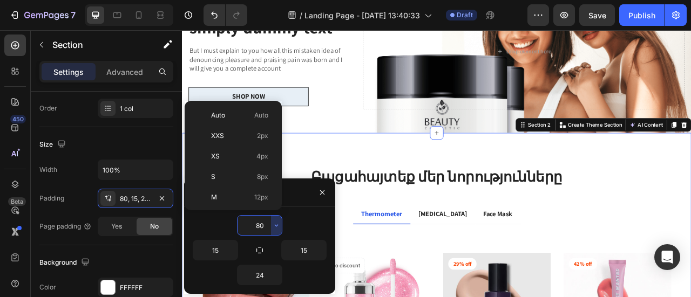
scroll to position [117, 0]
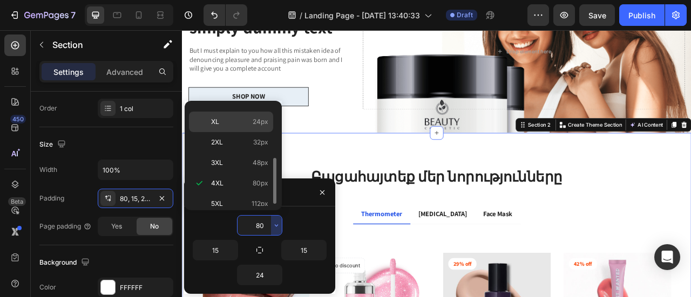
click at [216, 122] on span "XL" at bounding box center [215, 122] width 8 height 10
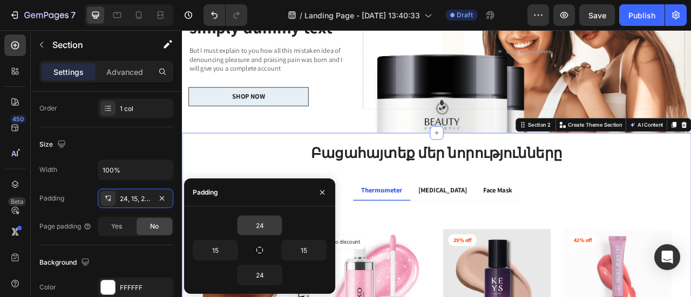
click at [264, 227] on input "24" at bounding box center [259, 225] width 44 height 19
click at [302, 231] on div "24" at bounding box center [260, 225] width 134 height 21
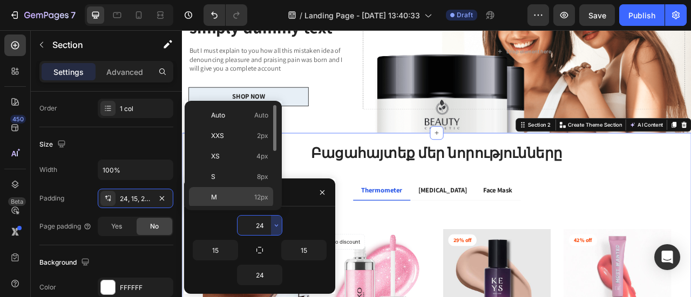
click at [223, 193] on p "M 12px" at bounding box center [239, 198] width 57 height 10
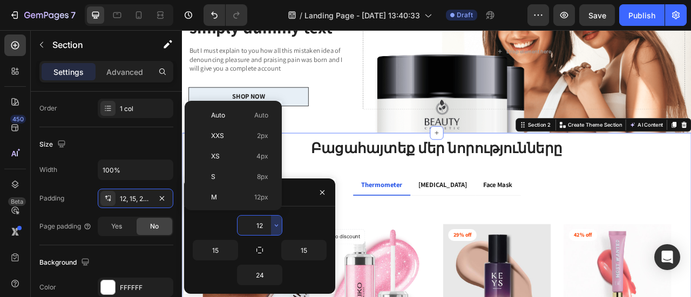
click at [265, 223] on input "12" at bounding box center [259, 225] width 44 height 19
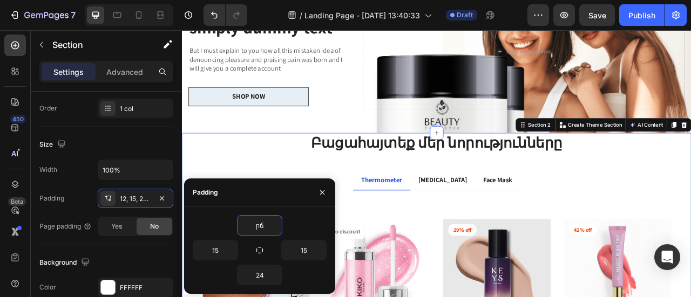
type input "ր"
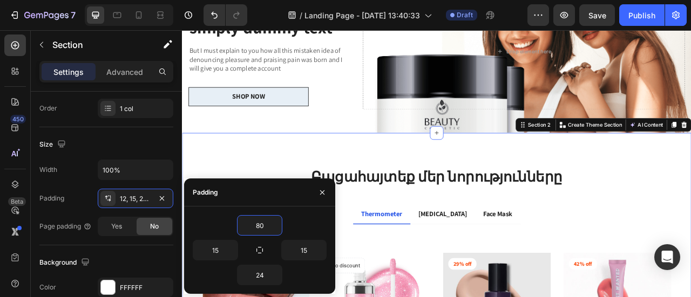
type input "8"
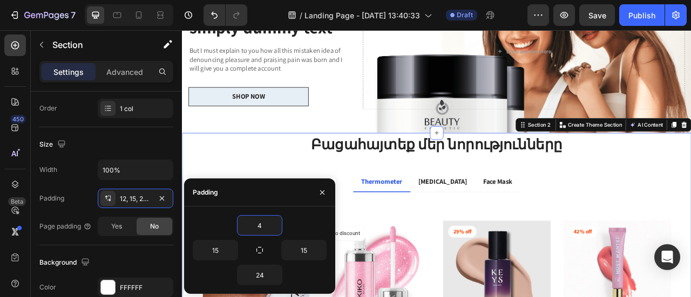
type input "40"
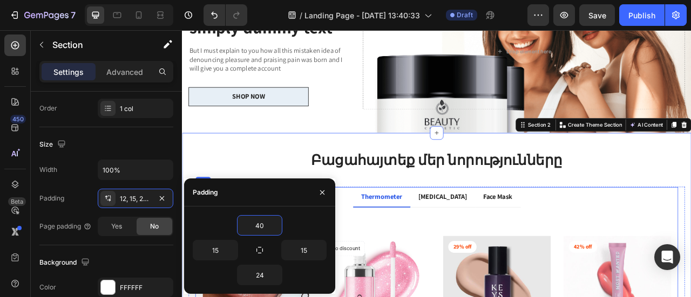
click at [445, 240] on p "Thermometer" at bounding box center [435, 242] width 52 height 13
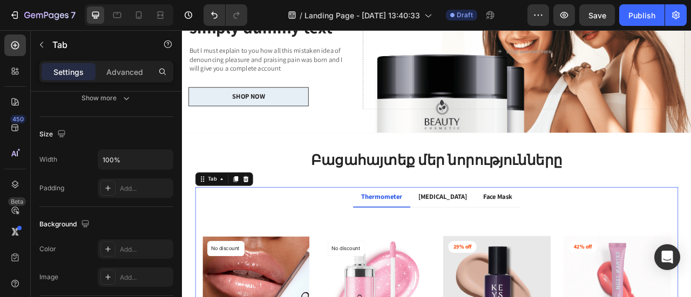
scroll to position [0, 0]
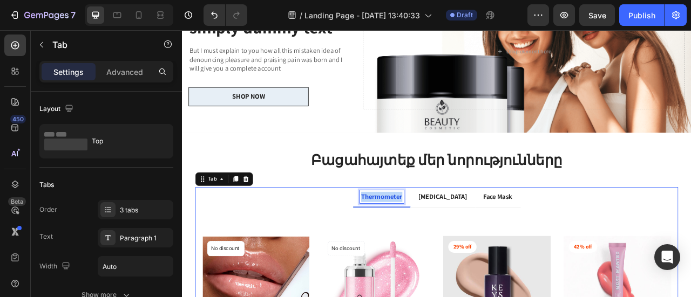
click at [445, 240] on p "Thermometer" at bounding box center [435, 242] width 52 height 13
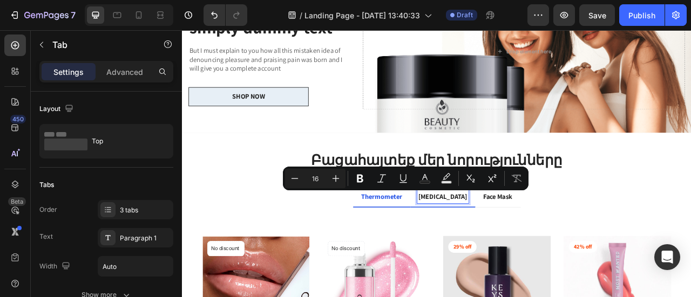
click at [493, 241] on p "[MEDICAL_DATA]" at bounding box center [513, 242] width 62 height 13
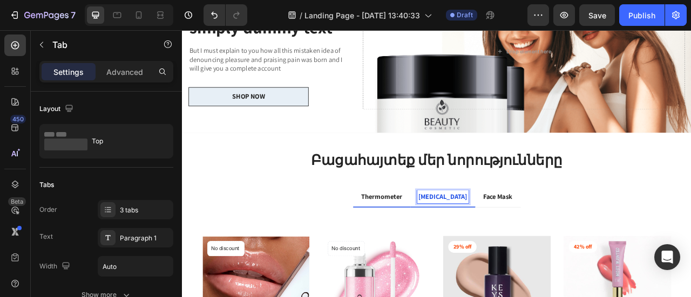
click at [493, 241] on p "[MEDICAL_DATA]" at bounding box center [513, 242] width 62 height 13
click at [587, 245] on p "Face Mask" at bounding box center [583, 242] width 37 height 13
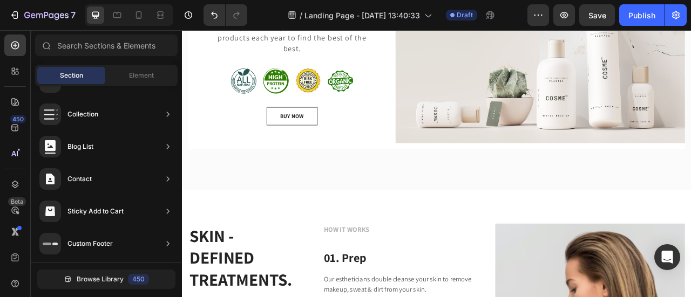
scroll to position [671, 0]
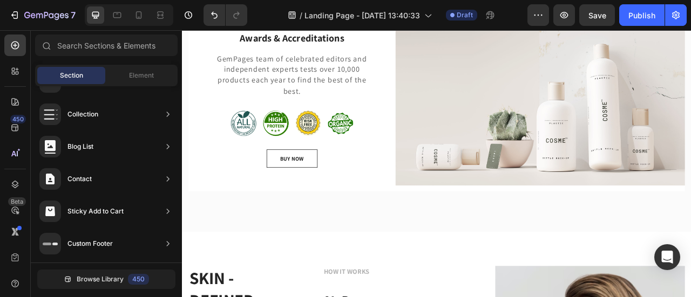
drag, startPoint x: 826, startPoint y: 126, endPoint x: 826, endPoint y: 32, distance: 93.9
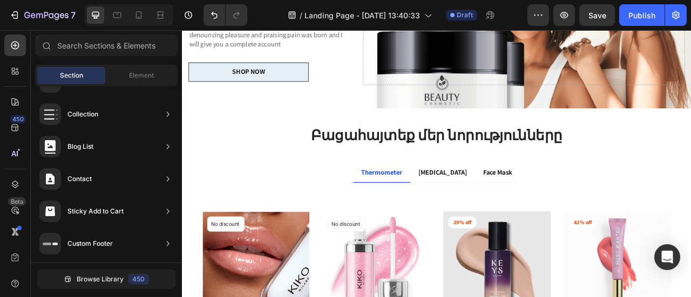
scroll to position [163, 0]
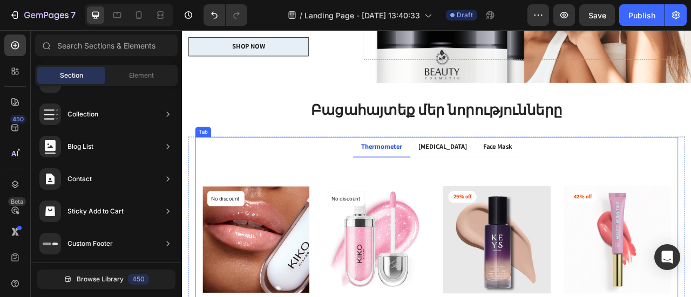
click at [436, 185] on div "Thermometer" at bounding box center [436, 178] width 56 height 16
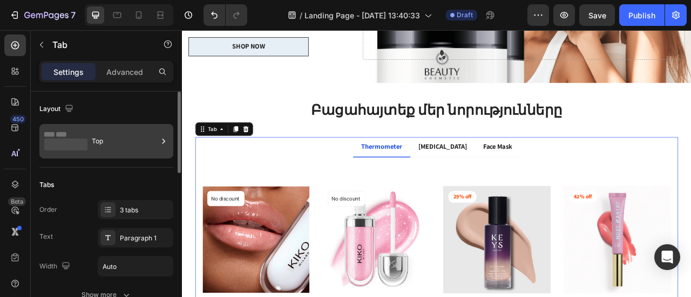
click at [156, 140] on div "Top" at bounding box center [125, 141] width 66 height 25
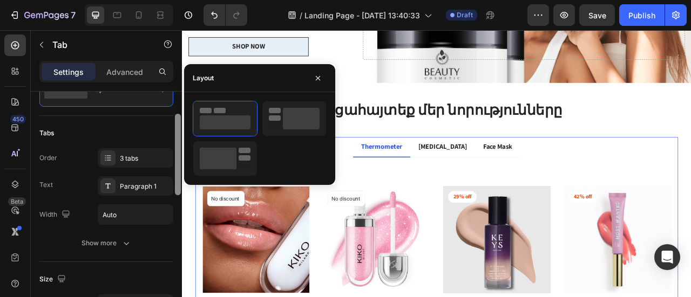
scroll to position [55, 0]
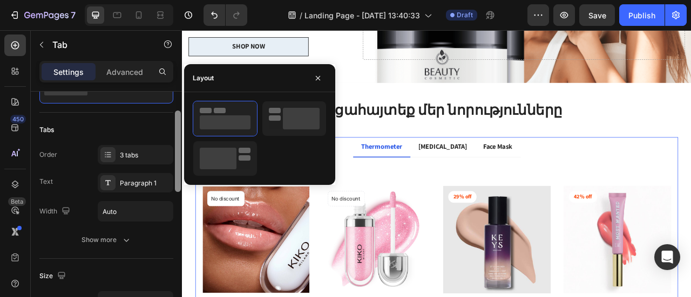
drag, startPoint x: 179, startPoint y: 163, endPoint x: 178, endPoint y: 182, distance: 18.9
click at [178, 182] on div at bounding box center [178, 151] width 6 height 81
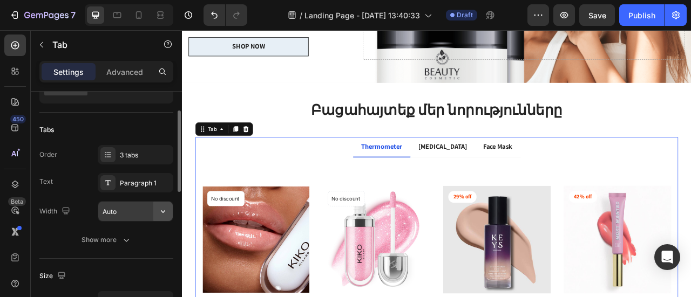
click at [154, 217] on button "button" at bounding box center [162, 211] width 19 height 19
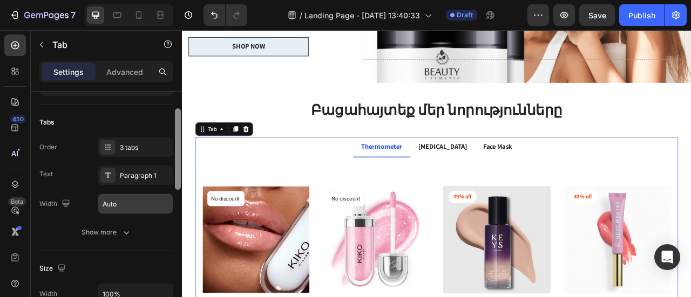
click at [176, 154] on div at bounding box center [178, 148] width 6 height 81
click at [159, 176] on div "Paragraph 1" at bounding box center [145, 176] width 51 height 10
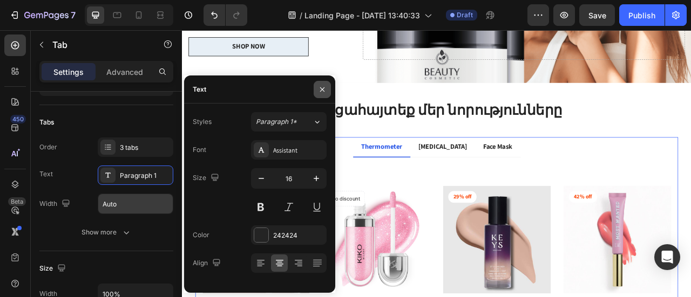
click at [323, 92] on icon "button" at bounding box center [322, 89] width 9 height 9
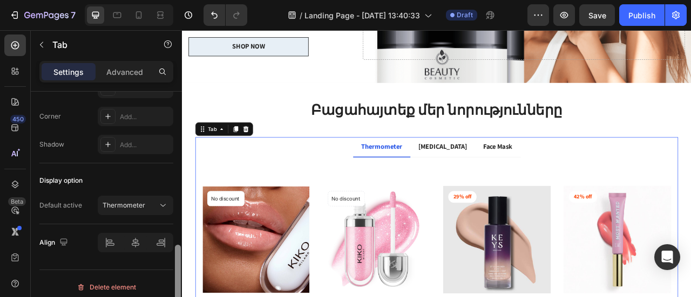
scroll to position [452, 0]
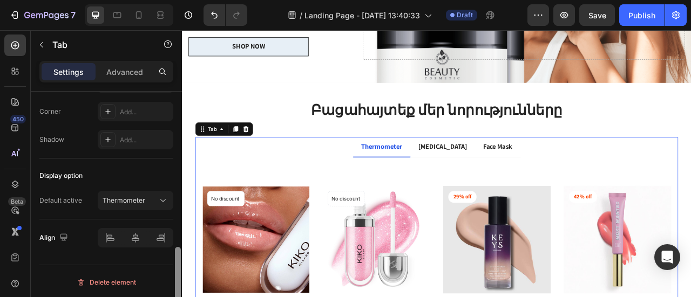
drag, startPoint x: 179, startPoint y: 177, endPoint x: 183, endPoint y: 321, distance: 143.6
click at [183, 0] on html "7 Version history / Landing Page - [DATE] 13:40:33 Draft Preview Save Publish 4…" at bounding box center [345, 0] width 691 height 0
click at [67, 174] on div "Display option" at bounding box center [60, 176] width 43 height 10
click at [155, 197] on div "Thermometer" at bounding box center [130, 201] width 55 height 10
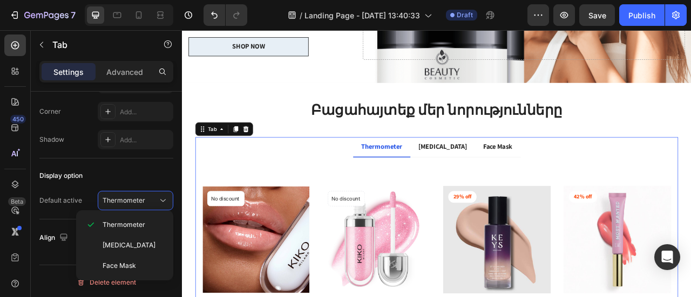
click at [417, 182] on div "Thermometer" at bounding box center [436, 178] width 56 height 16
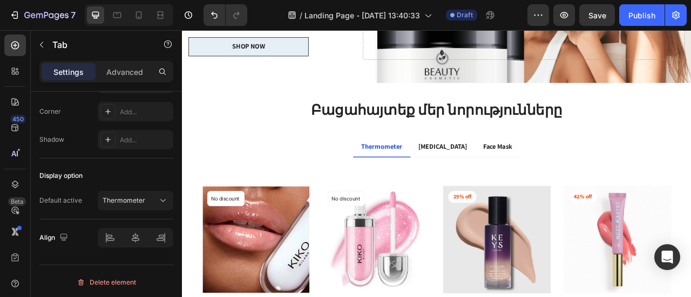
click at [400, 182] on li "Thermometer" at bounding box center [435, 179] width 73 height 26
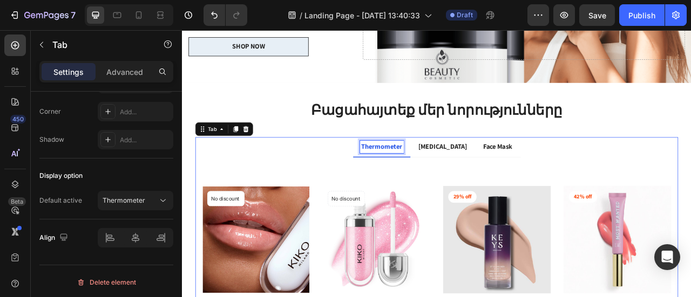
click at [409, 180] on p "Thermometer" at bounding box center [435, 178] width 52 height 13
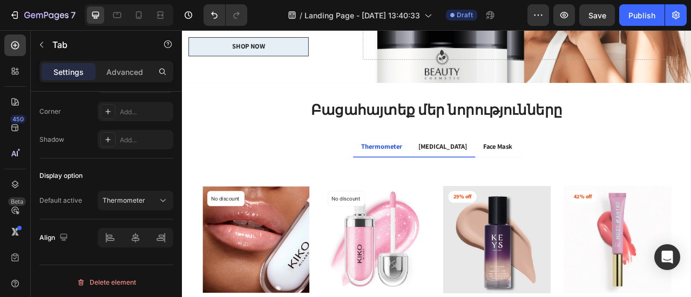
click at [495, 187] on li "[MEDICAL_DATA]" at bounding box center [513, 179] width 83 height 26
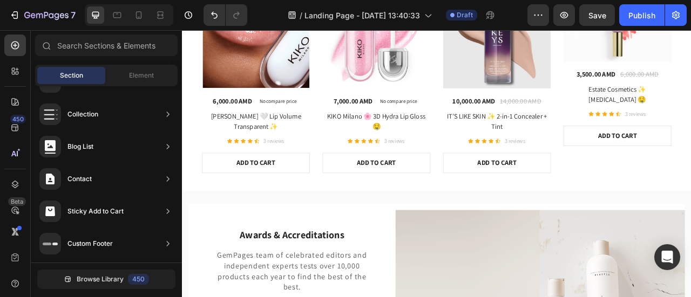
scroll to position [413, 0]
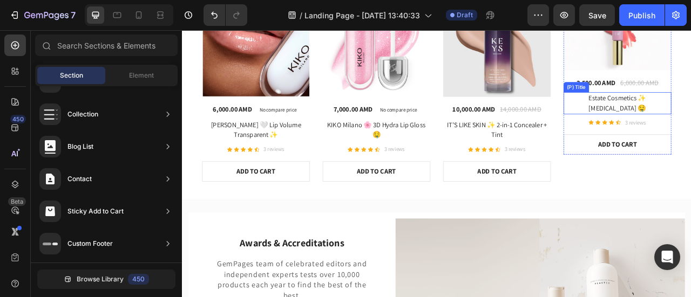
click at [344, 143] on h2 "Estate Cosmetics ✨ [MEDICAL_DATA] 🤤" at bounding box center [275, 157] width 137 height 28
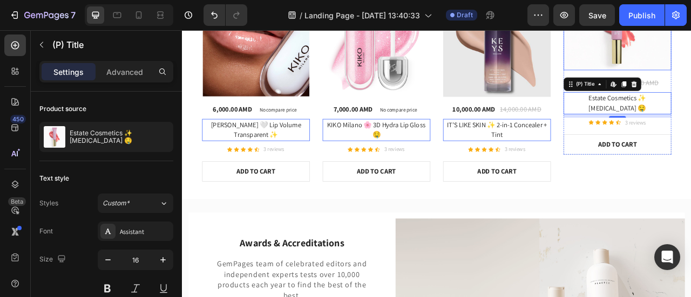
click at [344, 62] on img at bounding box center [275, 46] width 137 height 137
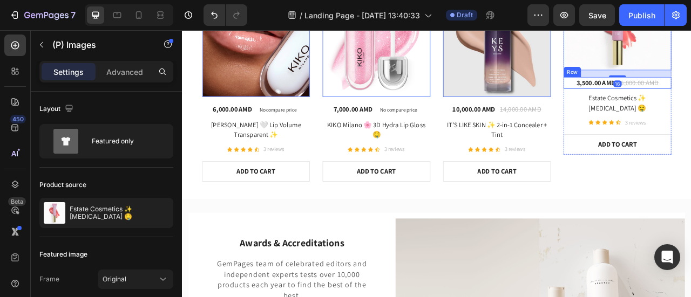
click at [344, 124] on div "3,500.00 AMD (P) Price (P) Price 6,000.00 AMD (P) Price (P) Price Row" at bounding box center [275, 131] width 137 height 15
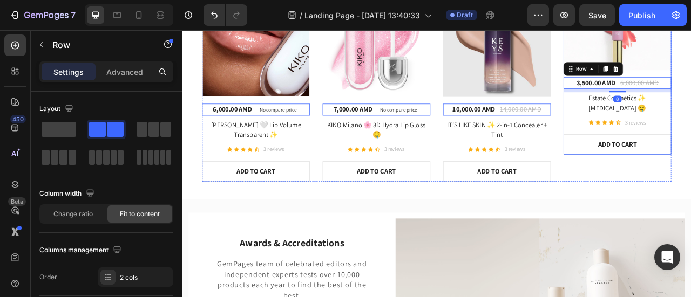
click at [344, 138] on div "42% off Product Badge (P) Images 3,500.00 AMD (P) Price (P) Price 6,000.00 AMD …" at bounding box center [275, 100] width 137 height 245
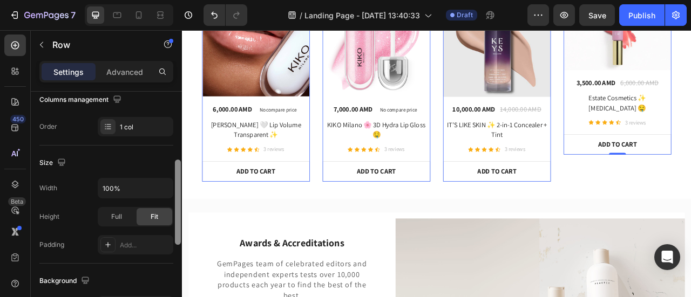
scroll to position [181, 0]
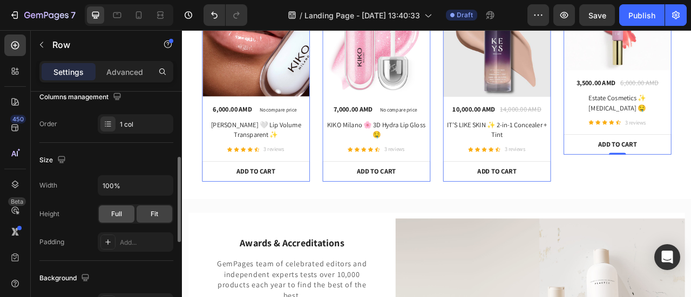
click at [121, 212] on span "Full" at bounding box center [116, 214] width 11 height 10
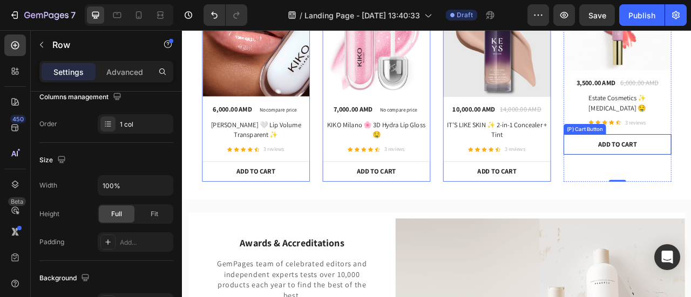
click at [344, 197] on button "ADD TO CART" at bounding box center [275, 210] width 137 height 26
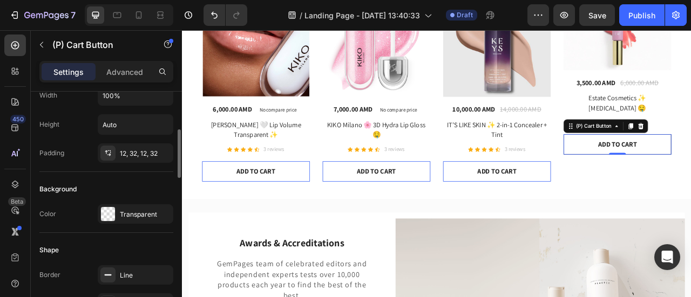
scroll to position [185, 0]
click at [344, 59] on img at bounding box center [275, 46] width 137 height 137
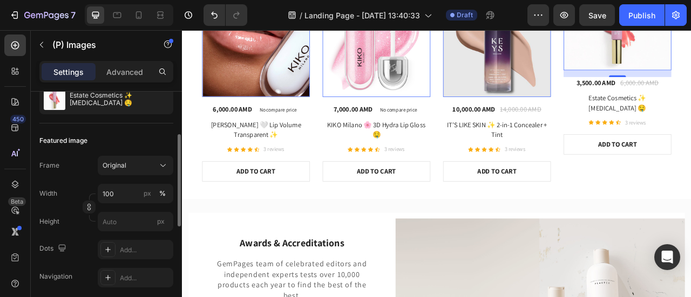
scroll to position [117, 0]
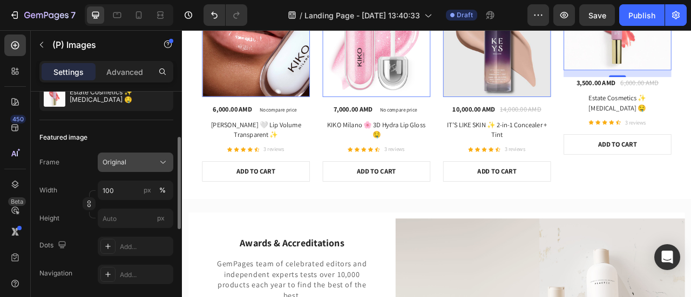
click at [138, 158] on div "Original" at bounding box center [129, 163] width 53 height 10
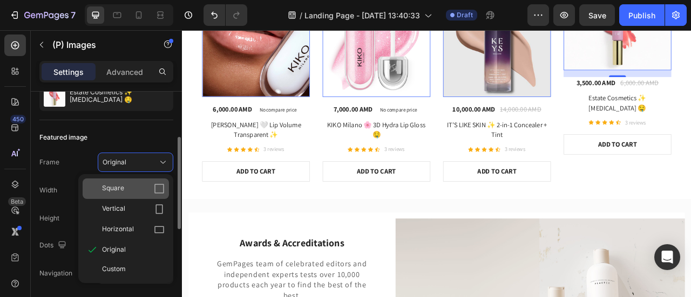
click at [113, 189] on span "Square" at bounding box center [113, 188] width 22 height 11
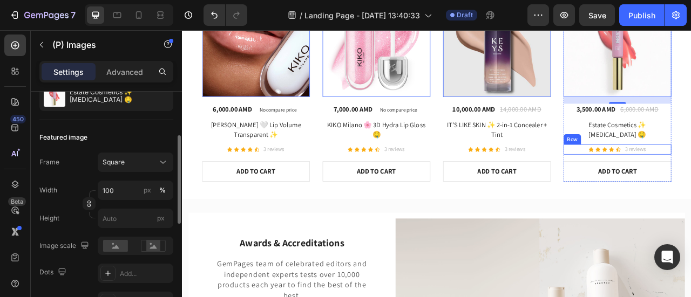
click at [344, 175] on div "Icon Icon Icon Icon Icon Icon List Hoz 3 reviews Text block Row" at bounding box center [275, 181] width 137 height 13
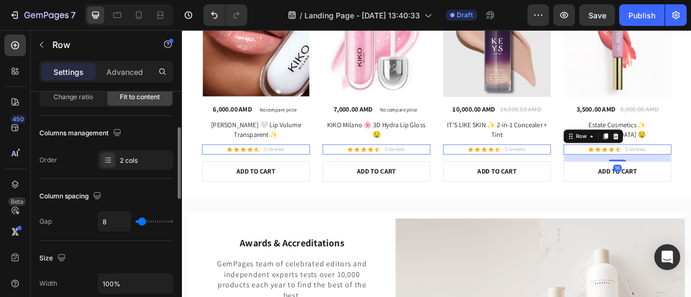
scroll to position [0, 0]
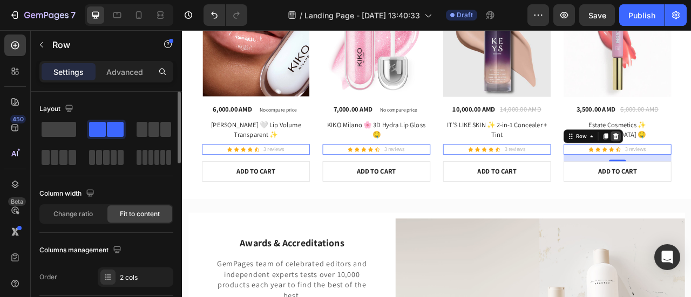
click at [182, 30] on div at bounding box center [182, 30] width 0 height 0
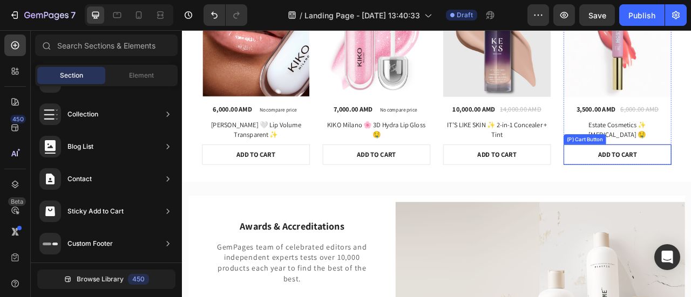
click at [344, 182] on button "ADD TO CART" at bounding box center [275, 188] width 137 height 26
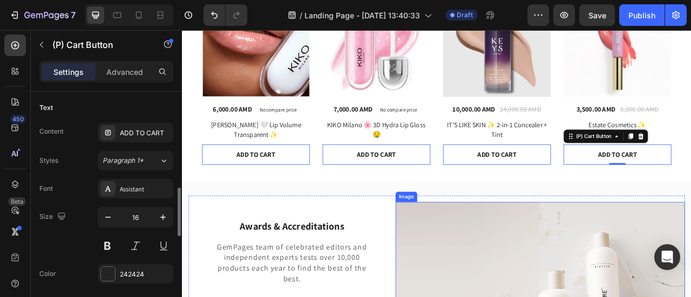
scroll to position [475, 0]
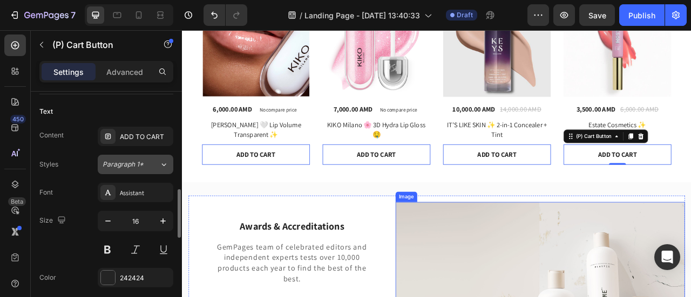
click at [169, 162] on button "Paragraph 1*" at bounding box center [136, 164] width 76 height 19
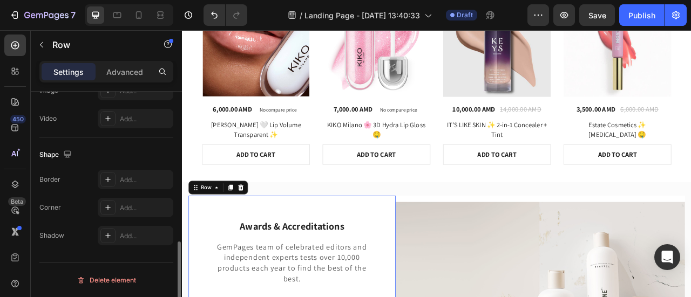
scroll to position [0, 0]
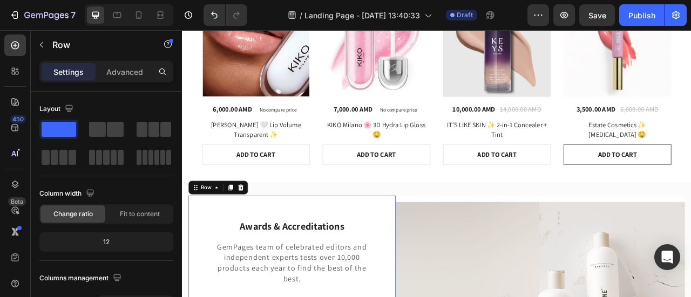
click at [344, 175] on button "ADD TO CART" at bounding box center [275, 188] width 137 height 26
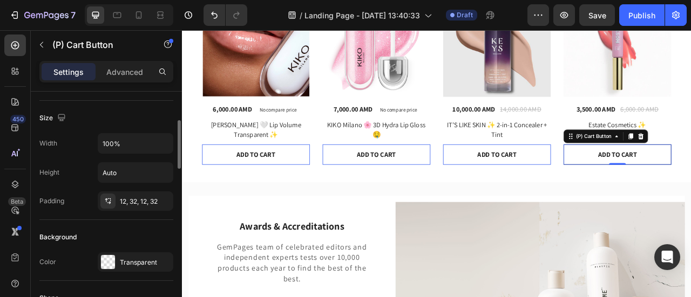
scroll to position [137, 0]
click at [156, 200] on button "button" at bounding box center [161, 200] width 13 height 13
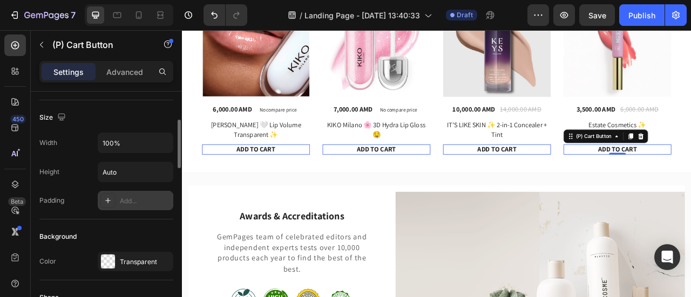
click at [139, 199] on div "Add..." at bounding box center [145, 201] width 51 height 10
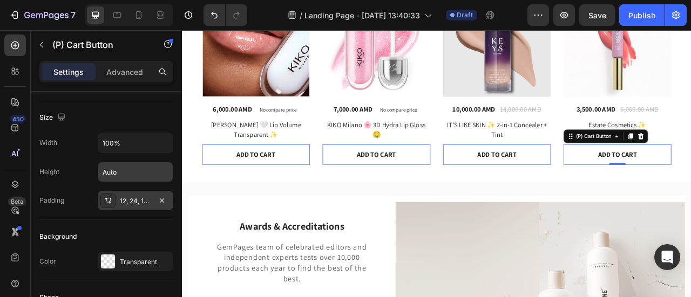
click at [134, 172] on input "Auto" at bounding box center [135, 171] width 74 height 19
click at [167, 172] on icon "button" at bounding box center [163, 172] width 11 height 11
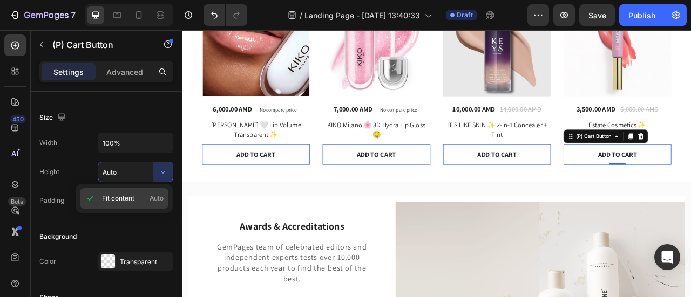
click at [159, 198] on span "Auto" at bounding box center [156, 199] width 14 height 10
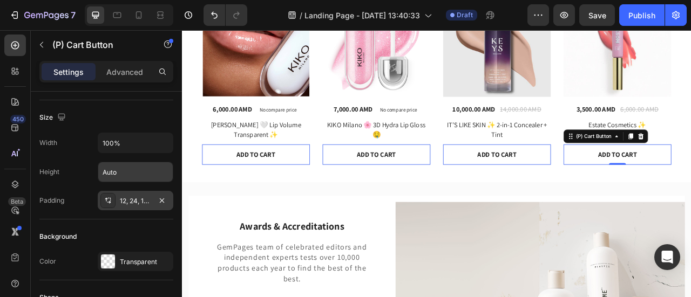
click at [140, 170] on input "Auto" at bounding box center [135, 171] width 74 height 19
click at [147, 232] on div "Background" at bounding box center [106, 236] width 134 height 17
click at [135, 173] on input "Auto" at bounding box center [135, 171] width 74 height 19
click at [164, 174] on icon "button" at bounding box center [163, 172] width 11 height 11
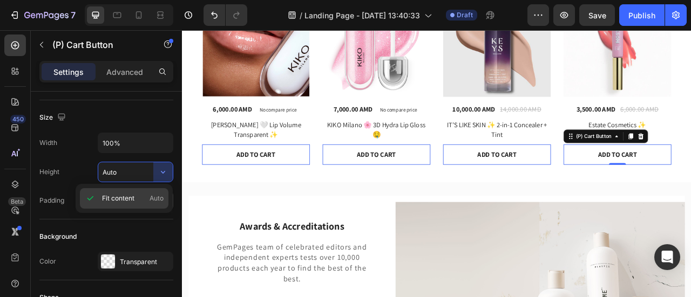
click at [119, 200] on span "Fit content" at bounding box center [118, 199] width 32 height 10
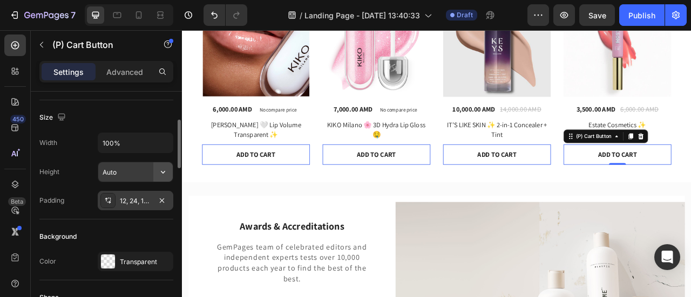
click at [166, 170] on icon "button" at bounding box center [163, 172] width 11 height 11
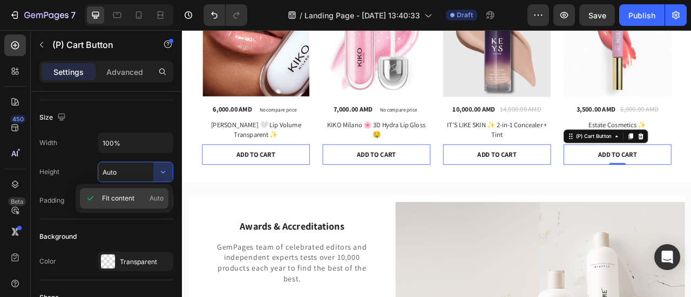
click at [157, 201] on span "Auto" at bounding box center [156, 199] width 14 height 10
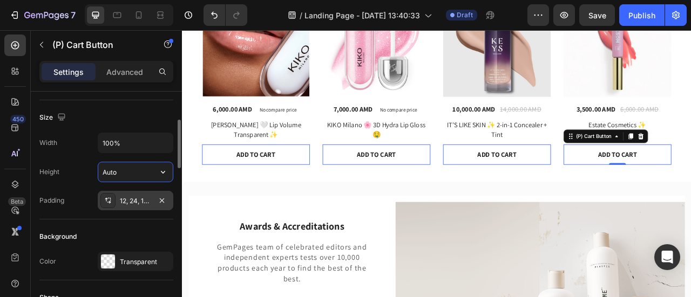
click at [141, 176] on input "Auto" at bounding box center [135, 171] width 74 height 19
click at [163, 172] on icon "button" at bounding box center [163, 172] width 4 height 3
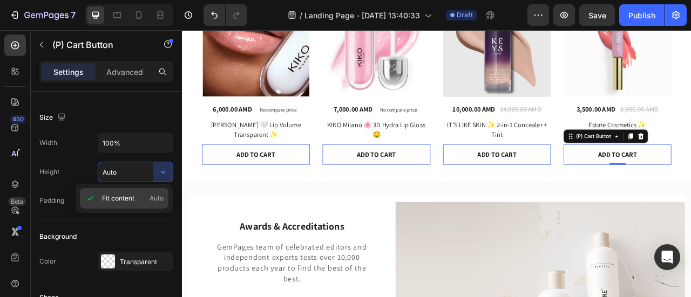
click at [100, 197] on div "Fit content Auto" at bounding box center [124, 198] width 88 height 21
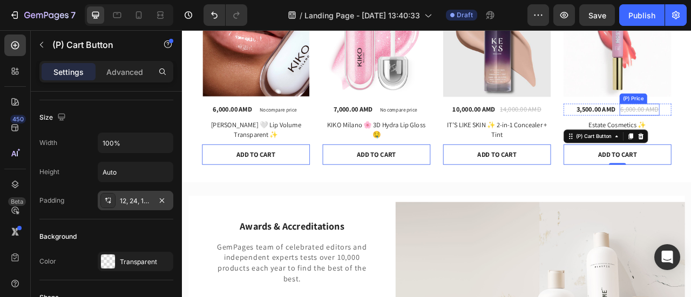
click at [310, 114] on div "(P) Price" at bounding box center [294, 117] width 31 height 10
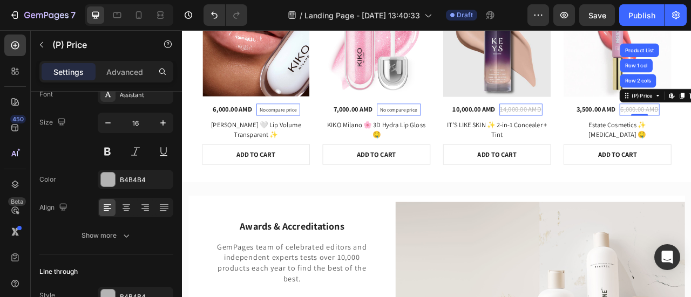
scroll to position [0, 0]
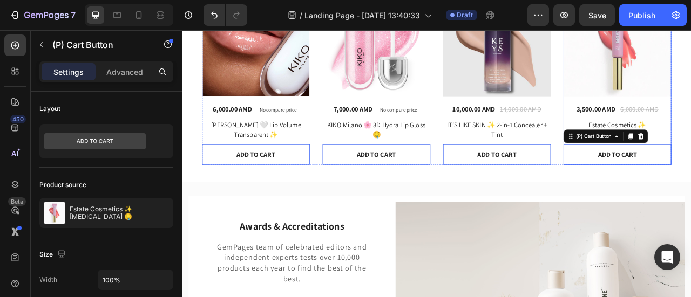
drag, startPoint x: 675, startPoint y: 182, endPoint x: 682, endPoint y: 191, distance: 11.1
click at [675, 208] on div "Բացահայտեք մեր նորությունները Heading Row Thermometer [MEDICAL_DATA] Face Mask …" at bounding box center [505, 35] width 647 height 377
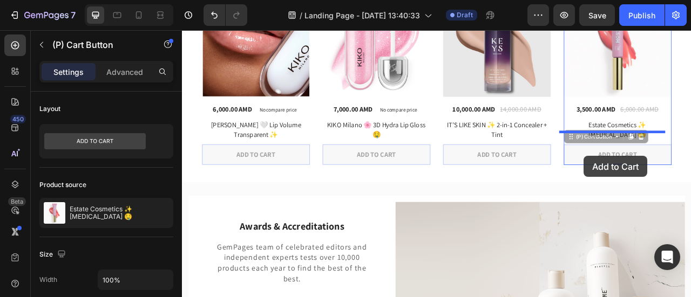
drag, startPoint x: 701, startPoint y: 147, endPoint x: 693, endPoint y: 190, distance: 44.4
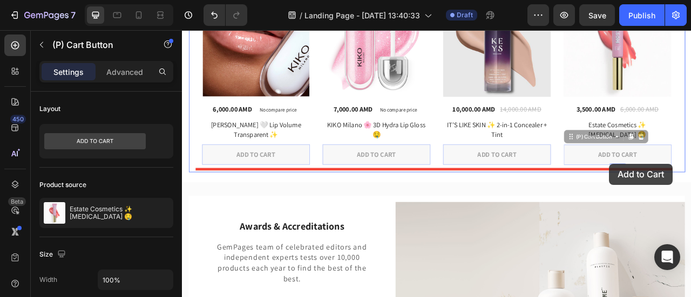
drag, startPoint x: 725, startPoint y: 148, endPoint x: 725, endPoint y: 200, distance: 51.8
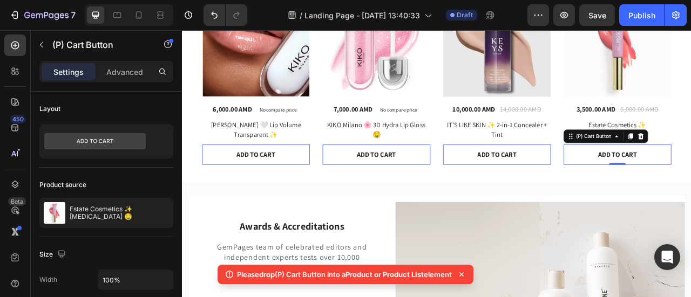
click at [463, 276] on icon at bounding box center [461, 274] width 4 height 4
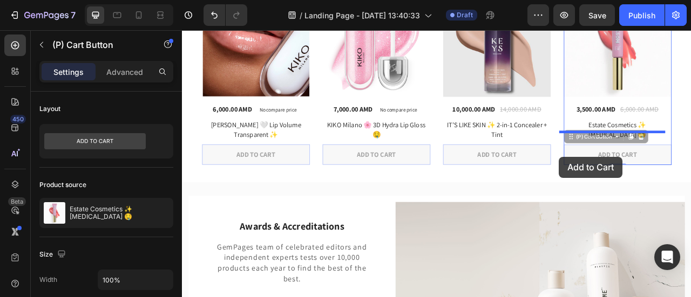
drag, startPoint x: 666, startPoint y: 173, endPoint x: 669, endPoint y: 179, distance: 6.5
drag, startPoint x: 671, startPoint y: 152, endPoint x: 664, endPoint y: 188, distance: 36.3
drag, startPoint x: 674, startPoint y: 153, endPoint x: 663, endPoint y: 189, distance: 37.2
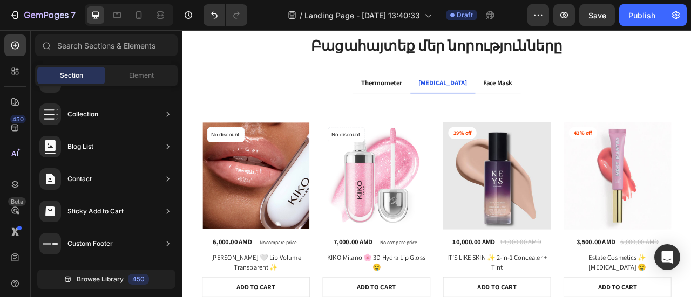
scroll to position [191, 0]
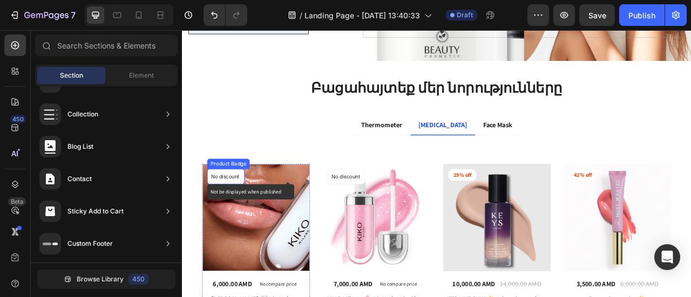
click at [241, 216] on p "No discount" at bounding box center [238, 216] width 38 height 10
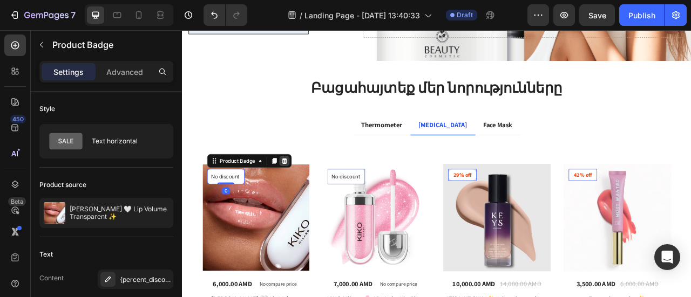
click at [312, 197] on icon at bounding box center [312, 197] width 7 height 8
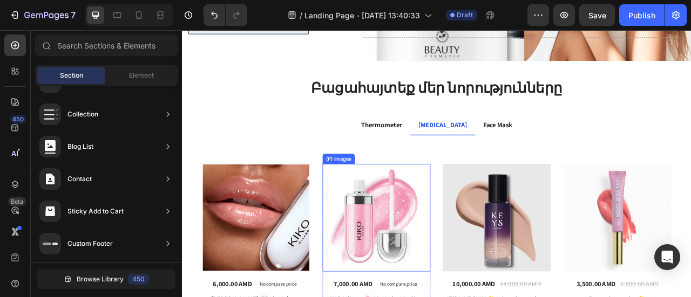
click at [344, 225] on img at bounding box center [275, 268] width 137 height 137
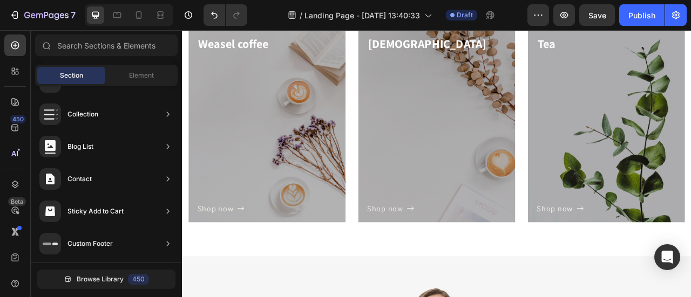
scroll to position [1900, 0]
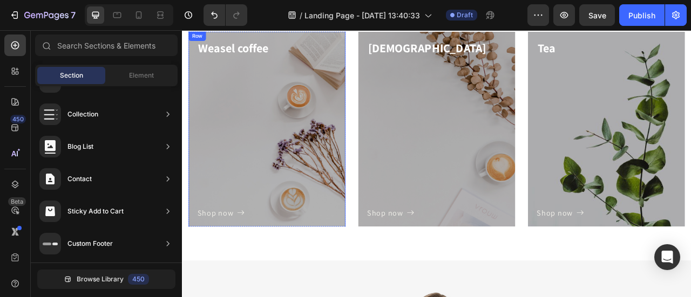
click at [236, 169] on div "Shop now Button" at bounding box center [289, 167] width 177 height 206
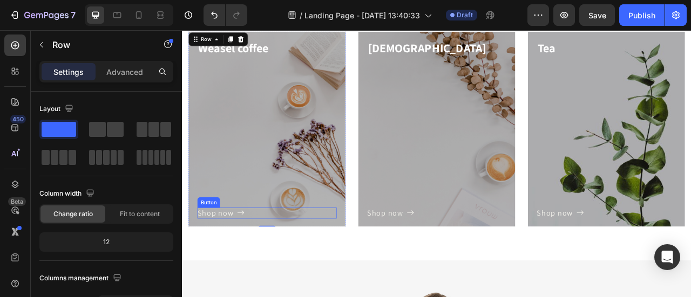
click at [269, 263] on div "Shop now Button" at bounding box center [289, 263] width 177 height 14
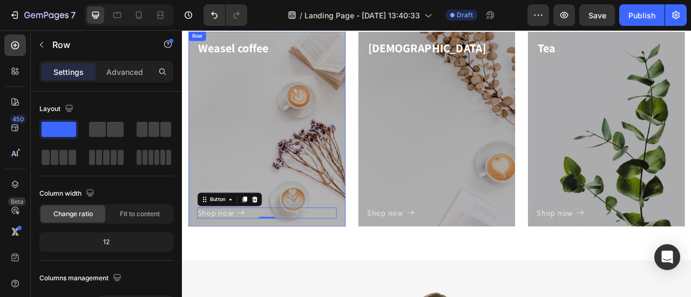
click at [256, 145] on div "Shop now Button 0" at bounding box center [289, 167] width 177 height 206
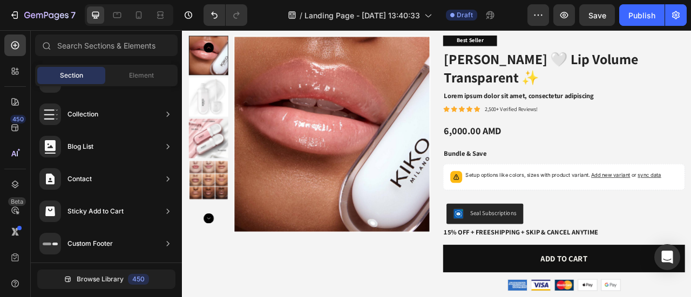
scroll to position [1425, 0]
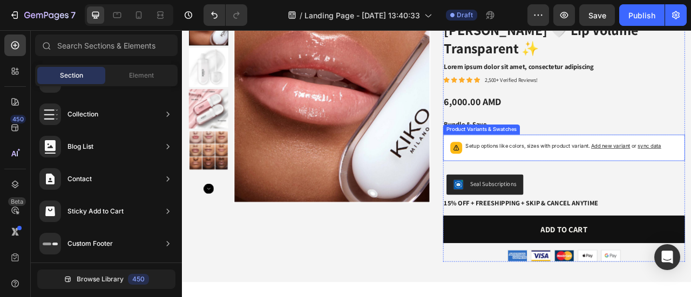
click at [542, 180] on p "Setup options like colors, sizes with product variant. Add new variant or sync …" at bounding box center [666, 177] width 249 height 11
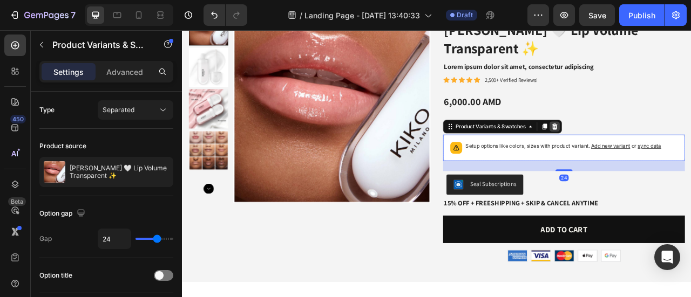
click at [652, 154] on icon at bounding box center [655, 153] width 7 height 8
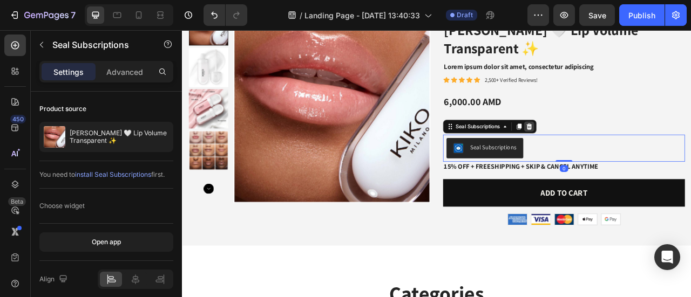
click at [622, 152] on icon at bounding box center [623, 153] width 7 height 8
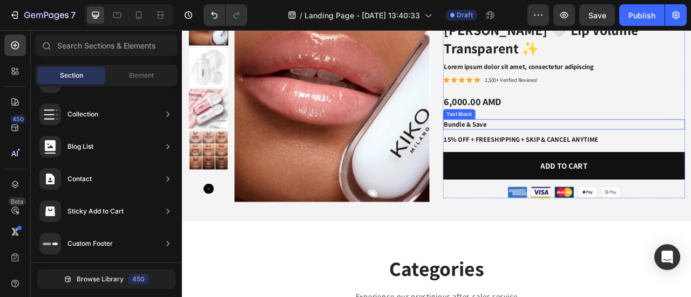
click at [515, 146] on p "Bundle & Save" at bounding box center [667, 150] width 305 height 11
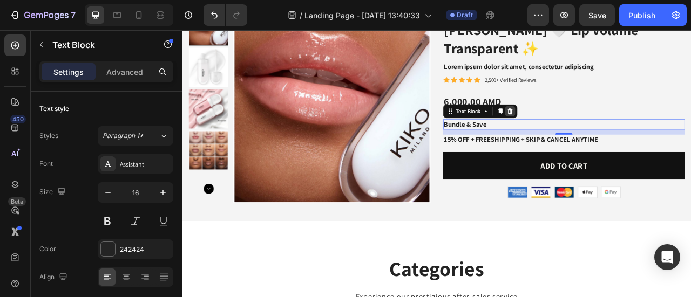
click at [596, 129] on icon at bounding box center [599, 133] width 7 height 8
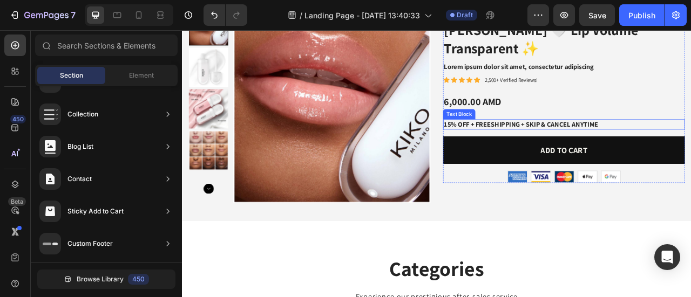
click at [602, 149] on p "15% off + Freeshipping + Skip & Cancel Anytime" at bounding box center [667, 150] width 305 height 11
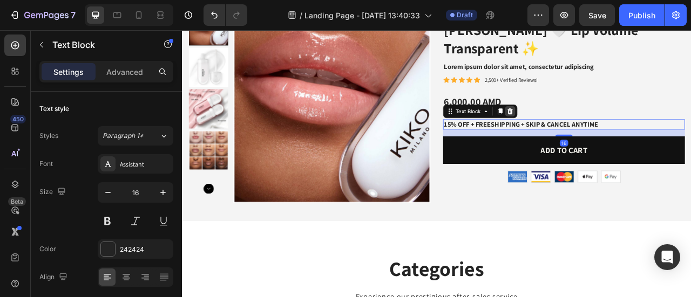
click at [596, 130] on icon at bounding box center [599, 133] width 7 height 8
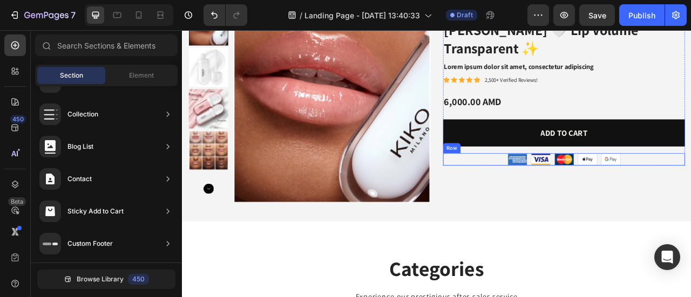
click at [559, 190] on div "Image Image Image Image Image Row" at bounding box center [668, 194] width 308 height 15
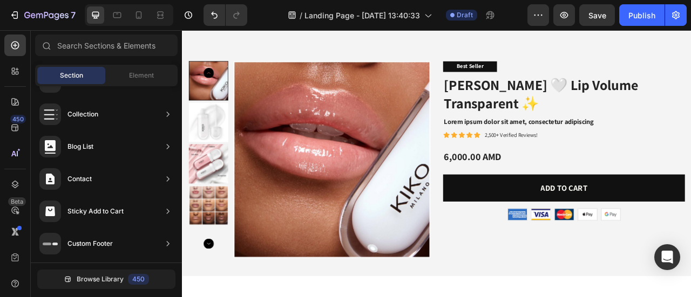
scroll to position [1329, 0]
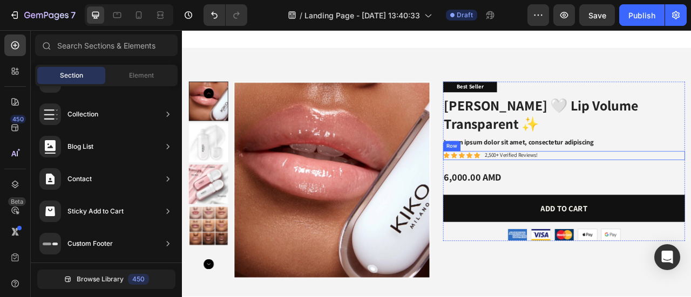
click at [650, 195] on div "Icon Icon Icon Icon Icon Icon List 2,500+ Verified Reviews! Text Block Row" at bounding box center [668, 189] width 308 height 11
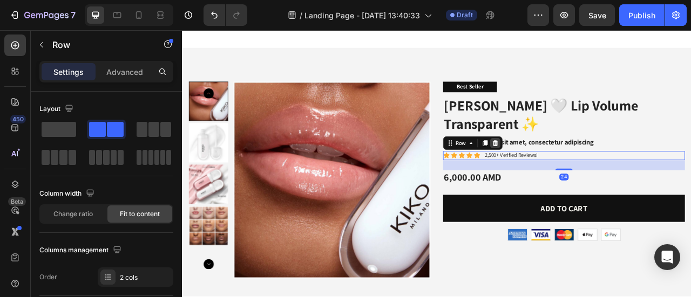
click at [577, 177] on icon at bounding box center [580, 174] width 7 height 8
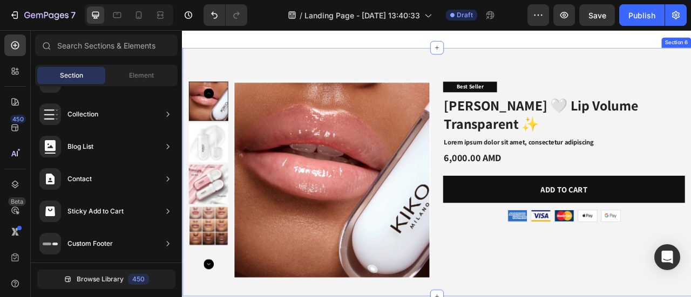
click at [278, 95] on div "Product Images Best Seller Text Block [PERSON_NAME] 🤍 Lip Volume Transparent ✨ …" at bounding box center [505, 210] width 647 height 317
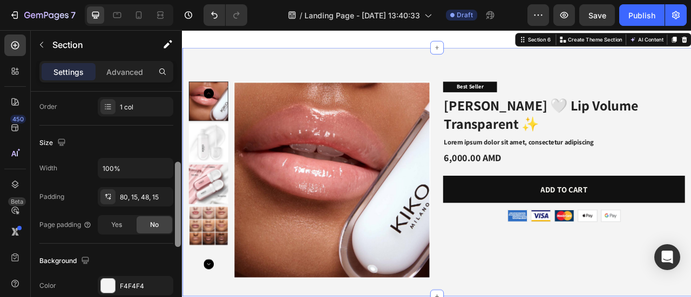
scroll to position [204, 0]
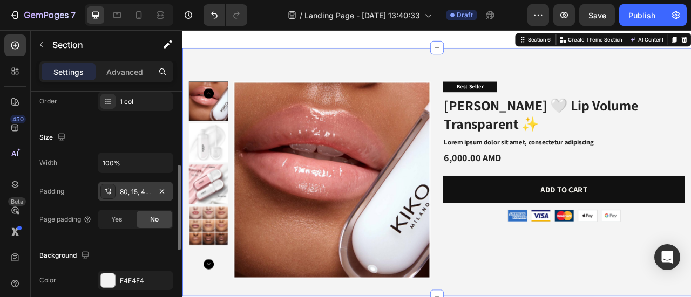
click at [166, 196] on div at bounding box center [161, 191] width 13 height 13
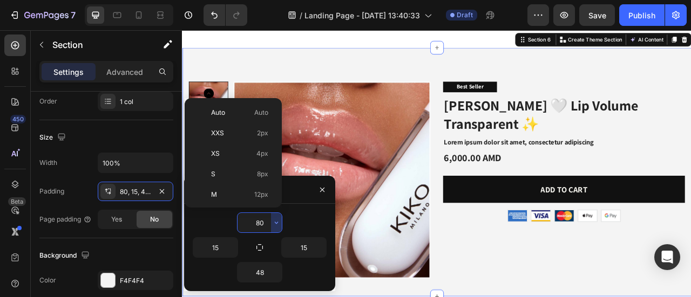
click at [268, 222] on input "80" at bounding box center [259, 222] width 44 height 19
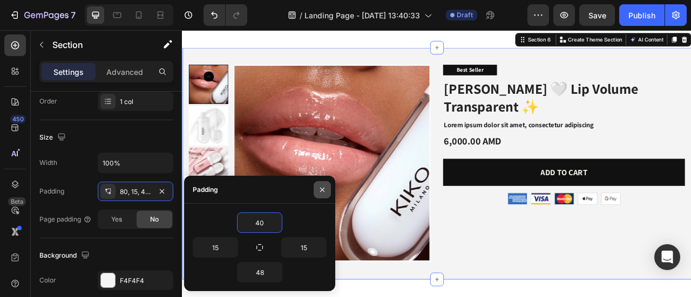
type input "40"
click at [325, 193] on icon "button" at bounding box center [322, 190] width 9 height 9
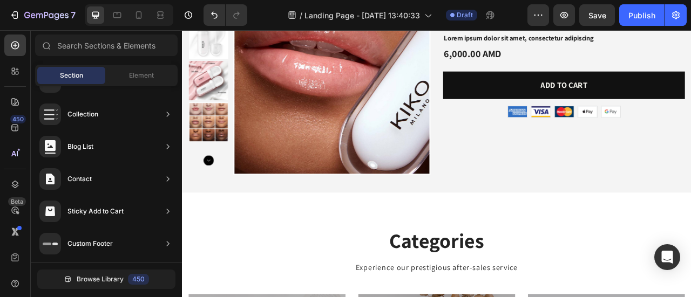
scroll to position [1488, 0]
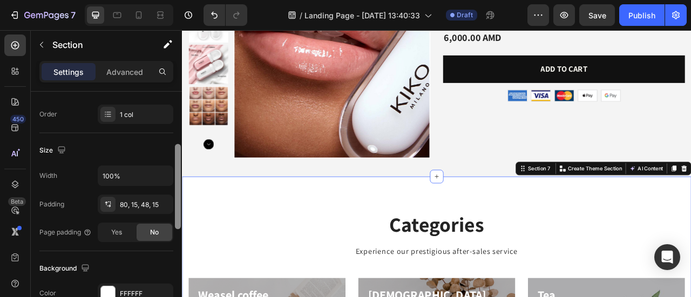
scroll to position [197, 0]
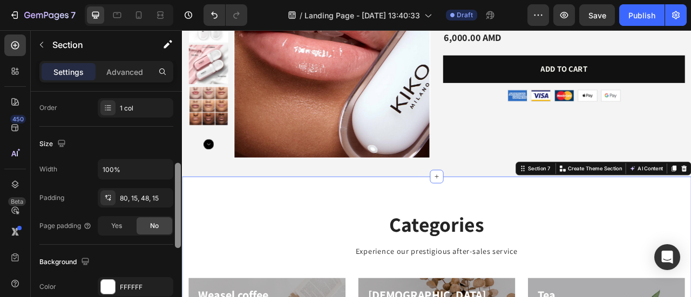
drag, startPoint x: 179, startPoint y: 138, endPoint x: 179, endPoint y: 209, distance: 71.2
click at [179, 209] on div at bounding box center [178, 205] width 6 height 85
click at [140, 197] on div "80, 15, 48, 15" at bounding box center [135, 199] width 31 height 10
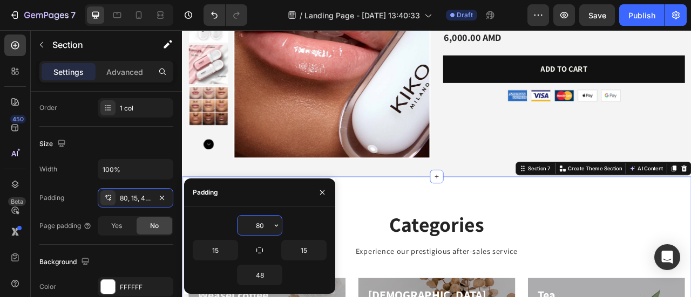
click at [265, 228] on input "80" at bounding box center [259, 225] width 44 height 19
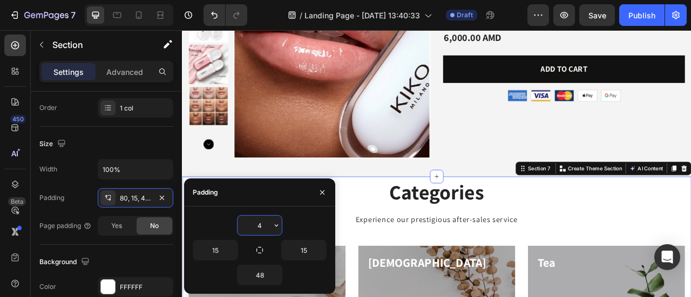
type input "40"
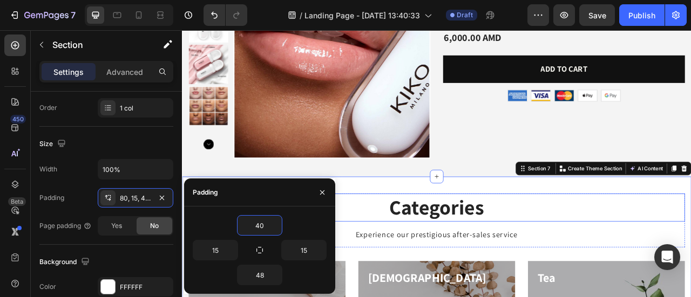
click at [690, 255] on p "Categories" at bounding box center [505, 255] width 629 height 33
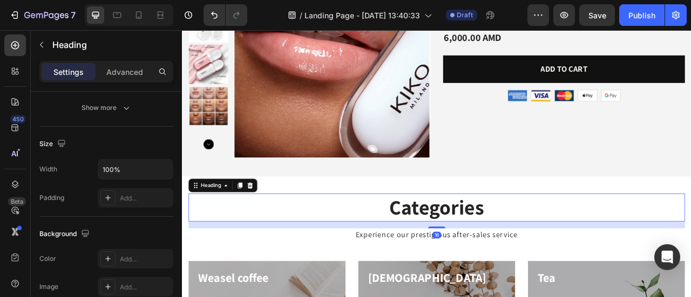
scroll to position [0, 0]
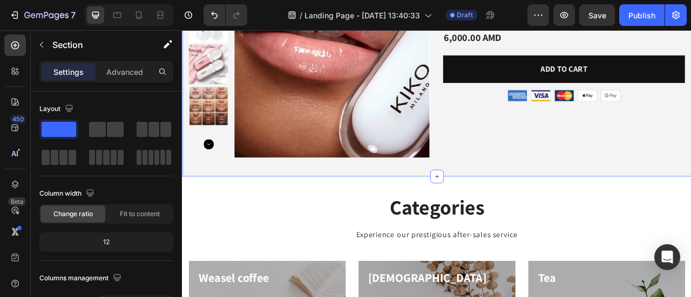
drag, startPoint x: 820, startPoint y: 188, endPoint x: 829, endPoint y: 197, distance: 13.0
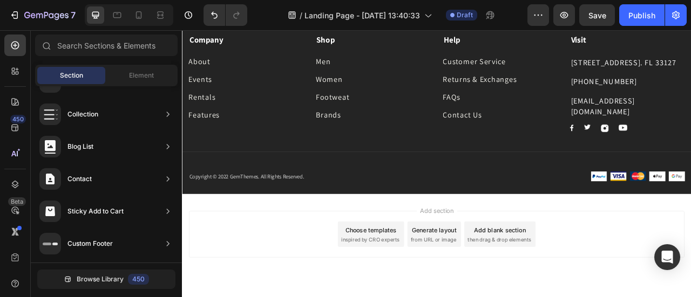
scroll to position [3285, 0]
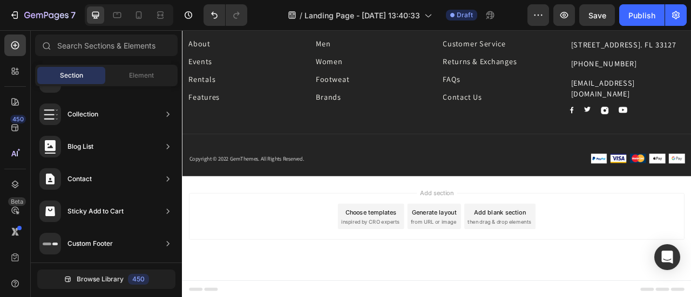
click at [677, 254] on div "Add section Choose templates inspired by CRO experts Generate layout from URL o…" at bounding box center [505, 266] width 630 height 59
click at [207, 243] on div "Add section Choose templates inspired by CRO experts Generate layout from URL o…" at bounding box center [505, 266] width 630 height 59
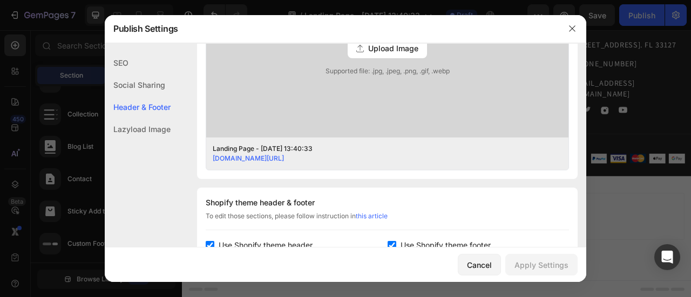
scroll to position [650, 0]
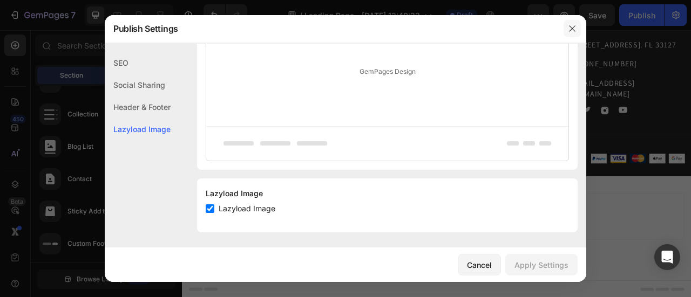
click at [574, 30] on icon "button" at bounding box center [572, 28] width 9 height 9
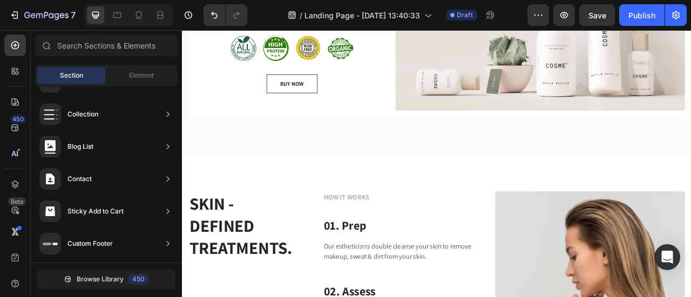
scroll to position [517, 0]
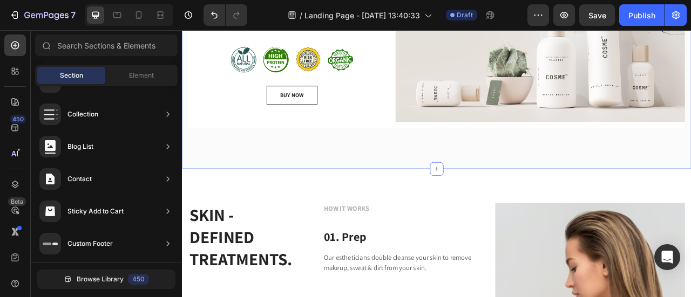
click at [402, 174] on div "Awards & Accreditations Heading GemPages team of celebrated editors and indepen…" at bounding box center [505, 54] width 647 height 303
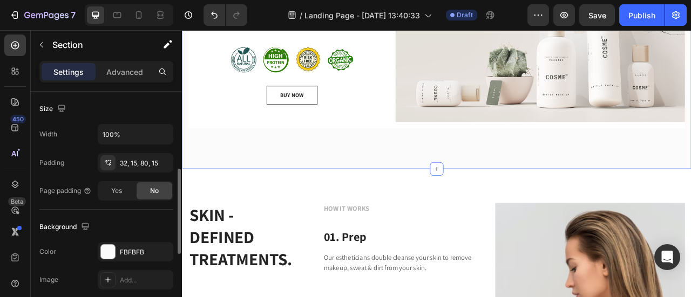
scroll to position [233, 0]
click at [141, 163] on div "32, 15, 80, 15" at bounding box center [135, 163] width 31 height 10
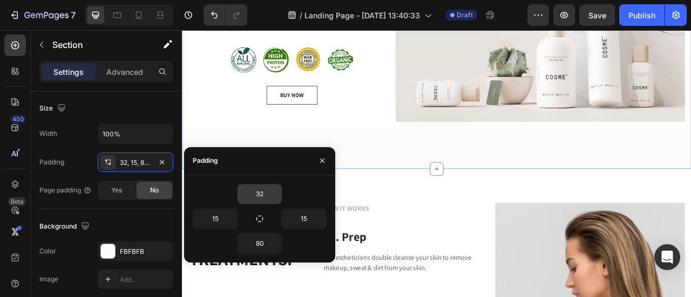
click at [265, 193] on input "32" at bounding box center [259, 194] width 44 height 19
click at [261, 250] on input "80" at bounding box center [259, 243] width 44 height 19
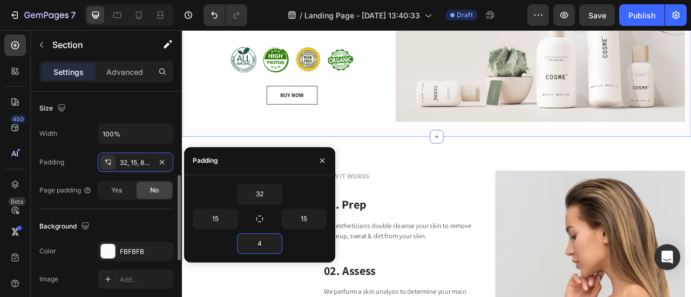
type input "40"
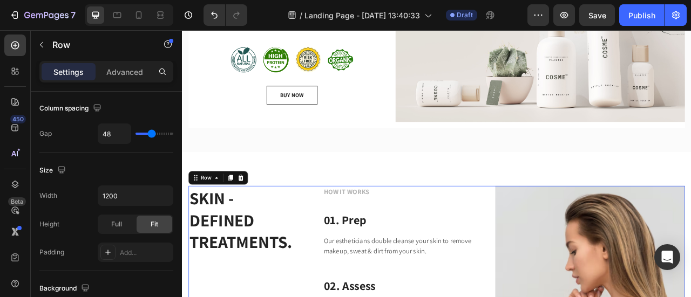
scroll to position [0, 0]
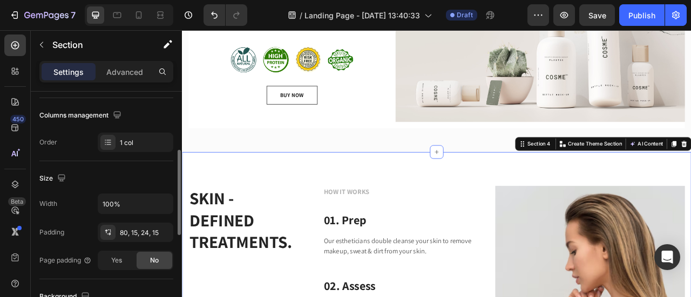
scroll to position [163, 0]
click at [145, 231] on div "80, 15, 24, 15" at bounding box center [135, 233] width 31 height 10
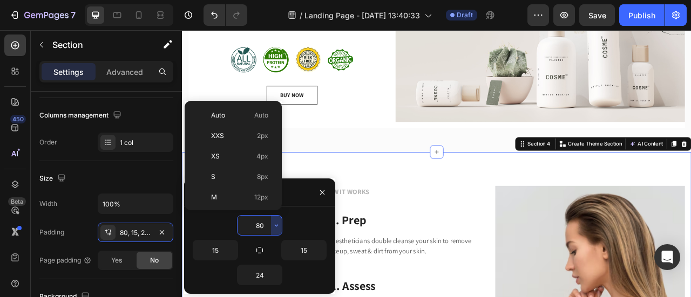
scroll to position [117, 0]
click at [263, 226] on input "80" at bounding box center [259, 225] width 44 height 19
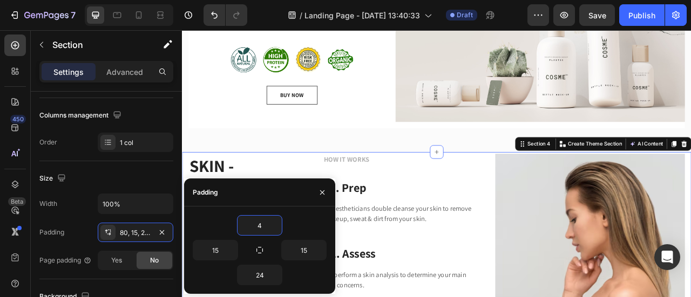
type input "40"
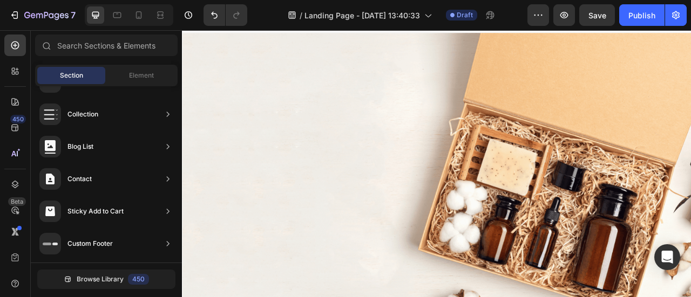
scroll to position [1767, 0]
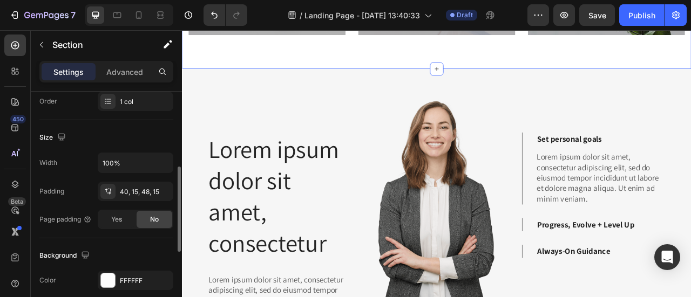
scroll to position [206, 0]
click at [158, 190] on icon "button" at bounding box center [162, 190] width 9 height 9
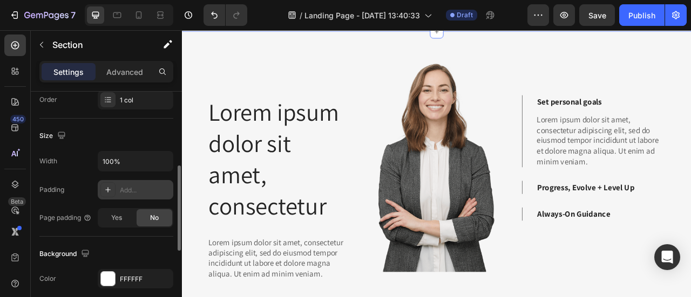
click at [127, 195] on div "Add..." at bounding box center [136, 189] width 76 height 19
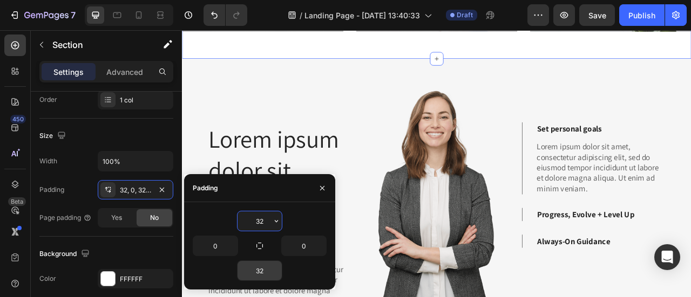
click at [268, 272] on input "32" at bounding box center [259, 270] width 44 height 19
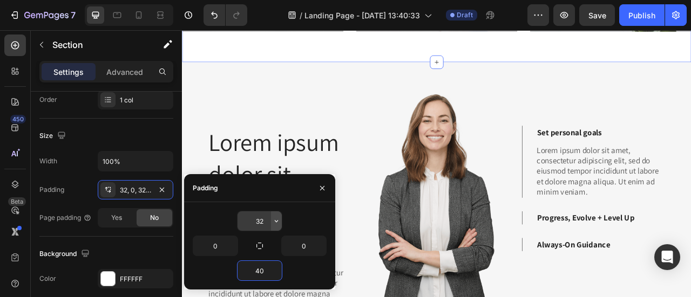
type input "40"
click at [272, 219] on icon "button" at bounding box center [276, 221] width 9 height 9
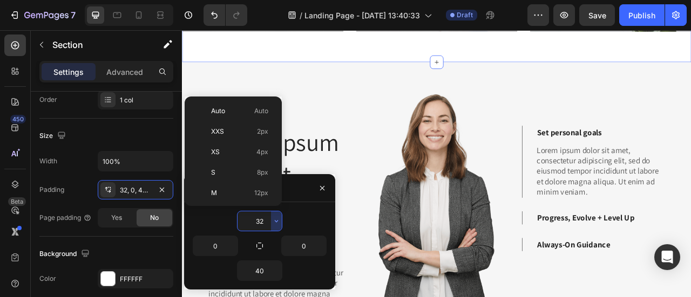
scroll to position [78, 0]
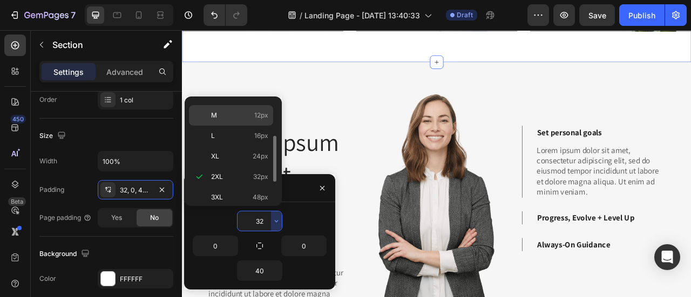
click at [223, 114] on p "M 12px" at bounding box center [239, 116] width 57 height 10
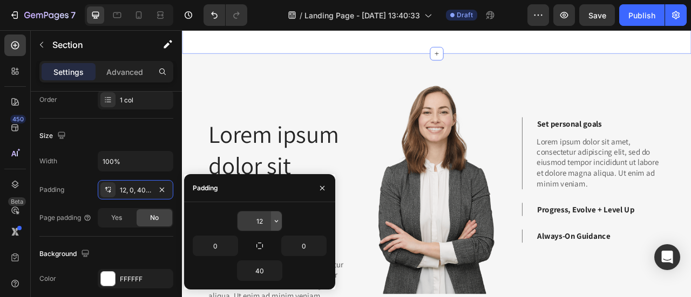
click at [274, 223] on icon "button" at bounding box center [276, 221] width 9 height 9
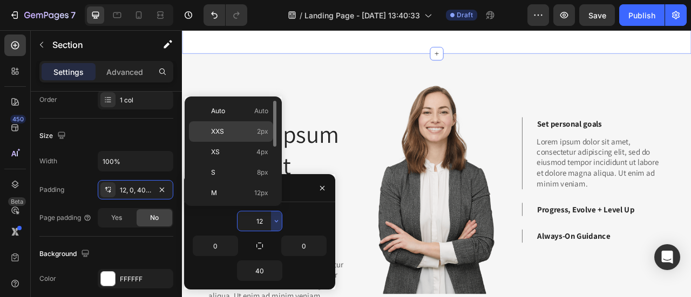
click at [227, 129] on p "XXS 2px" at bounding box center [239, 132] width 57 height 10
type input "2"
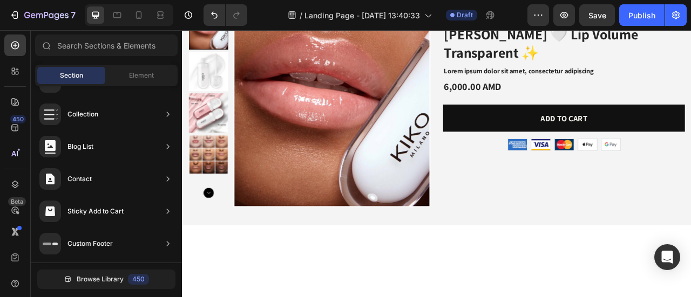
scroll to position [941, 0]
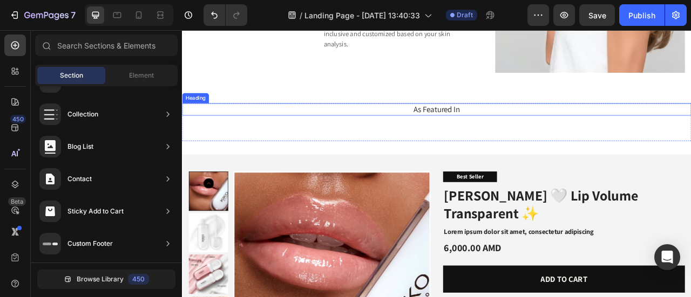
click at [609, 123] on h2 "As Featured In" at bounding box center [505, 131] width 631 height 16
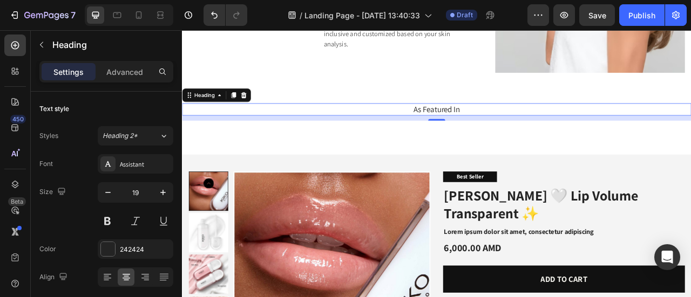
click at [539, 125] on p "As Featured In" at bounding box center [505, 130] width 629 height 13
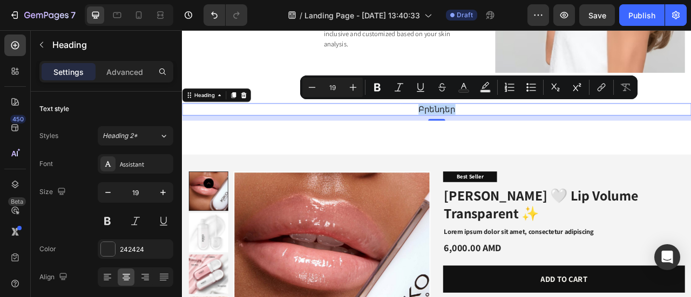
drag, startPoint x: 524, startPoint y: 125, endPoint x: 464, endPoint y: 128, distance: 60.5
click at [464, 128] on p "Բրենդեր" at bounding box center [505, 130] width 629 height 13
click at [162, 196] on icon "button" at bounding box center [163, 192] width 11 height 11
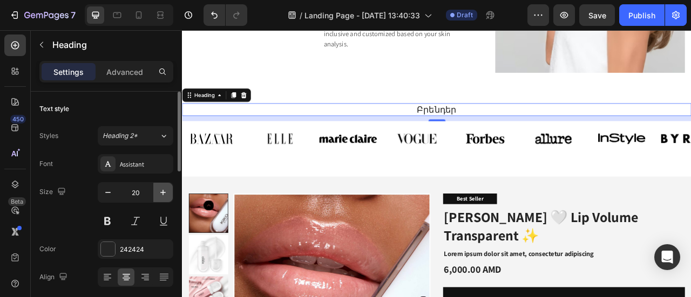
click at [162, 196] on icon "button" at bounding box center [163, 192] width 11 height 11
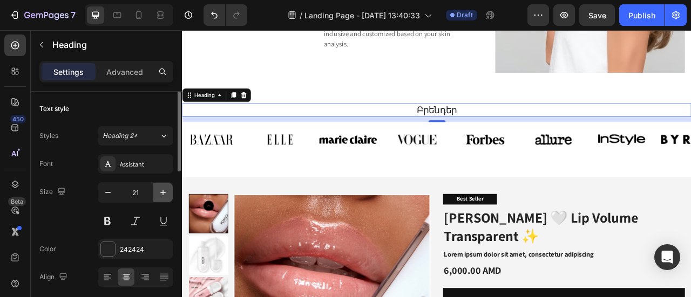
click at [162, 196] on icon "button" at bounding box center [163, 192] width 11 height 11
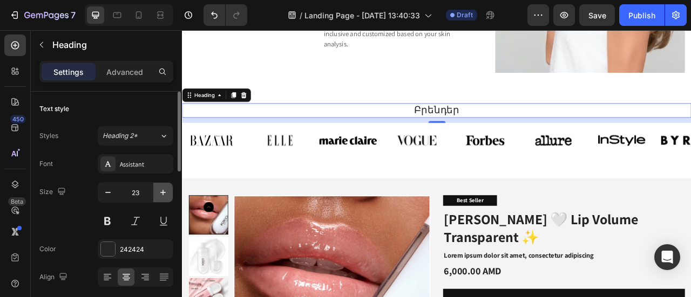
click at [162, 196] on icon "button" at bounding box center [163, 192] width 11 height 11
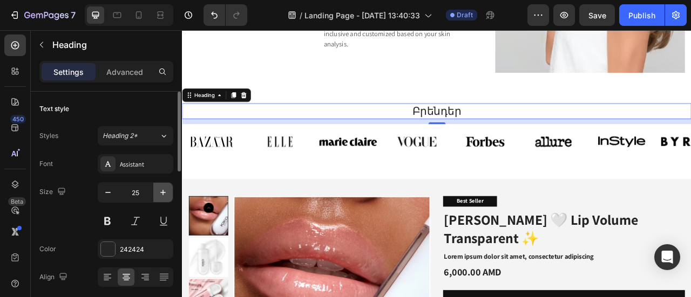
type input "26"
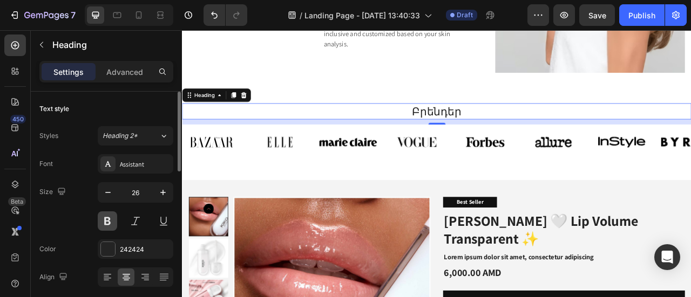
click at [110, 224] on button at bounding box center [107, 220] width 19 height 19
click at [513, 129] on p "Բրենդեր" at bounding box center [505, 133] width 629 height 18
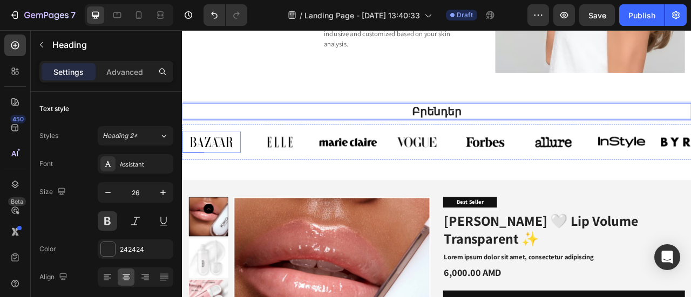
click at [207, 176] on img at bounding box center [219, 172] width 74 height 27
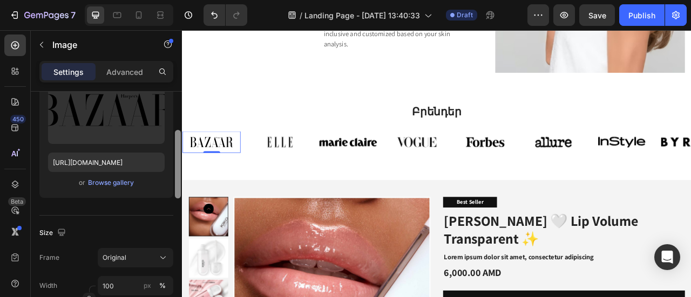
scroll to position [135, 0]
drag, startPoint x: 177, startPoint y: 137, endPoint x: 177, endPoint y: 176, distance: 39.4
click at [177, 176] on div at bounding box center [178, 165] width 6 height 69
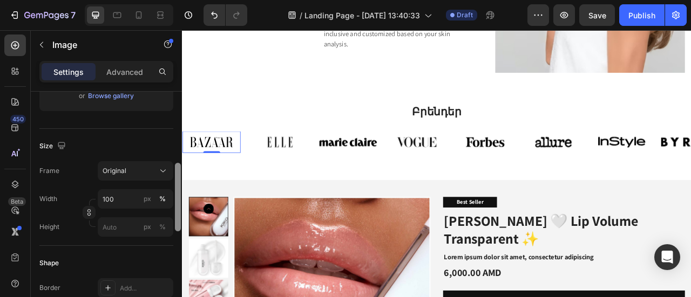
scroll to position [248, 0]
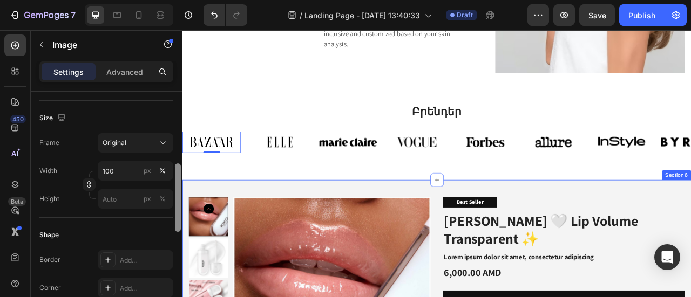
drag, startPoint x: 358, startPoint y: 197, endPoint x: 243, endPoint y: 243, distance: 123.7
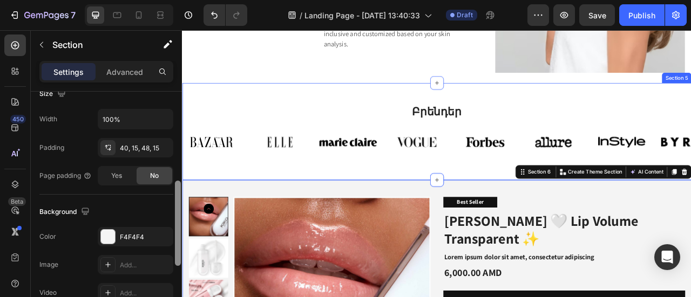
scroll to position [0, 0]
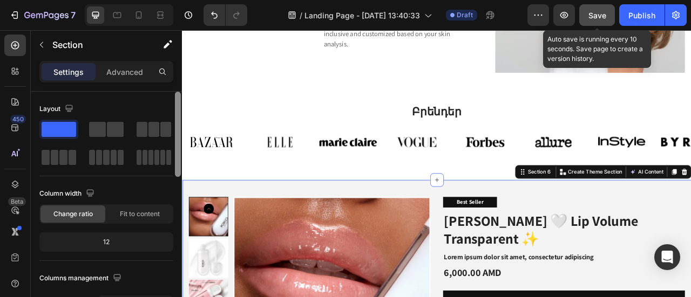
click at [602, 20] on div "Save" at bounding box center [597, 15] width 18 height 11
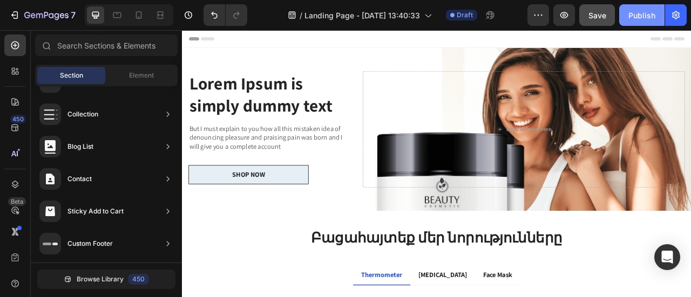
click at [637, 13] on div "Publish" at bounding box center [641, 15] width 27 height 11
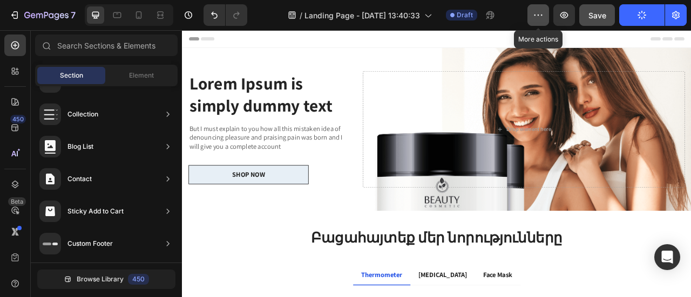
click at [543, 22] on button "button" at bounding box center [538, 15] width 22 height 22
click at [507, 20] on div "/ Landing Page - [DATE] 13:40:33 Draft" at bounding box center [391, 15] width 271 height 22
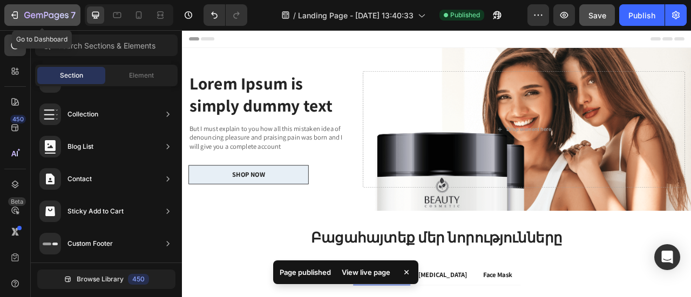
click at [52, 16] on icon "button" at bounding box center [46, 15] width 44 height 9
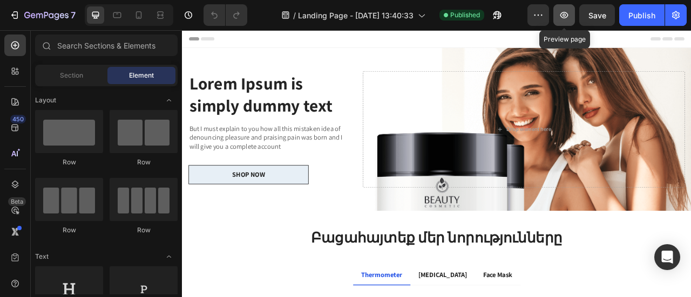
click at [561, 17] on icon "button" at bounding box center [563, 15] width 11 height 11
